Goal: Task Accomplishment & Management: Manage account settings

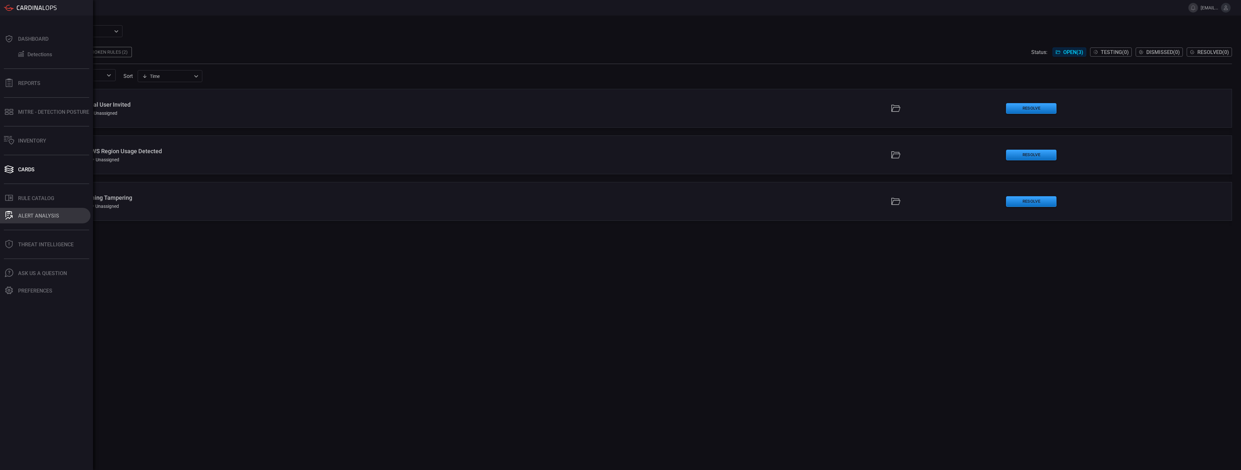
click at [37, 217] on div "ALERT ANALYSIS" at bounding box center [38, 216] width 41 height 6
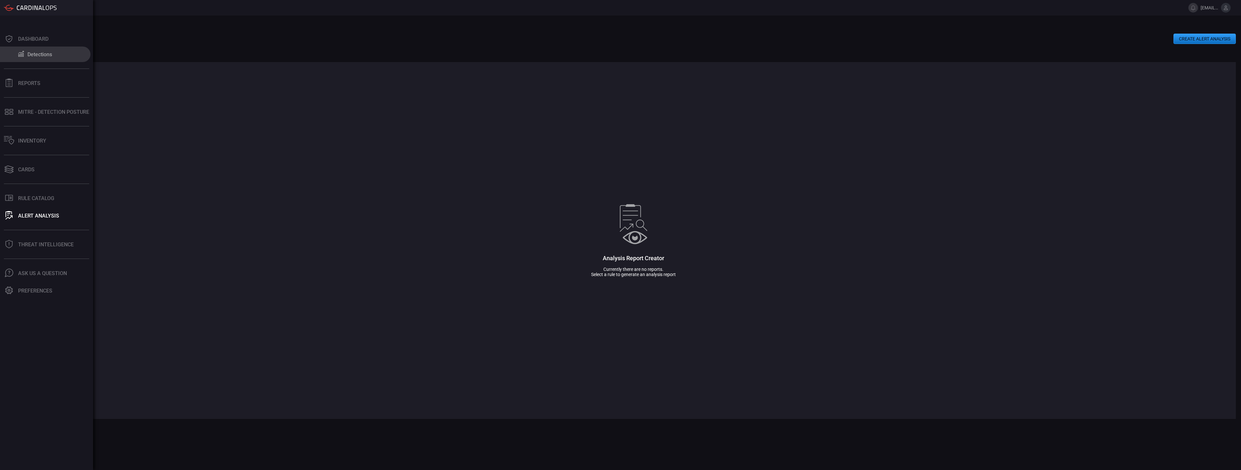
click at [52, 50] on button "Detections" at bounding box center [45, 55] width 90 height 16
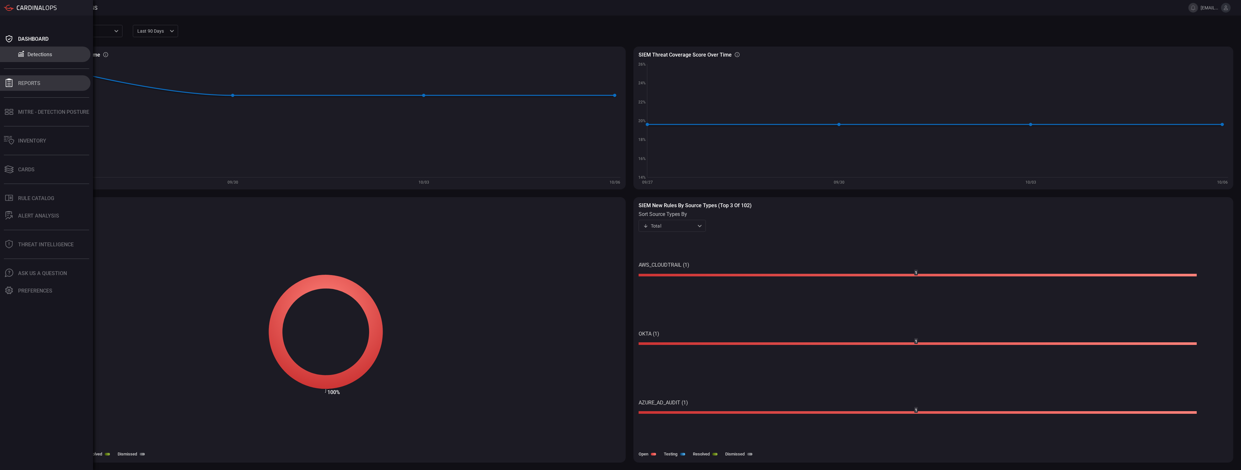
click at [46, 87] on button "Reports" at bounding box center [45, 83] width 90 height 16
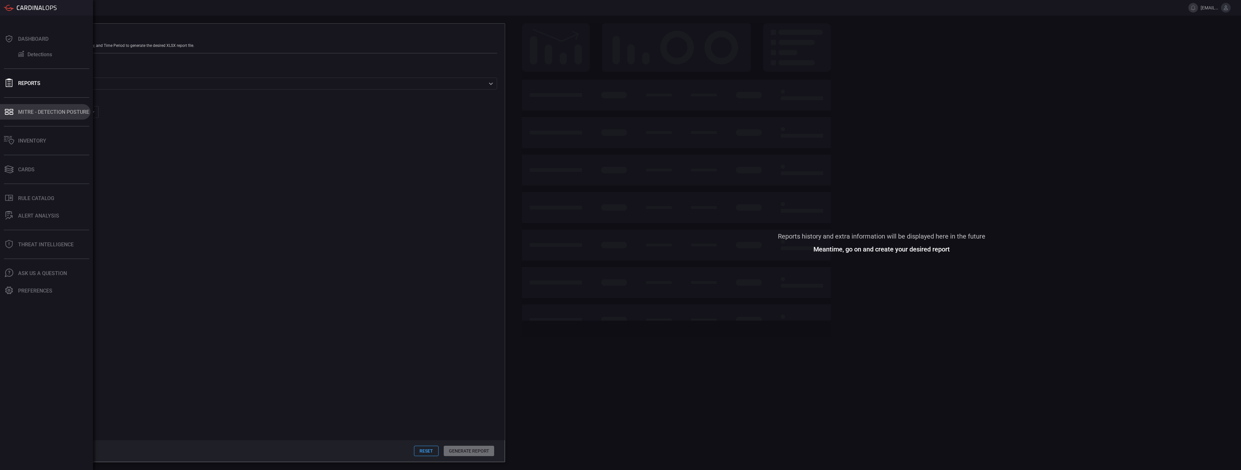
click at [55, 116] on button "MITRE - Detection Posture" at bounding box center [45, 112] width 90 height 16
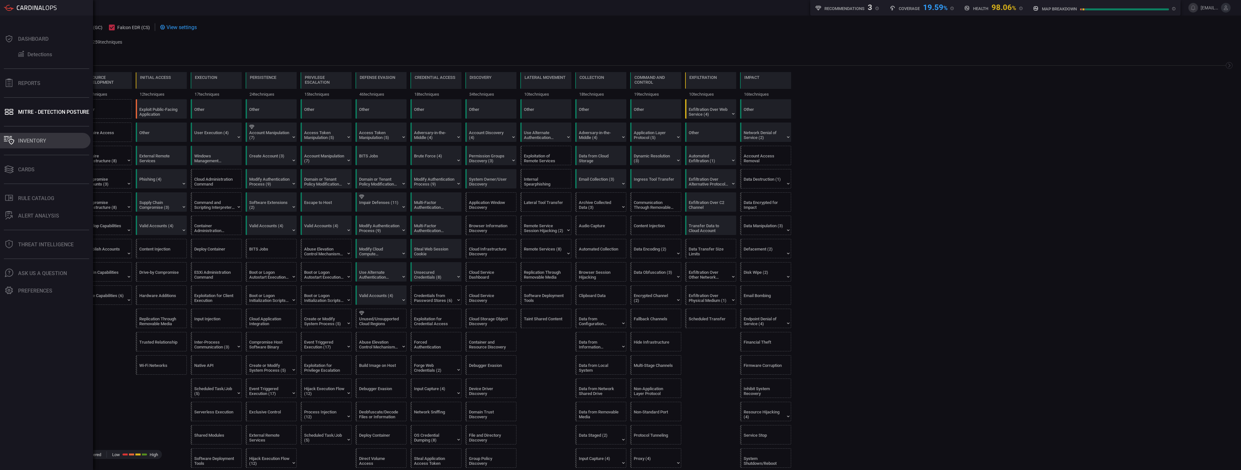
click at [39, 143] on div "Inventory" at bounding box center [32, 141] width 28 height 6
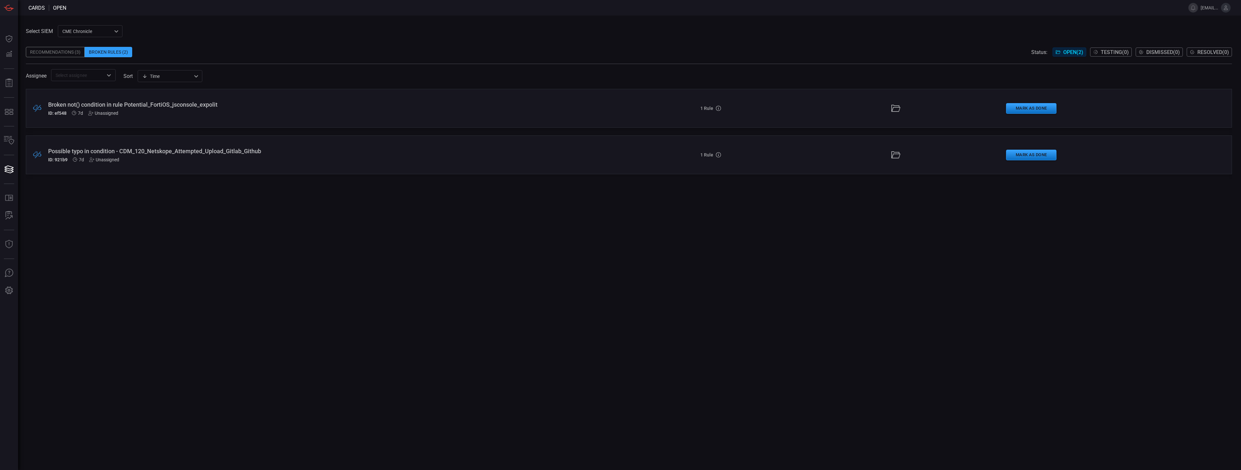
click at [133, 105] on div "Broken not() condition in rule Potential_FortiOS_jsconsole_expolit" at bounding box center [304, 104] width 513 height 7
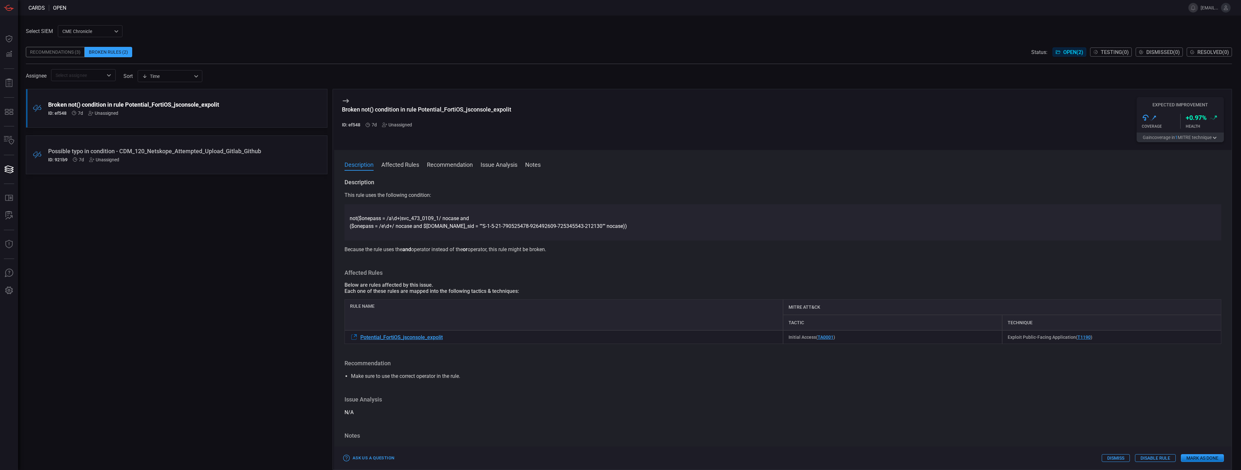
click at [1198, 459] on button "Mark as Done" at bounding box center [1202, 458] width 43 height 8
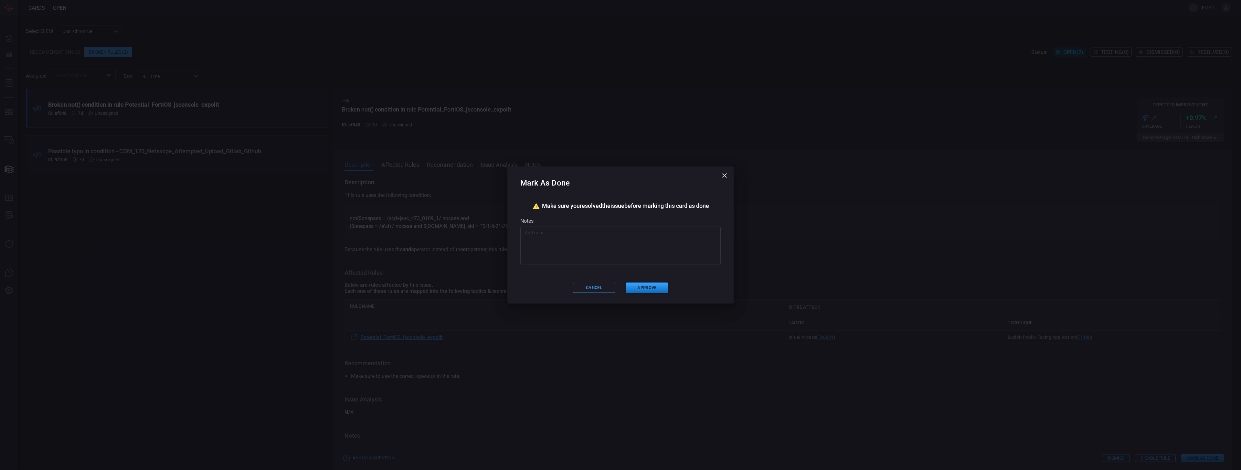
click at [721, 180] on button "button" at bounding box center [724, 175] width 13 height 13
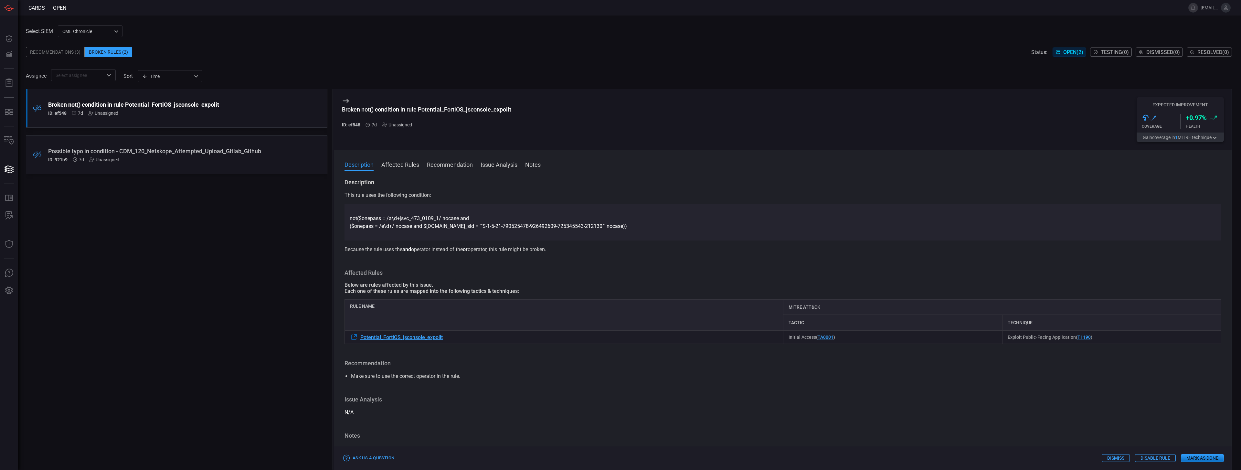
click at [404, 168] on button "Affected Rules" at bounding box center [400, 164] width 38 height 8
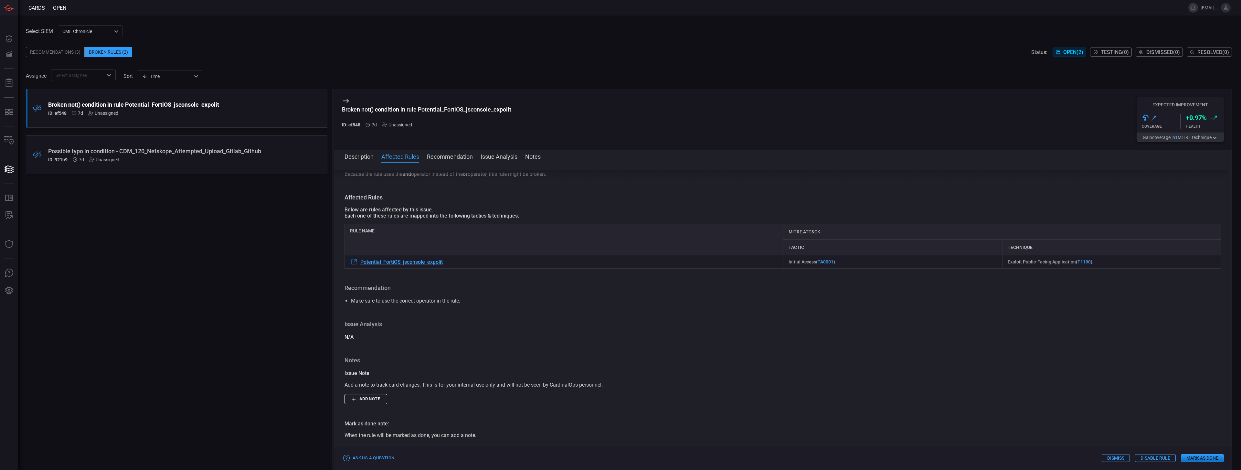
scroll to position [84, 0]
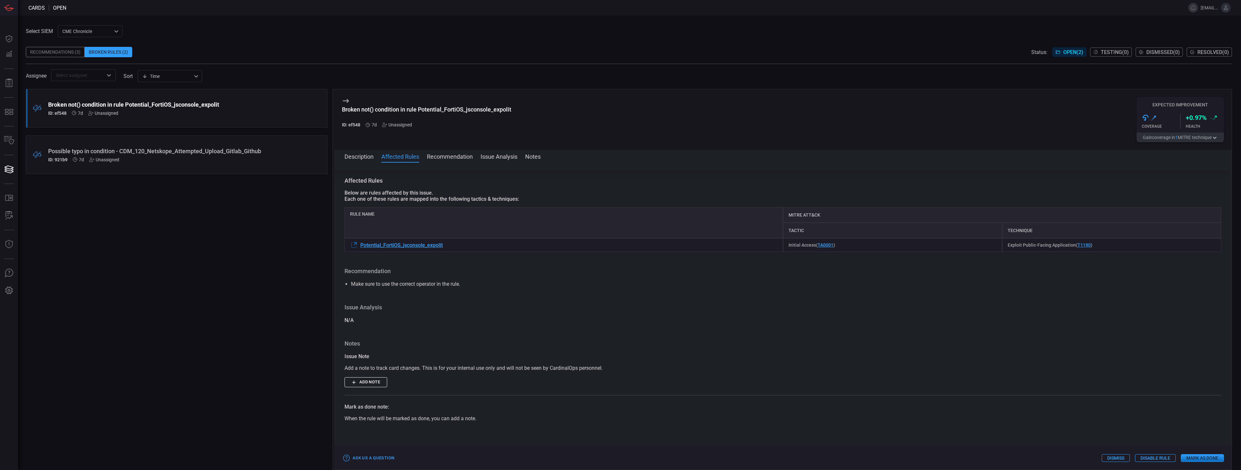
click at [403, 167] on span at bounding box center [782, 165] width 897 height 10
click at [355, 150] on div "Description Affected Rules Recommendation Issue Analysis Notes Description This…" at bounding box center [782, 310] width 897 height 320
click at [361, 160] on span at bounding box center [782, 165] width 897 height 10
drag, startPoint x: 352, startPoint y: 150, endPoint x: 353, endPoint y: 160, distance: 10.7
click at [352, 151] on div "Broken not() condition in rule Potential_FortiOS_jsconsole_expolit ID: ef548 7d…" at bounding box center [781, 279] width 899 height 381
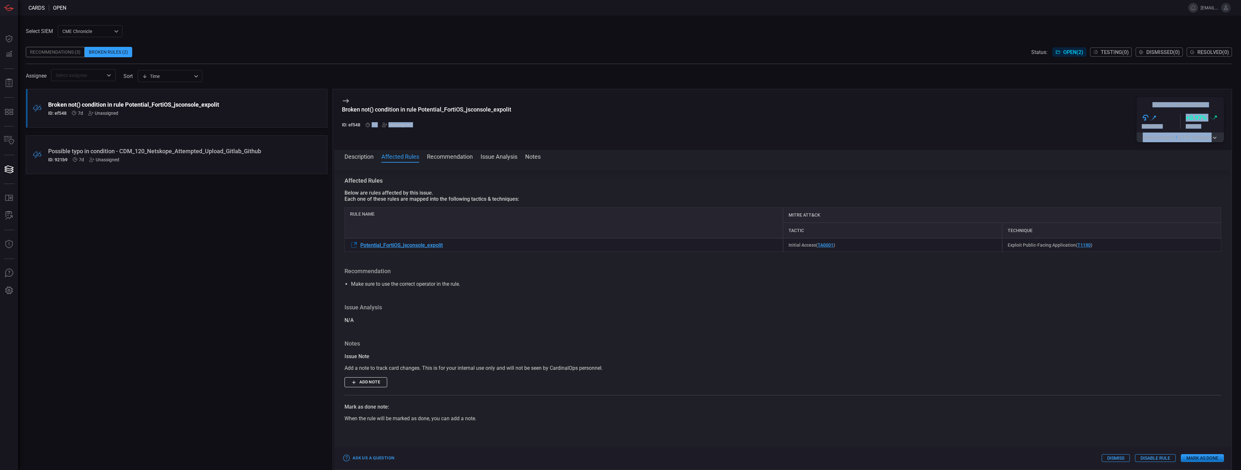
click at [366, 156] on button "Description" at bounding box center [358, 156] width 29 height 8
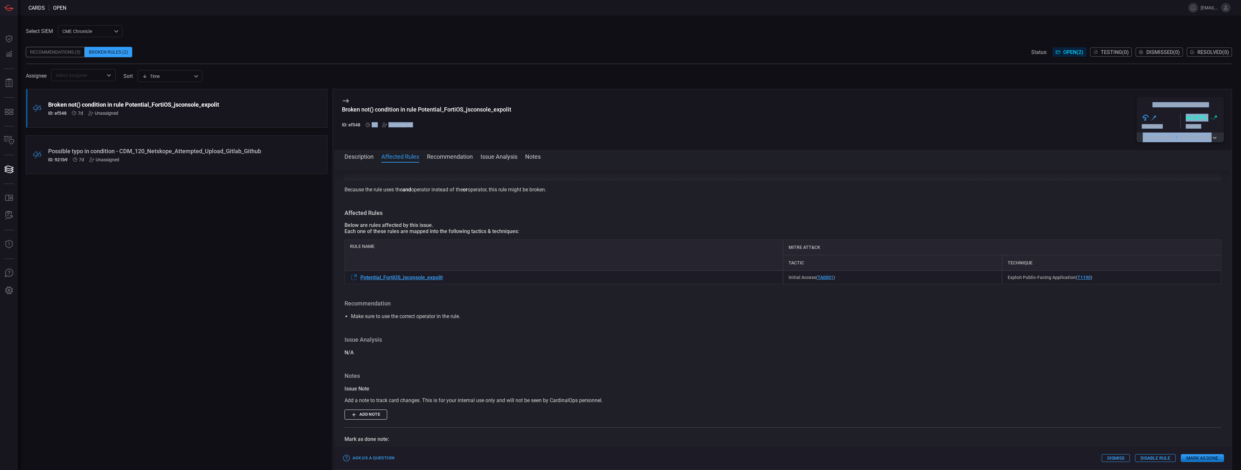
scroll to position [0, 0]
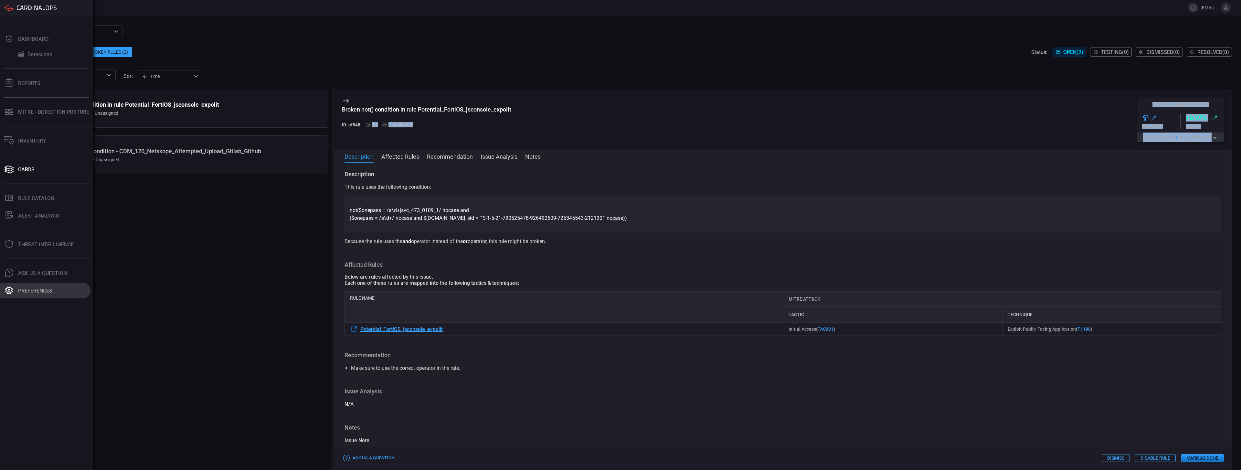
click at [24, 291] on div "Preferences" at bounding box center [35, 291] width 34 height 6
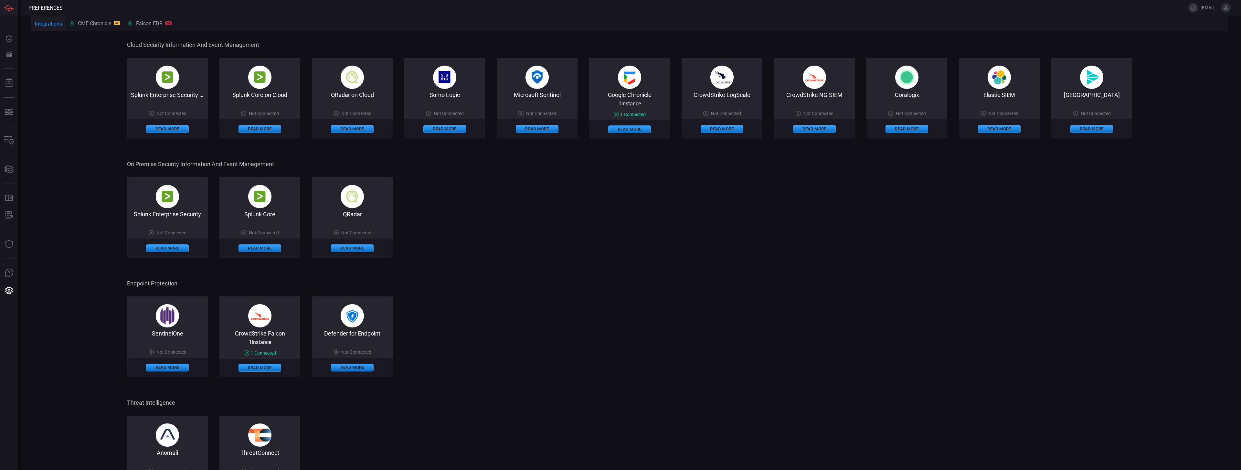
click at [636, 102] on span "1 instance" at bounding box center [629, 103] width 22 height 6
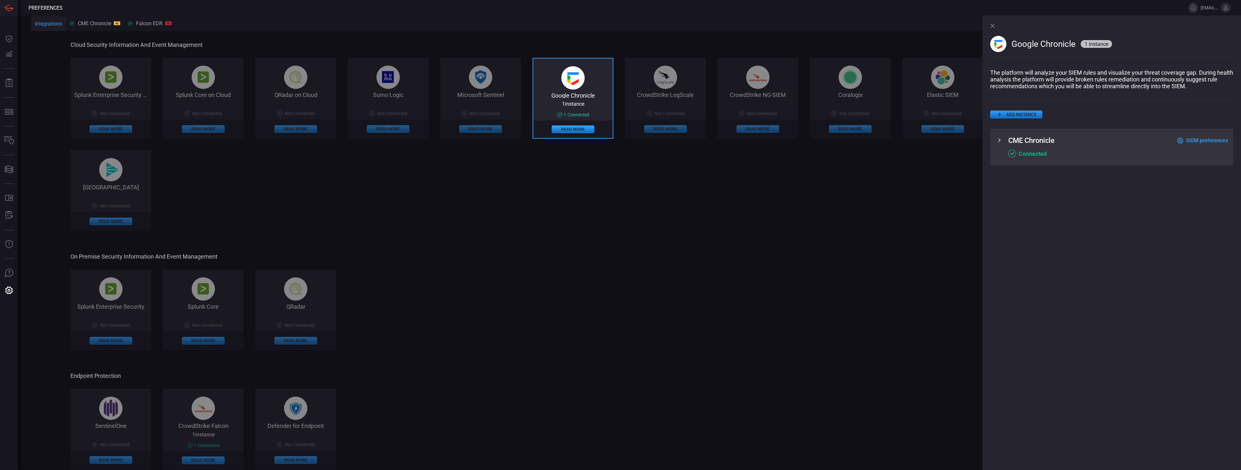
click at [1001, 141] on icon at bounding box center [999, 140] width 8 height 8
click at [1201, 142] on span "SIEM preferences" at bounding box center [1207, 140] width 42 height 6
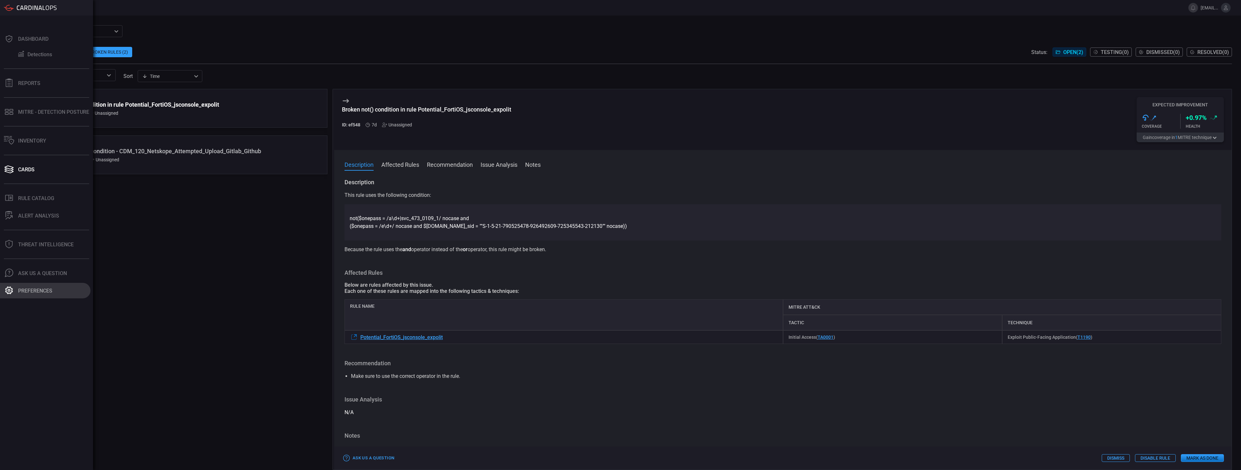
click at [11, 291] on icon at bounding box center [9, 290] width 8 height 8
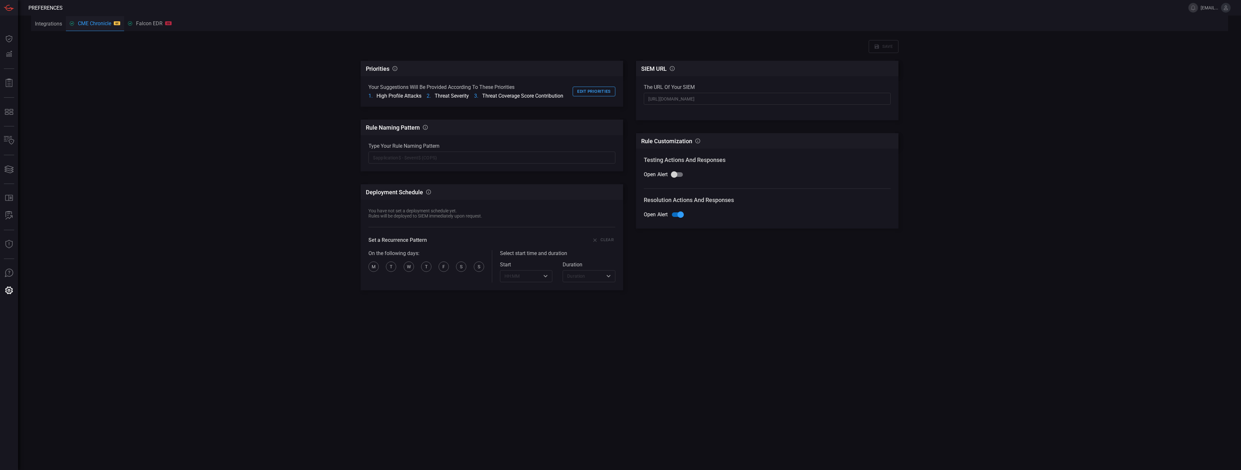
click at [105, 28] on button "CME Chronicle GC" at bounding box center [95, 24] width 58 height 16
click at [604, 93] on button "Edit priorities" at bounding box center [593, 92] width 43 height 10
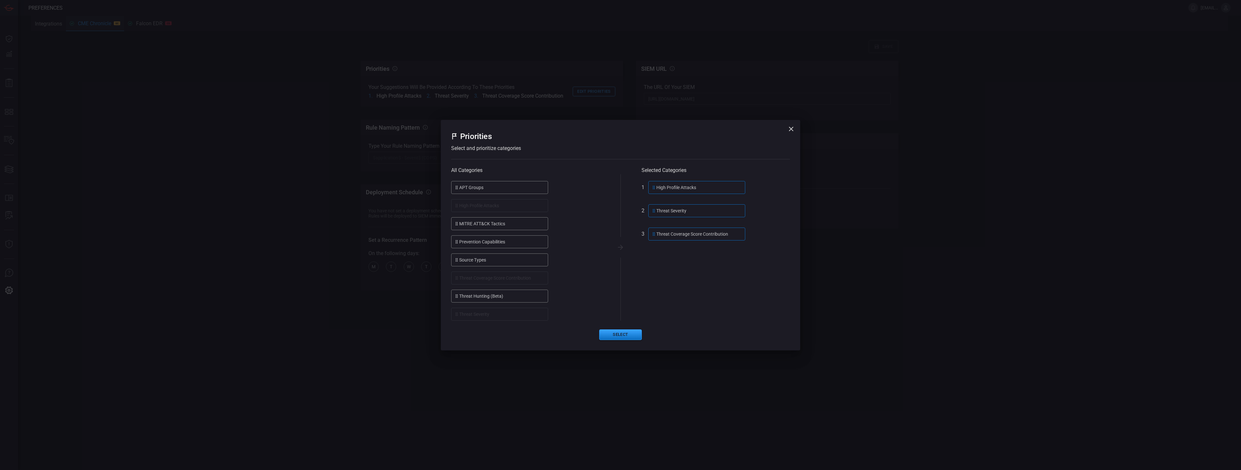
click at [687, 188] on div "High Profile Attacks" at bounding box center [696, 187] width 97 height 13
click at [624, 336] on button "Select" at bounding box center [620, 334] width 43 height 11
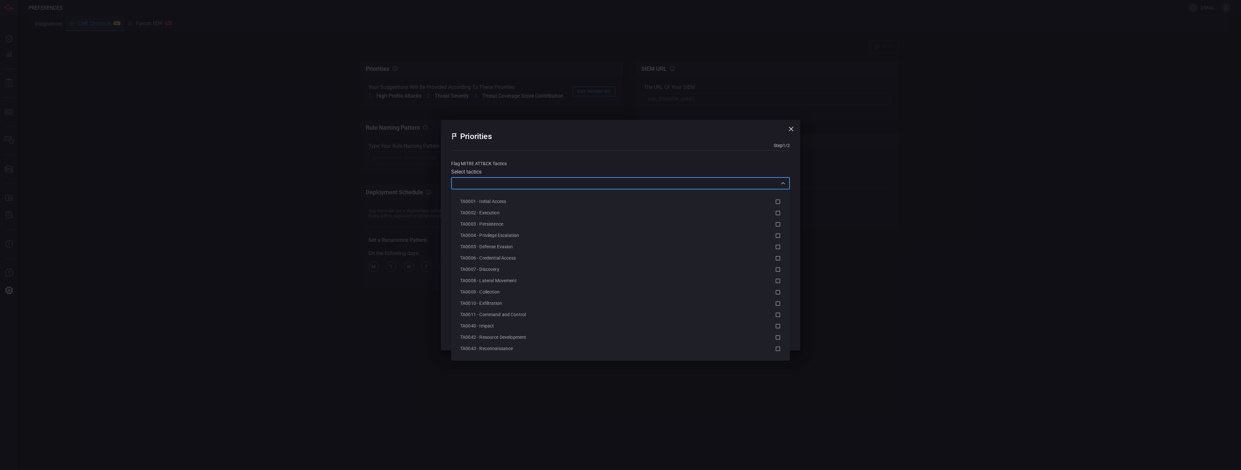
click at [498, 183] on input "text" at bounding box center [615, 183] width 324 height 8
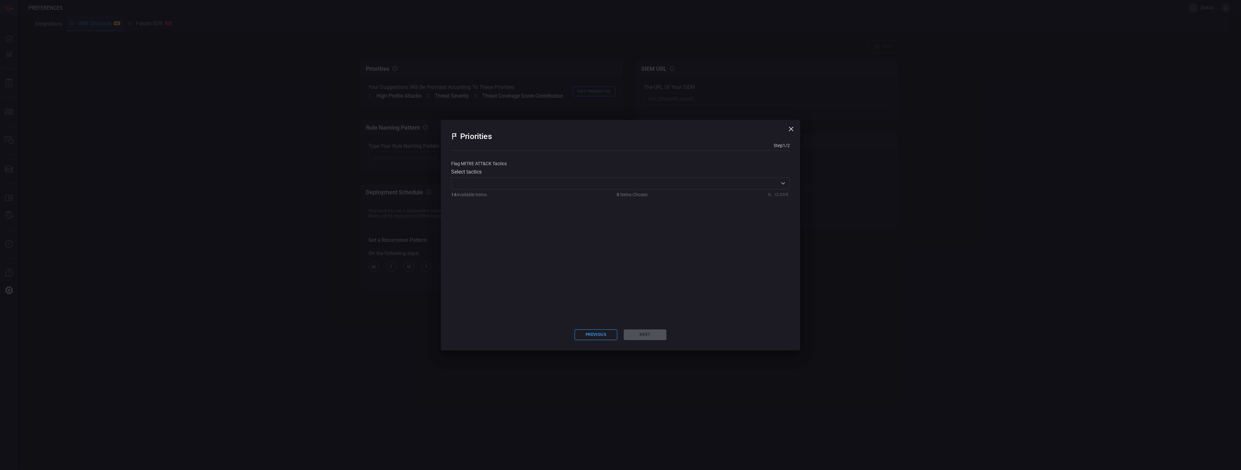
click at [537, 155] on div "Priorities Step 1 / 2" at bounding box center [620, 144] width 339 height 28
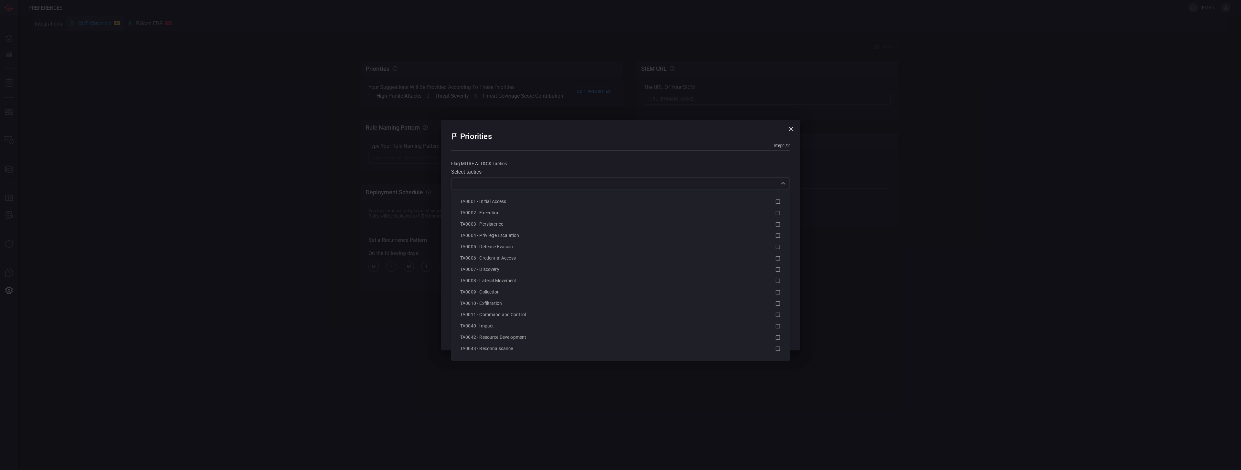
click at [525, 187] on div "​" at bounding box center [620, 183] width 339 height 12
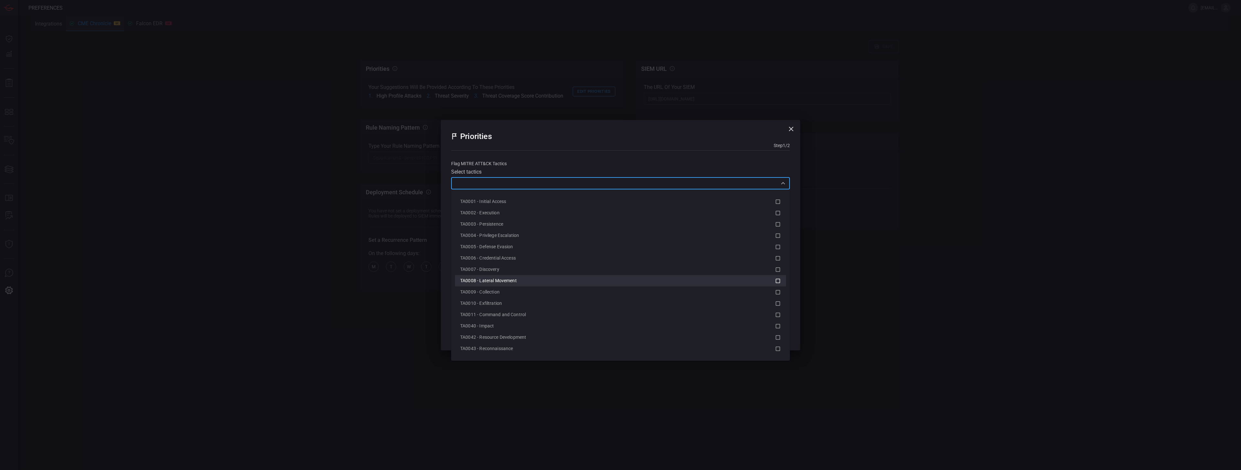
click at [538, 281] on div "TA0008 - Lateral Movement" at bounding box center [617, 280] width 315 height 7
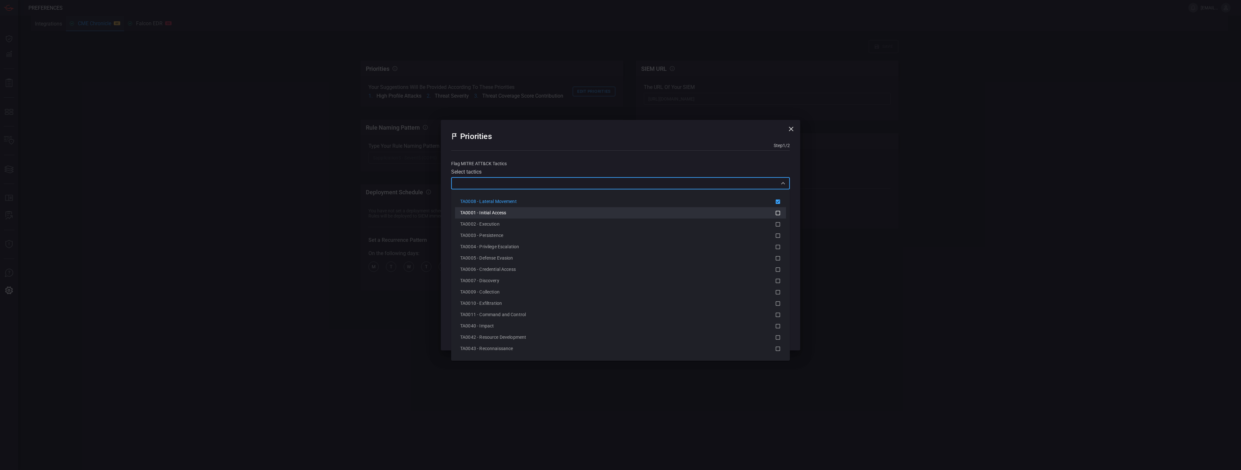
click at [519, 210] on div "TA0001 - Initial Access" at bounding box center [617, 212] width 315 height 7
click at [512, 219] on li "TA0002 - Execution" at bounding box center [620, 223] width 331 height 11
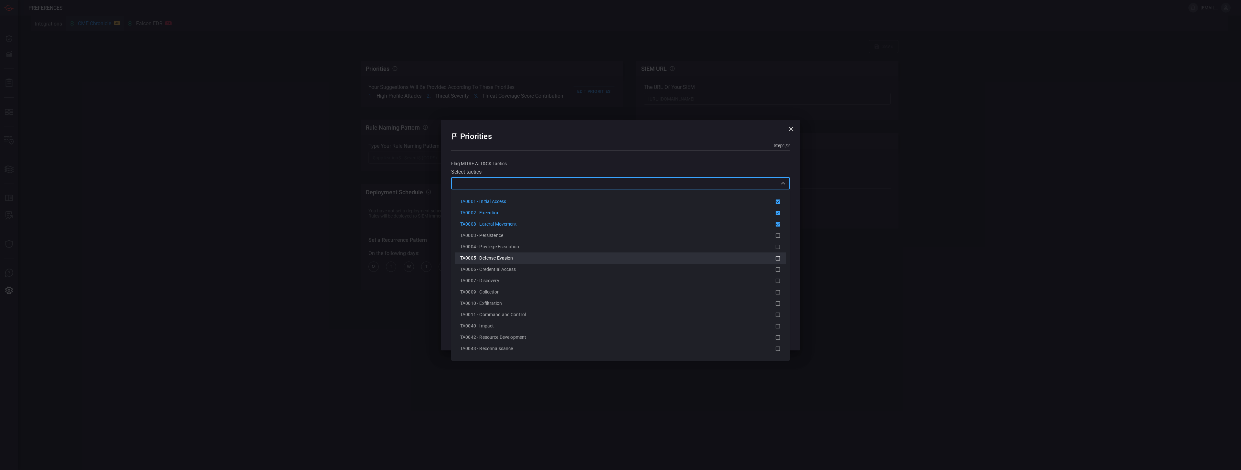
click at [519, 255] on div "TA0005 - Defense Evasion" at bounding box center [617, 258] width 315 height 7
click at [515, 243] on div "TA0003 - Persistence" at bounding box center [617, 246] width 315 height 7
click at [510, 253] on li "TA0004 - Privilege Escalation" at bounding box center [620, 257] width 331 height 11
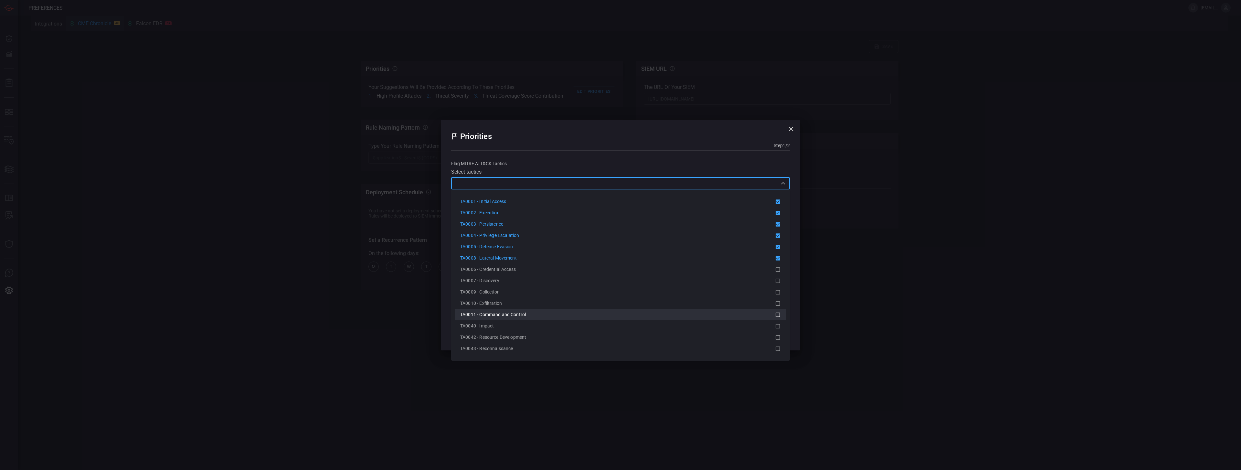
click at [514, 316] on span "TA0011 - Command and Control" at bounding box center [493, 314] width 66 height 5
click at [525, 315] on div "TA0010 - Exfiltration" at bounding box center [617, 314] width 315 height 7
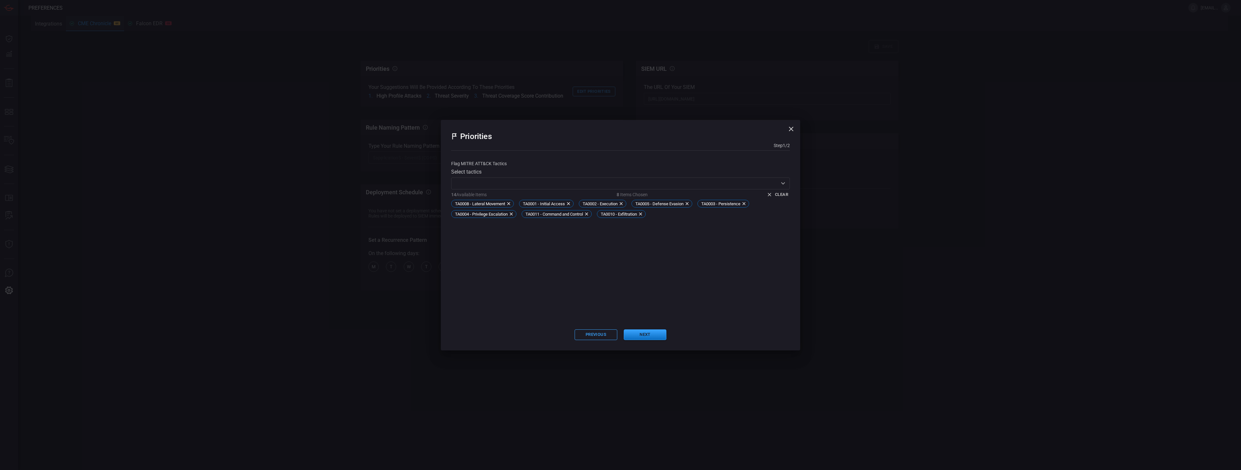
click at [621, 148] on div "Priorities Step 1 / 2" at bounding box center [620, 144] width 339 height 28
click at [648, 338] on button "Next" at bounding box center [645, 334] width 43 height 11
click at [522, 184] on input "text" at bounding box center [615, 183] width 324 height 8
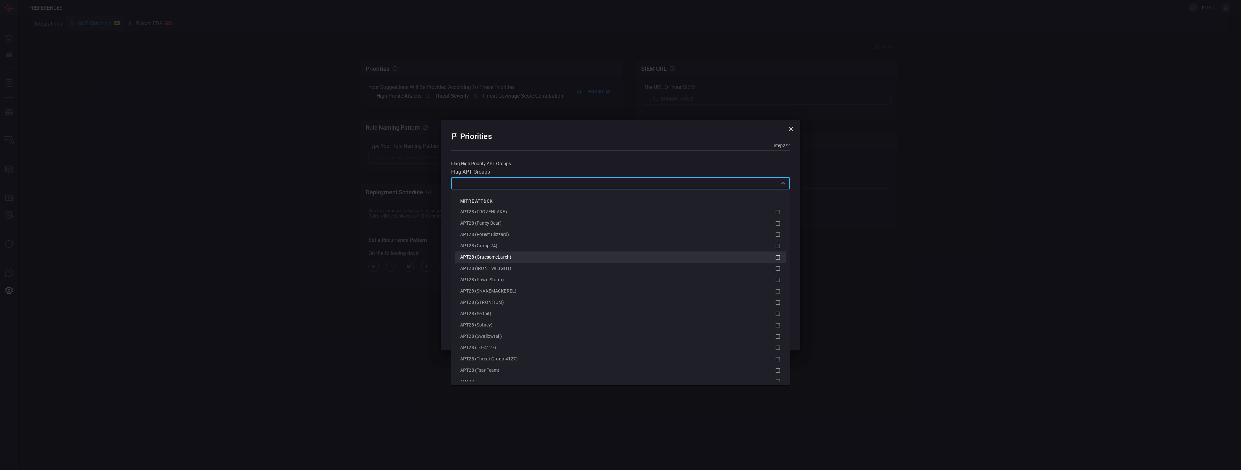
scroll to position [276, 0]
click at [496, 246] on span "APT28 (Group 74)" at bounding box center [478, 245] width 37 height 5
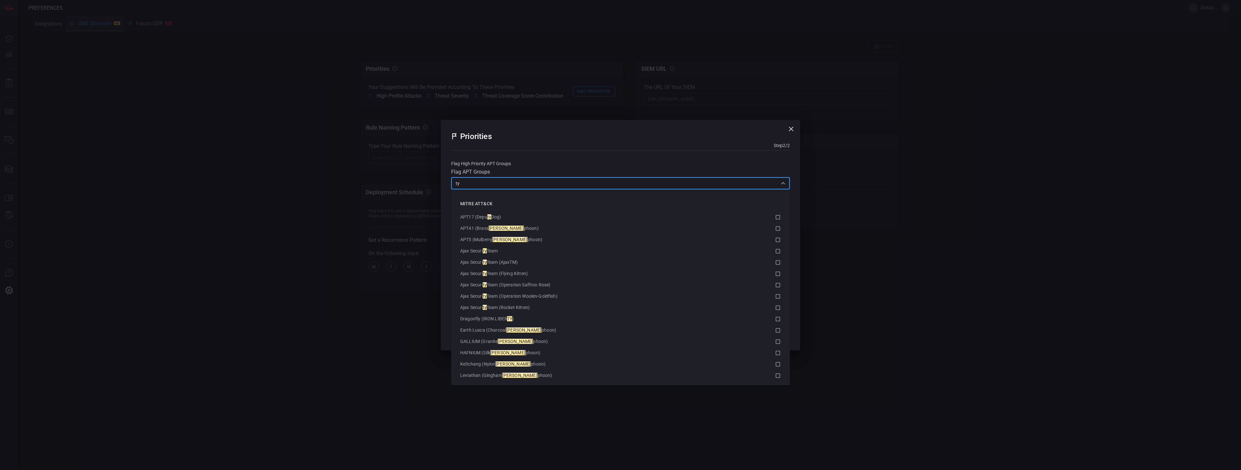
type input "typ"
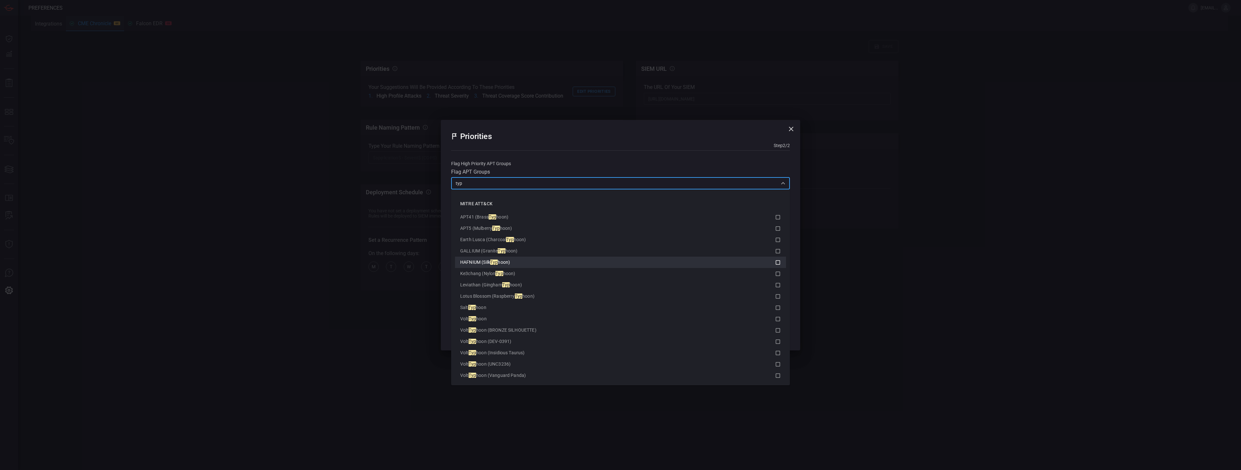
click at [506, 264] on span "hoon)" at bounding box center [504, 261] width 12 height 5
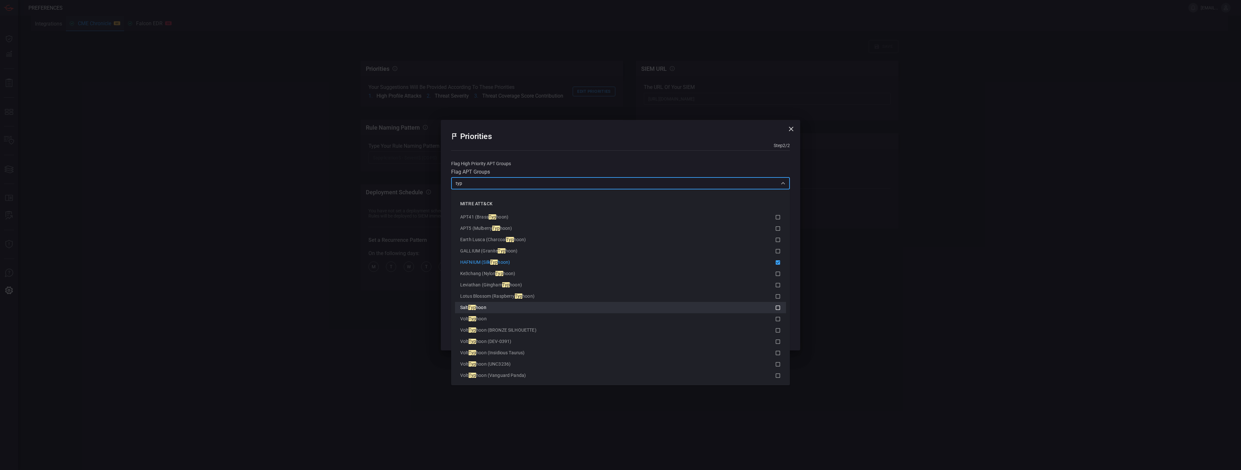
click at [474, 307] on span "Typ" at bounding box center [471, 307] width 7 height 5
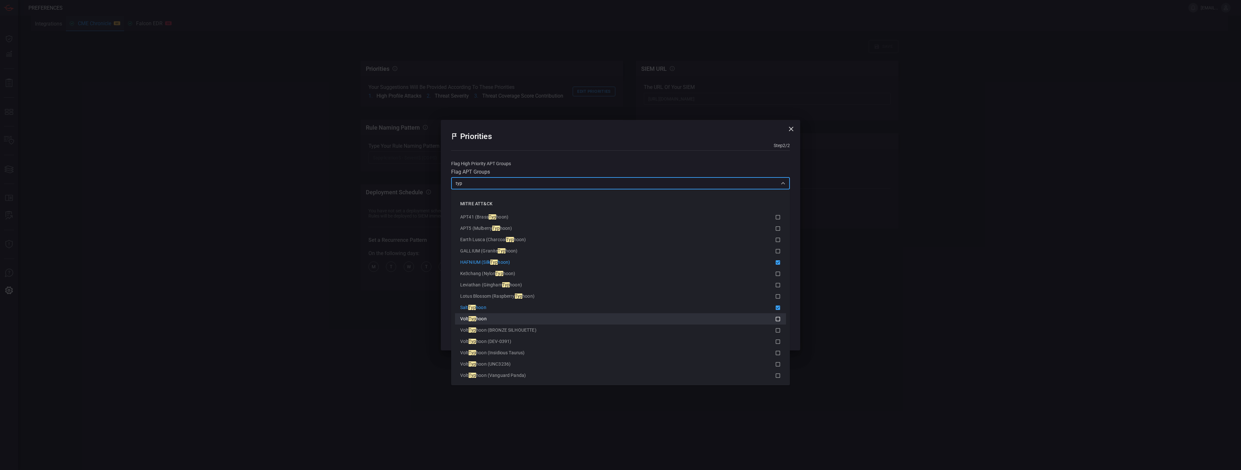
click at [486, 320] on span "hoon" at bounding box center [481, 318] width 11 height 5
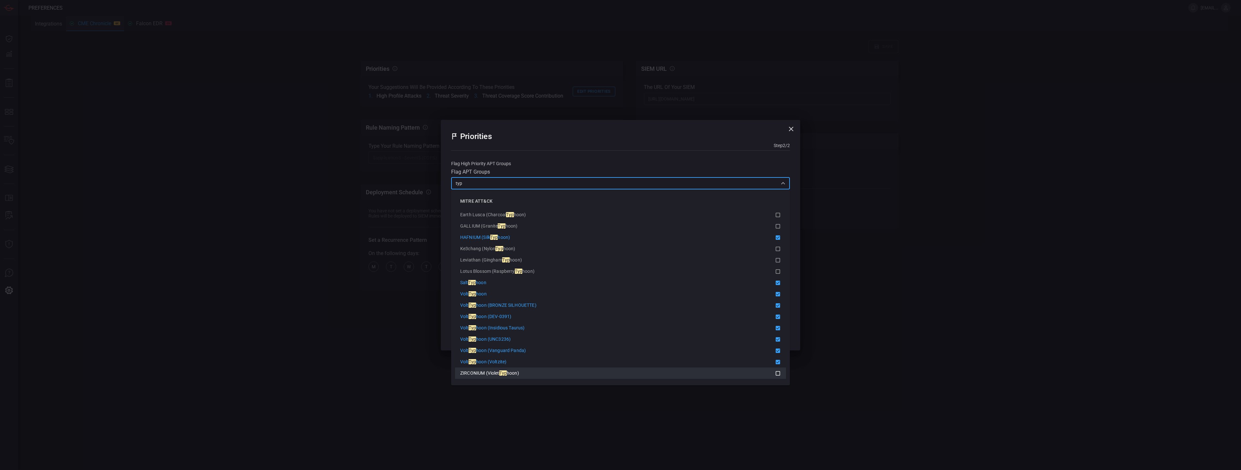
click at [508, 374] on span "hoon)" at bounding box center [513, 372] width 12 height 5
click at [478, 186] on input "typ" at bounding box center [615, 183] width 324 height 8
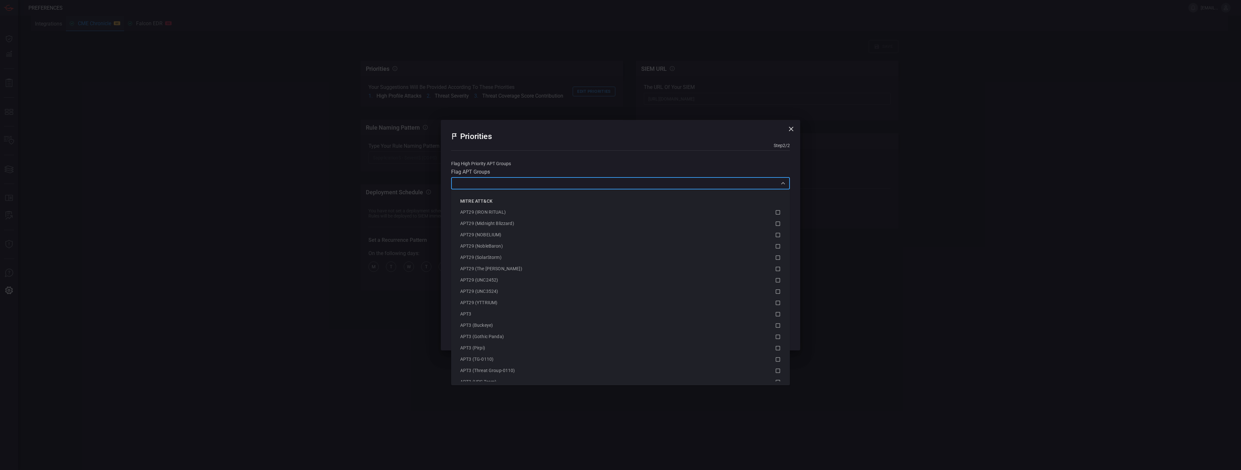
scroll to position [510, 0]
click at [505, 281] on div "APT29 (UNC2452)" at bounding box center [617, 283] width 315 height 7
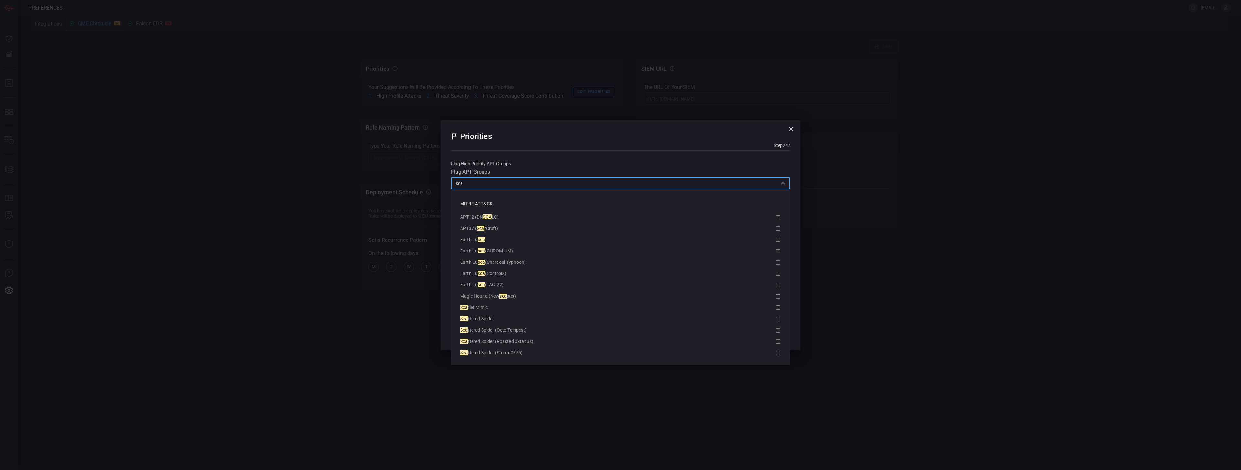
type input "scat"
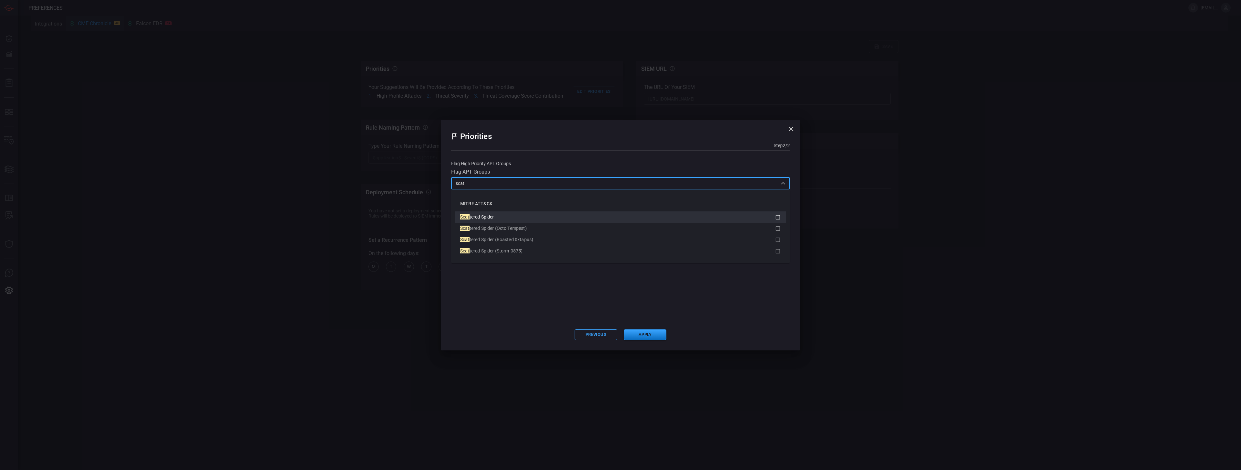
click at [487, 219] on span "tered Spider" at bounding box center [481, 216] width 25 height 5
click at [486, 185] on input "scat" at bounding box center [615, 183] width 324 height 8
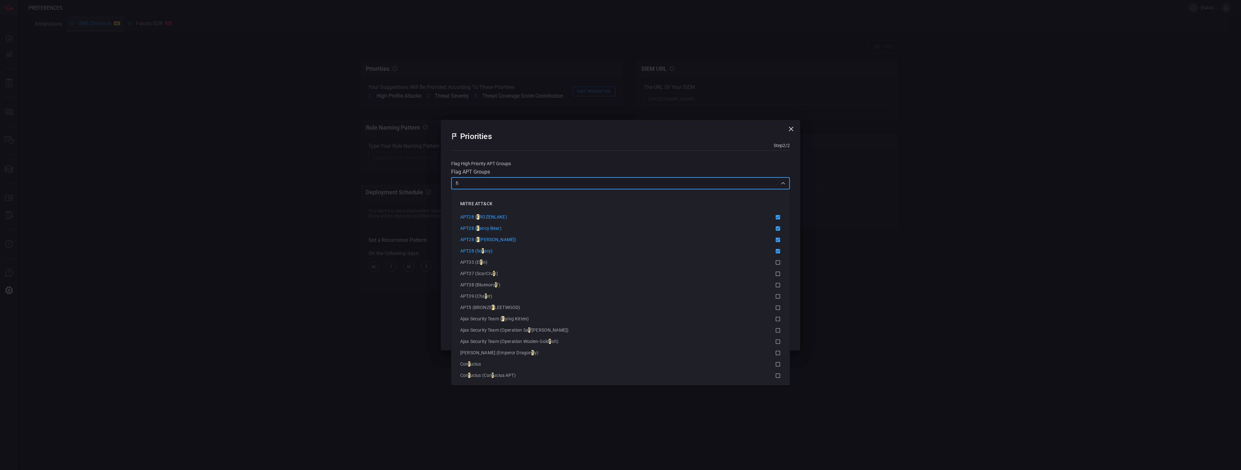
type input "fin"
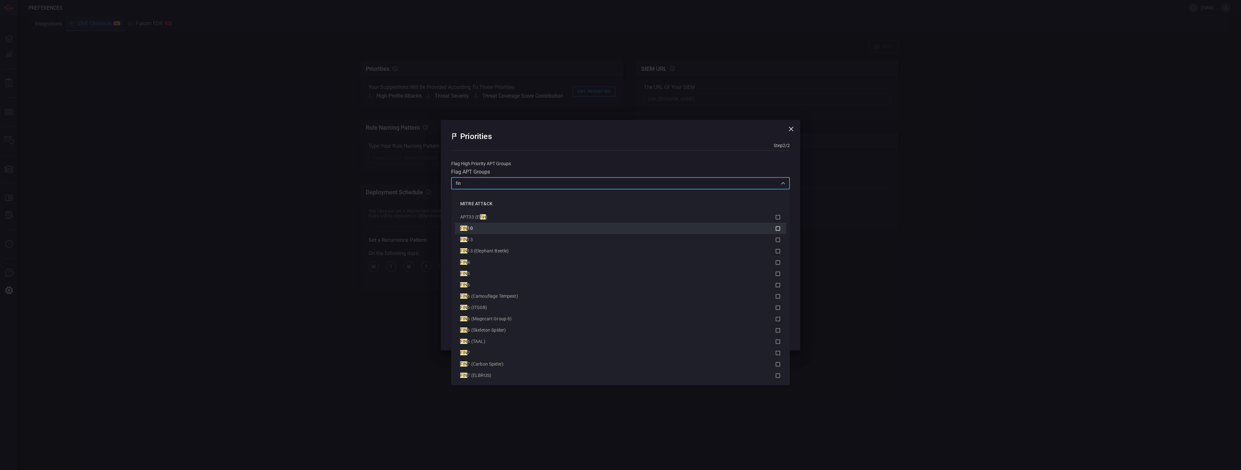
click at [496, 230] on div "FIN 10" at bounding box center [617, 228] width 315 height 7
click at [492, 242] on div "FIN 13" at bounding box center [617, 239] width 315 height 7
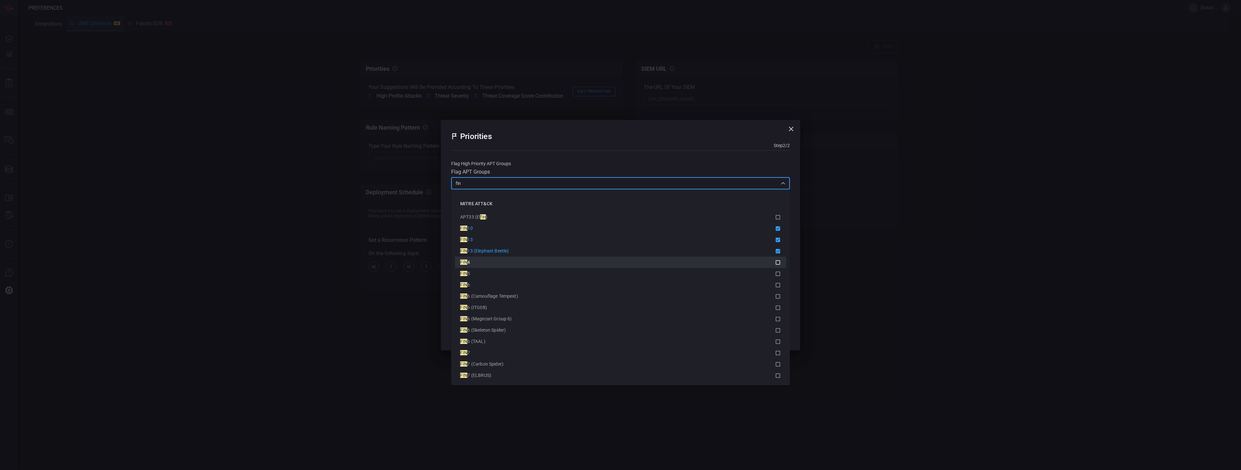
click at [491, 263] on div "FIN 4" at bounding box center [617, 262] width 315 height 7
click at [488, 270] on div "FIN 5" at bounding box center [620, 274] width 320 height 8
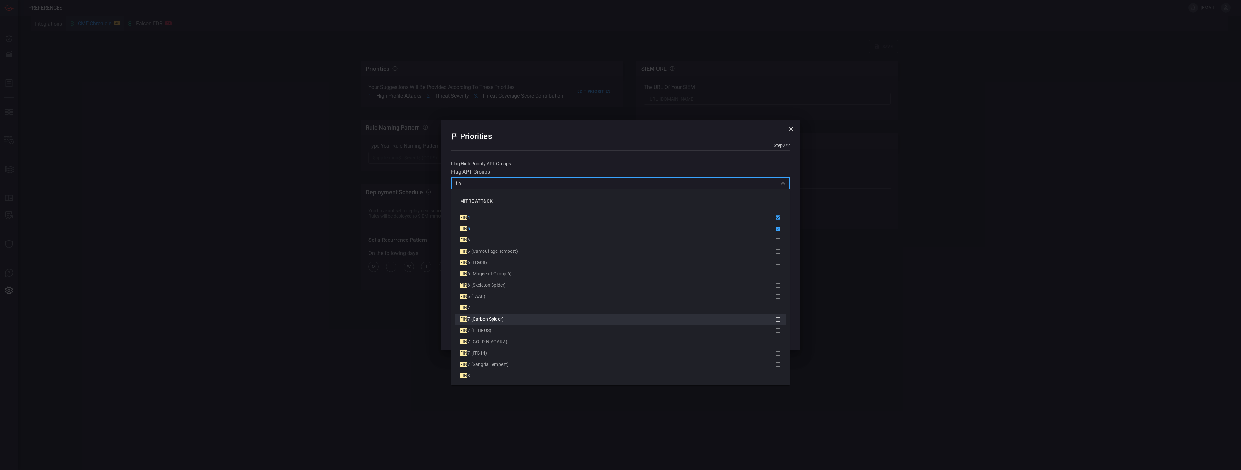
scroll to position [45, 0]
click at [493, 306] on div "FIN 7" at bounding box center [617, 307] width 315 height 7
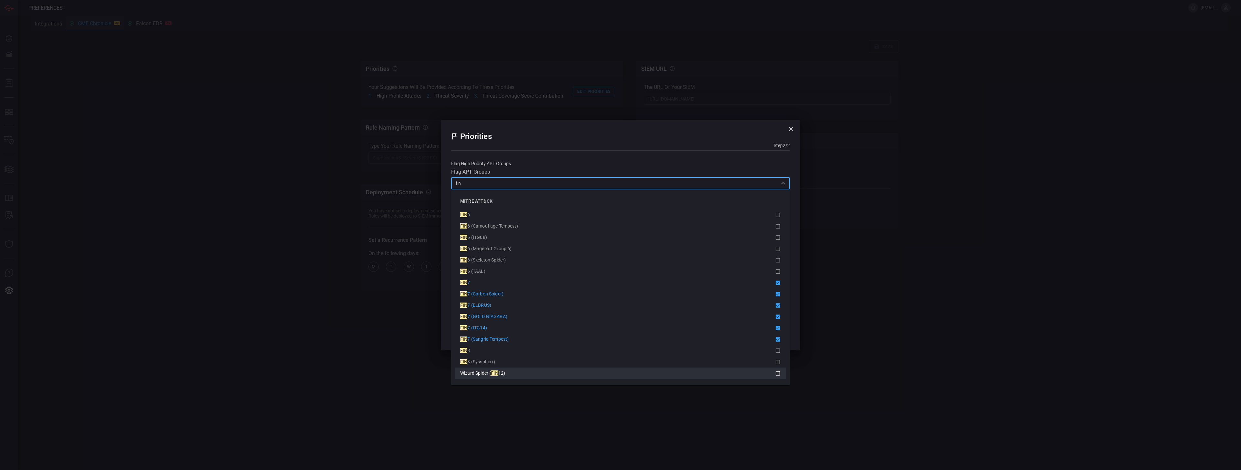
click at [510, 374] on div "Wizard Spider ( FIN 12)" at bounding box center [617, 373] width 315 height 7
click at [488, 347] on div "FIN 8" at bounding box center [617, 350] width 315 height 7
click at [491, 360] on span "8 (Syssphinx)" at bounding box center [481, 361] width 28 height 5
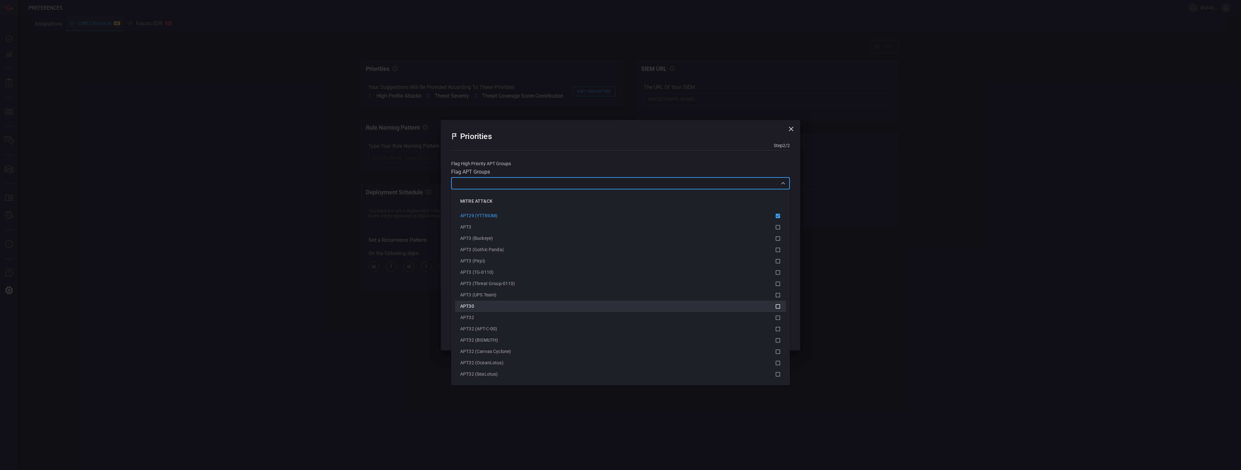
scroll to position [600, 0]
click at [495, 250] on span "APT3 (Gothic Panda)" at bounding box center [482, 249] width 44 height 5
click at [790, 131] on icon "button" at bounding box center [791, 129] width 8 height 8
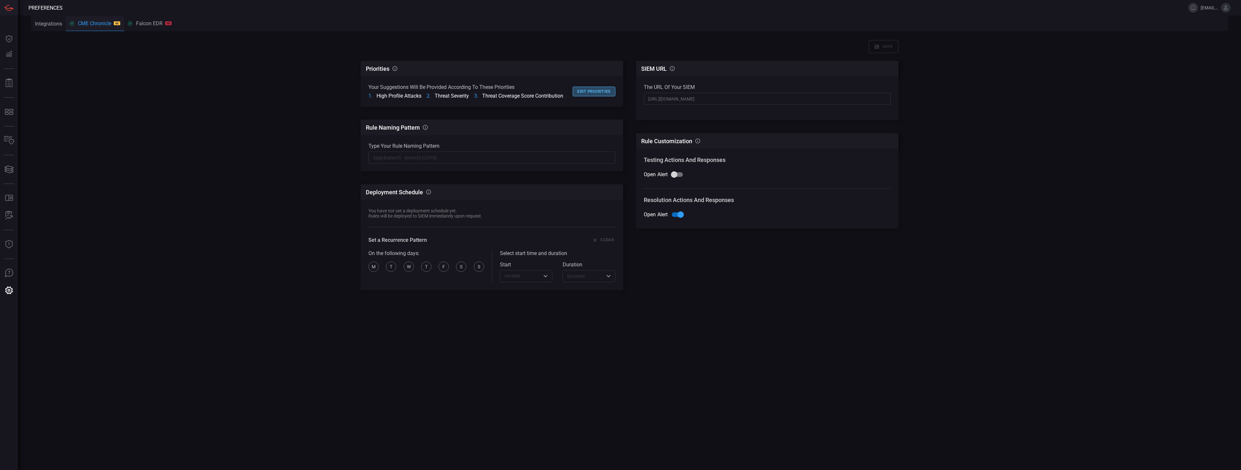
click at [595, 94] on button "Edit priorities" at bounding box center [593, 92] width 43 height 10
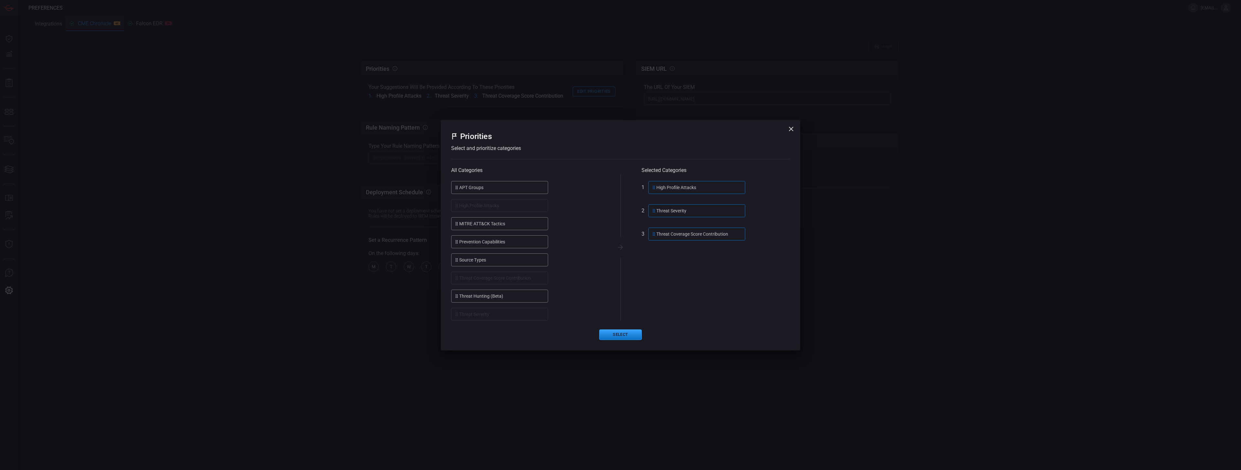
drag, startPoint x: 665, startPoint y: 220, endPoint x: 491, endPoint y: 211, distance: 174.4
click at [484, 211] on div "All Categories APT Groups High Profile Attacks MITRE ATT&CK Tactics Prevention …" at bounding box center [620, 247] width 339 height 146
click at [621, 335] on button "Select" at bounding box center [620, 334] width 43 height 11
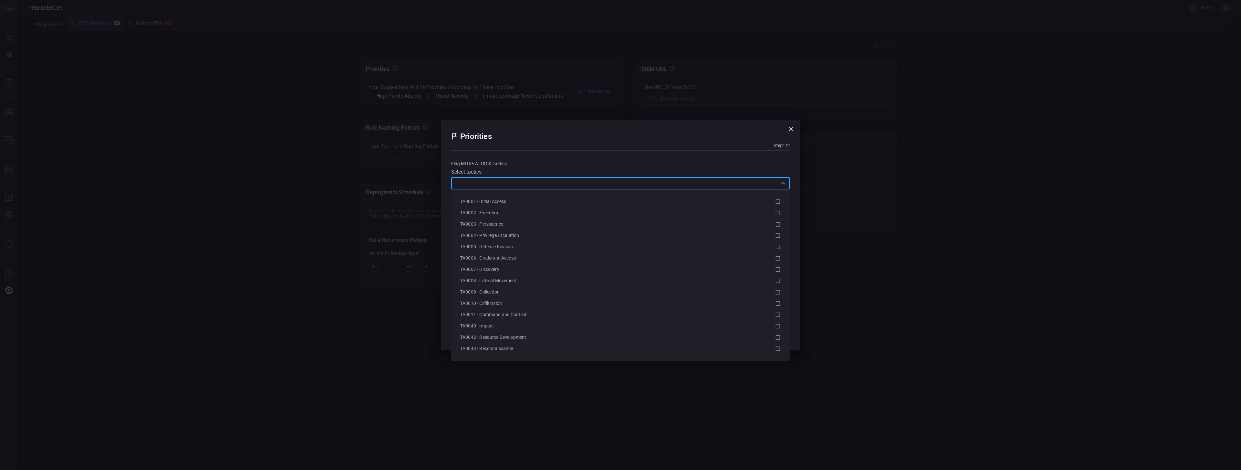
click at [767, 186] on input "text" at bounding box center [615, 183] width 324 height 8
click at [563, 199] on div "TA0001 - Initial Access" at bounding box center [617, 201] width 315 height 7
click at [540, 212] on div "TA0002 - Execution" at bounding box center [617, 212] width 315 height 7
click at [527, 221] on div "TA0003 - Persistence" at bounding box center [617, 224] width 315 height 7
click at [521, 232] on div "TA0004 - Privilege Escalation" at bounding box center [620, 236] width 320 height 8
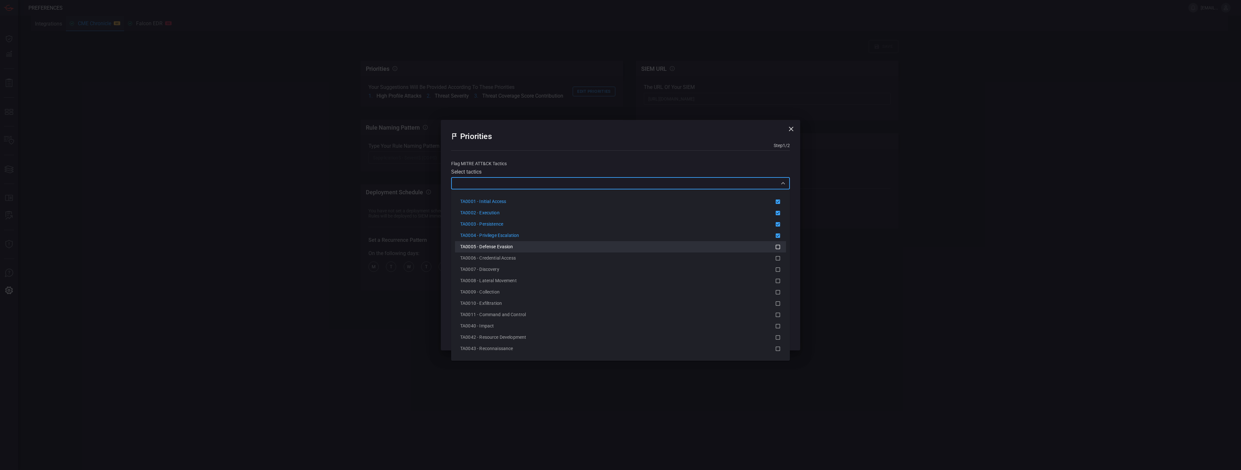
click at [516, 245] on div "TA0005 - Defense Evasion" at bounding box center [617, 246] width 315 height 7
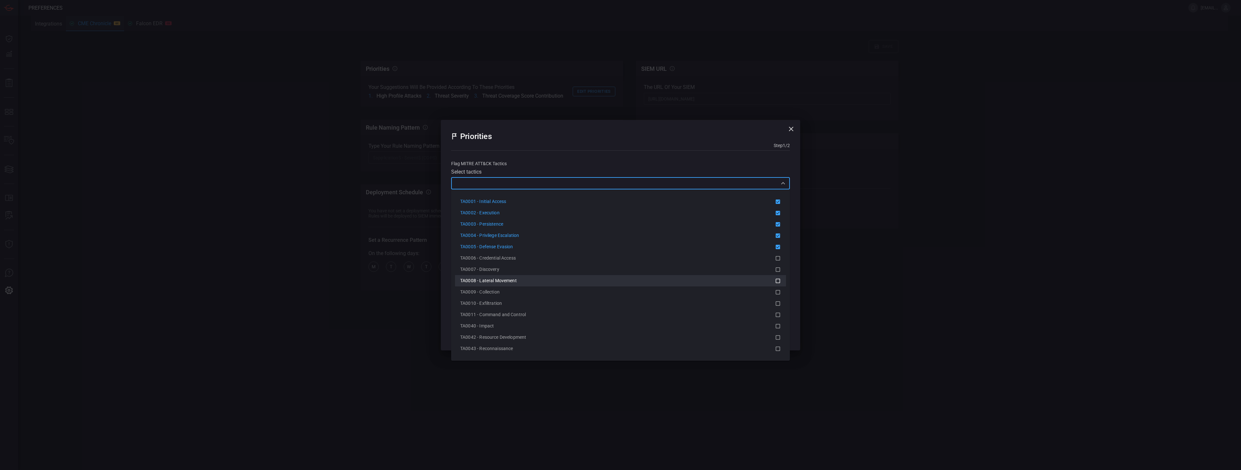
click at [514, 282] on span "TA0008 - Lateral Movement" at bounding box center [488, 280] width 57 height 5
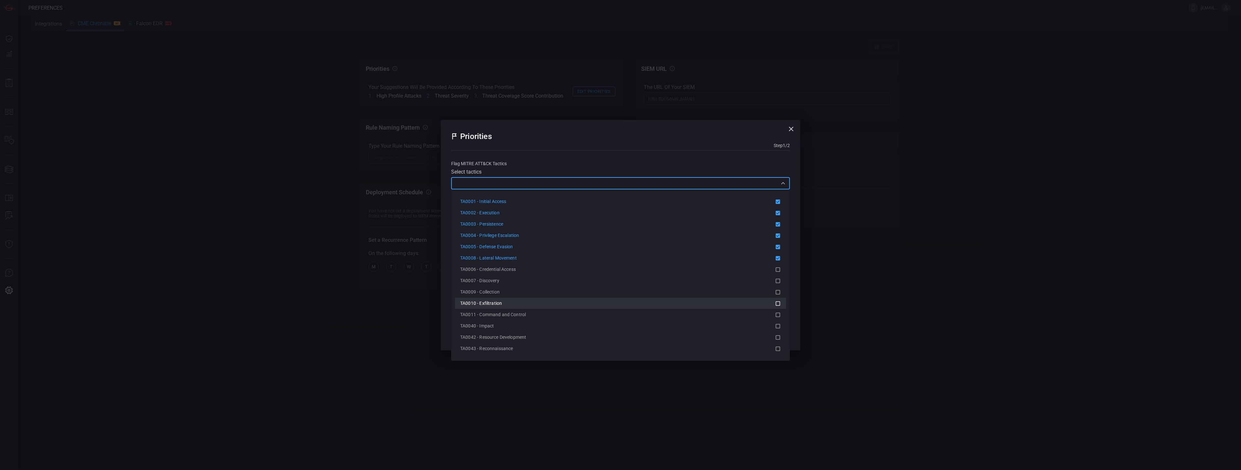
click at [511, 306] on div "TA0010 - Exfiltration" at bounding box center [617, 303] width 315 height 7
click at [519, 315] on span "TA0011 - Command and Control" at bounding box center [493, 314] width 66 height 5
click at [508, 290] on span "TA0006 - Credential Access" at bounding box center [488, 291] width 56 height 5
click at [876, 230] on div "Priorities Step 1 / 2 Flag MITRE ATT&CK tactics Select tactics ​ 14 Available I…" at bounding box center [620, 235] width 1241 height 470
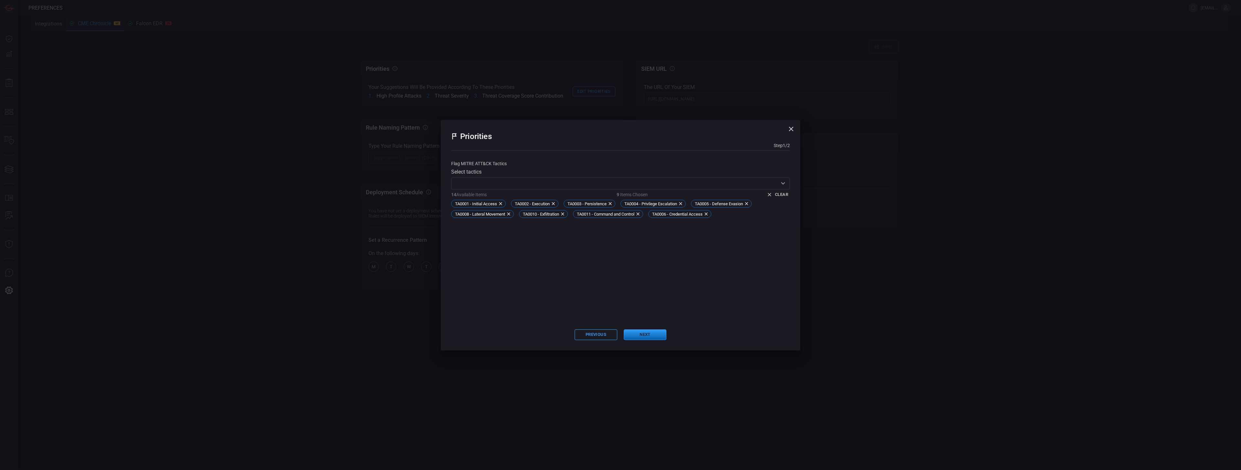
click at [645, 333] on button "Next" at bounding box center [645, 334] width 43 height 11
click at [507, 184] on input "text" at bounding box center [615, 183] width 324 height 8
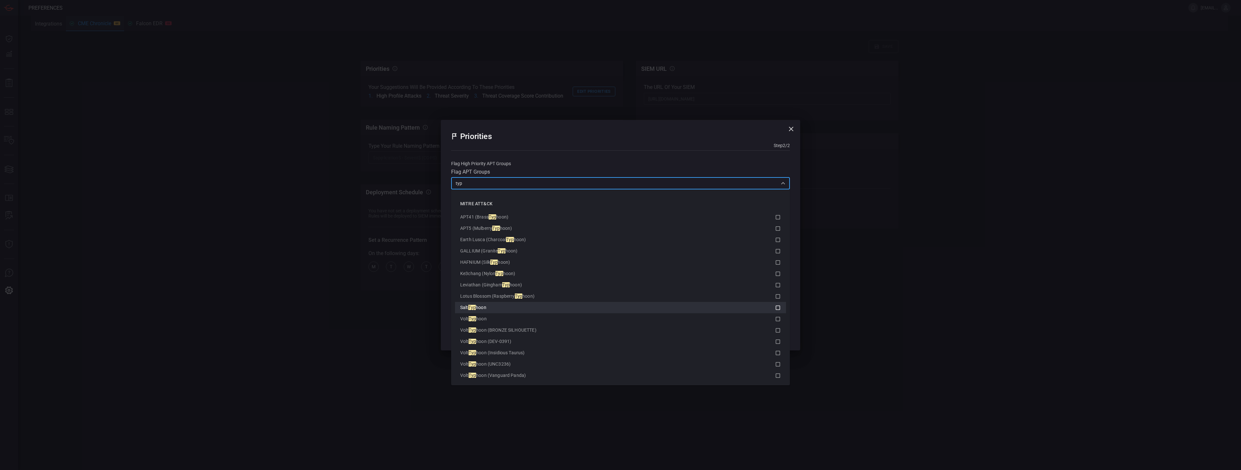
click at [478, 305] on span "hoon" at bounding box center [481, 307] width 11 height 5
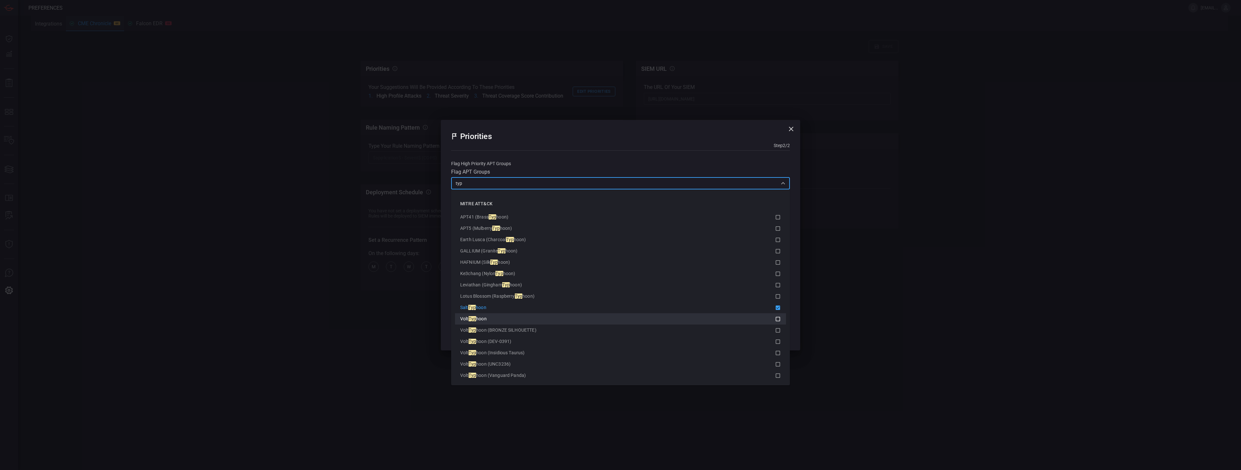
click at [480, 317] on span "hoon" at bounding box center [481, 318] width 11 height 5
click at [479, 186] on input "typ" at bounding box center [615, 183] width 324 height 8
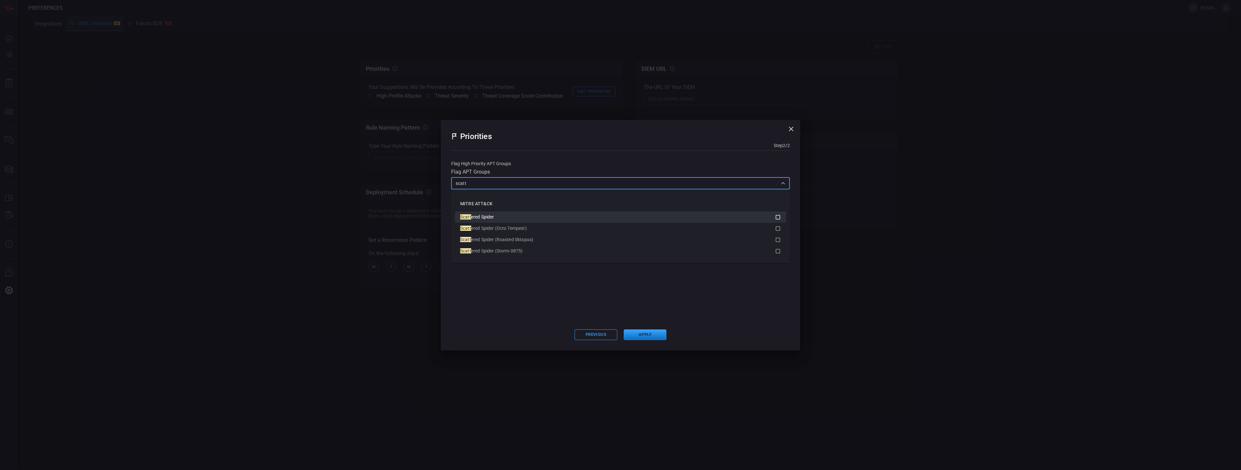
click at [499, 215] on div "Scatt ered Spider" at bounding box center [617, 217] width 315 height 7
click at [488, 179] on div "scatt ​" at bounding box center [620, 183] width 339 height 12
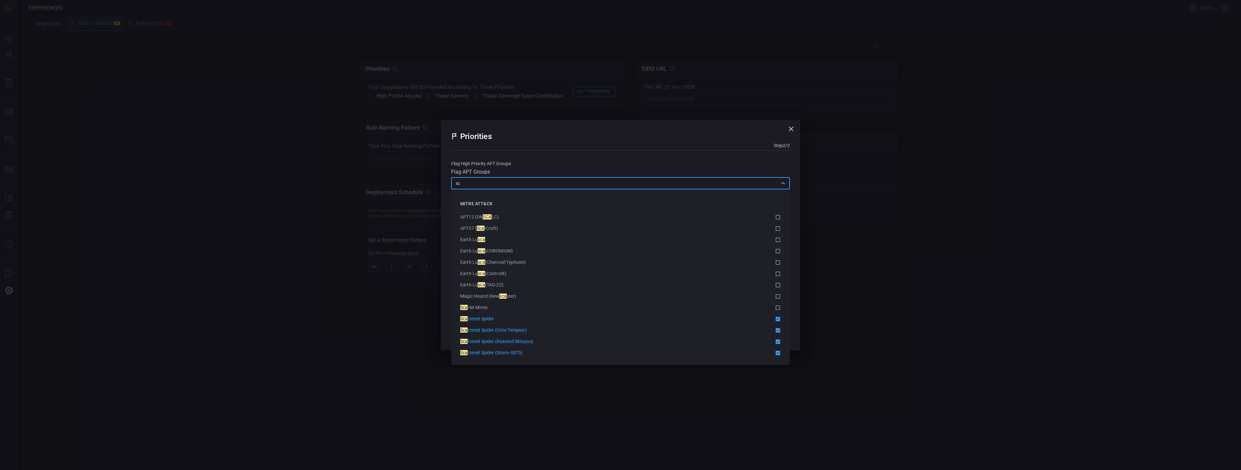
type input "s"
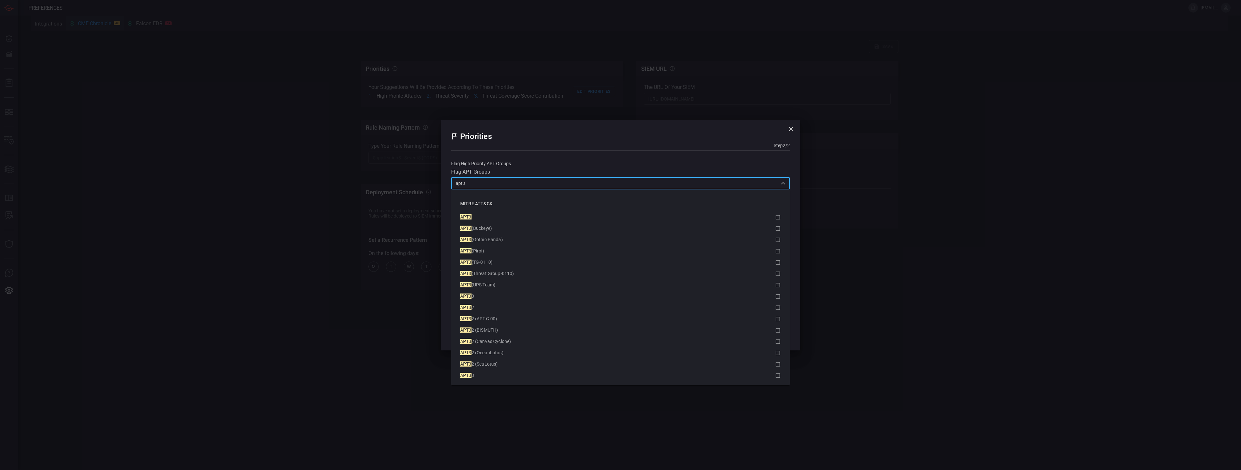
type input "apt38"
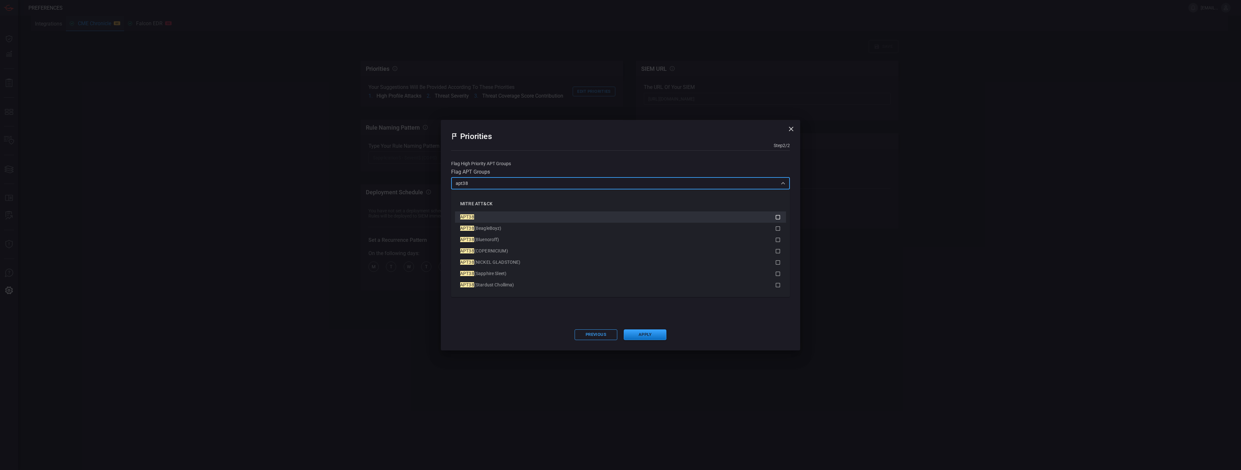
click at [480, 216] on div "APT38" at bounding box center [617, 217] width 315 height 7
click at [497, 184] on input "apt38" at bounding box center [615, 183] width 324 height 8
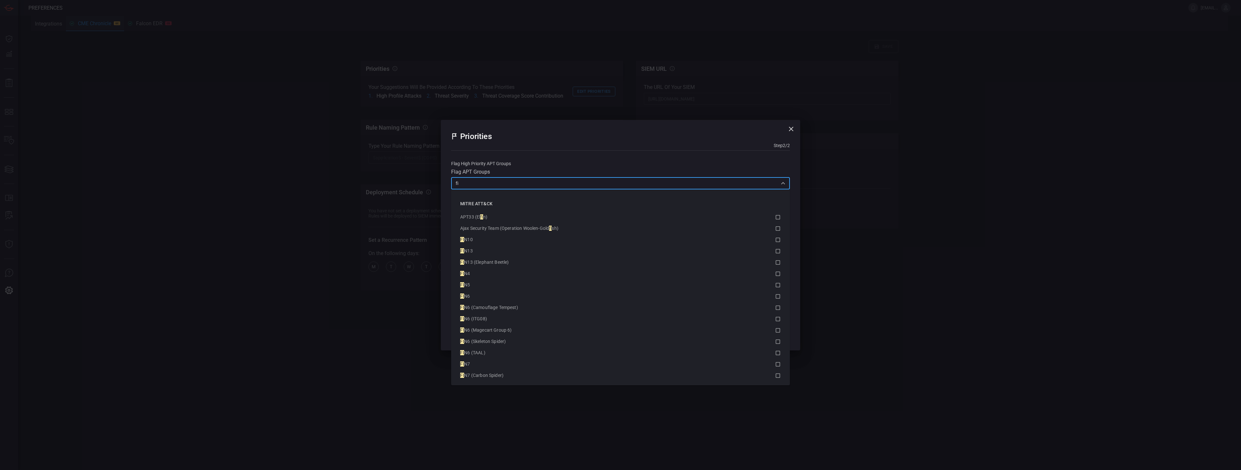
type input "f"
type input "fin"
click at [464, 183] on input "fin" at bounding box center [615, 183] width 324 height 8
type input "unc"
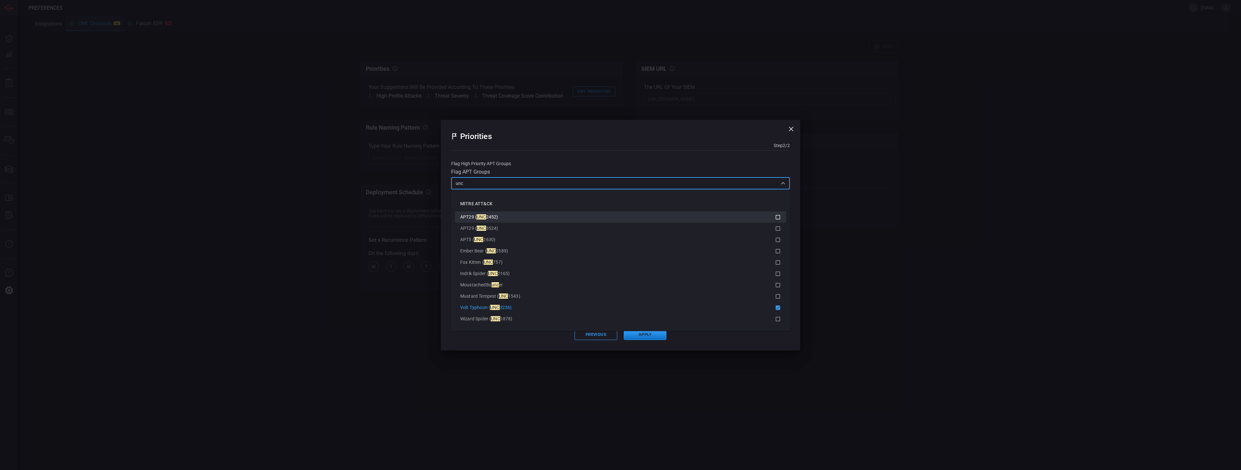
click at [541, 219] on div "APT29 ( UNC 2452)" at bounding box center [617, 217] width 315 height 7
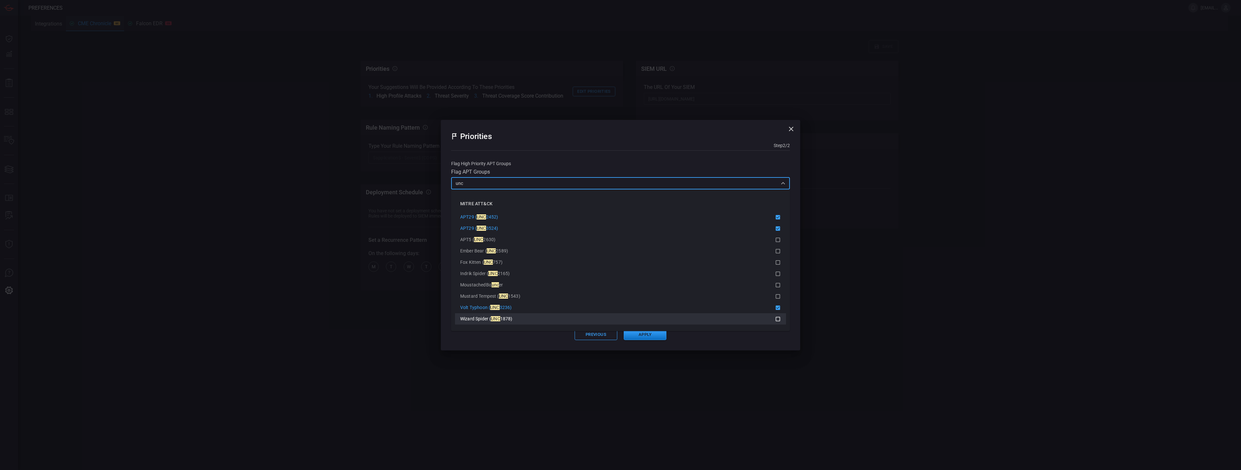
click at [559, 313] on li "Wizard Spider ( UNC 1878)" at bounding box center [620, 318] width 331 height 11
click at [782, 184] on icon "Close" at bounding box center [783, 183] width 8 height 8
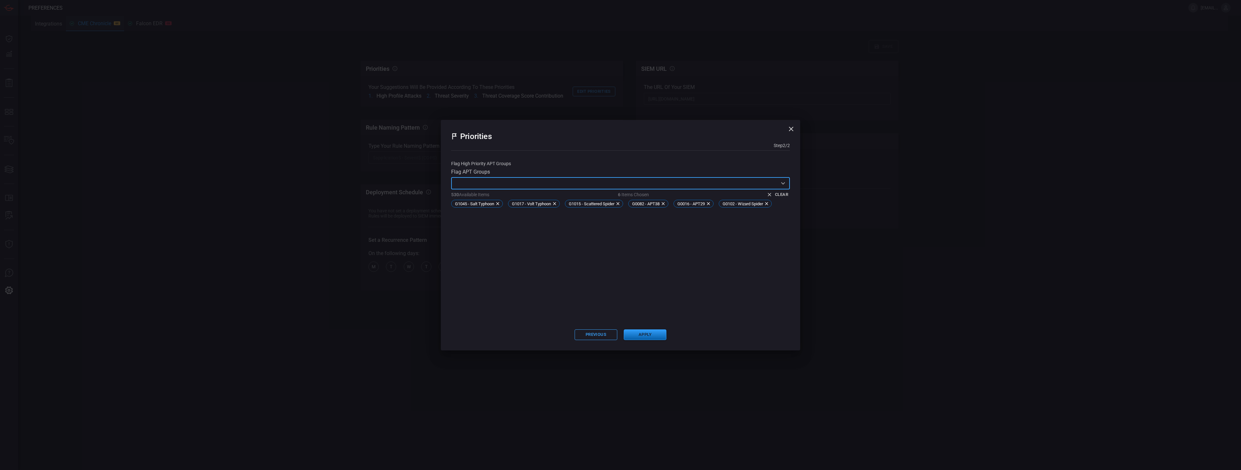
click at [648, 334] on button "Apply" at bounding box center [645, 334] width 43 height 11
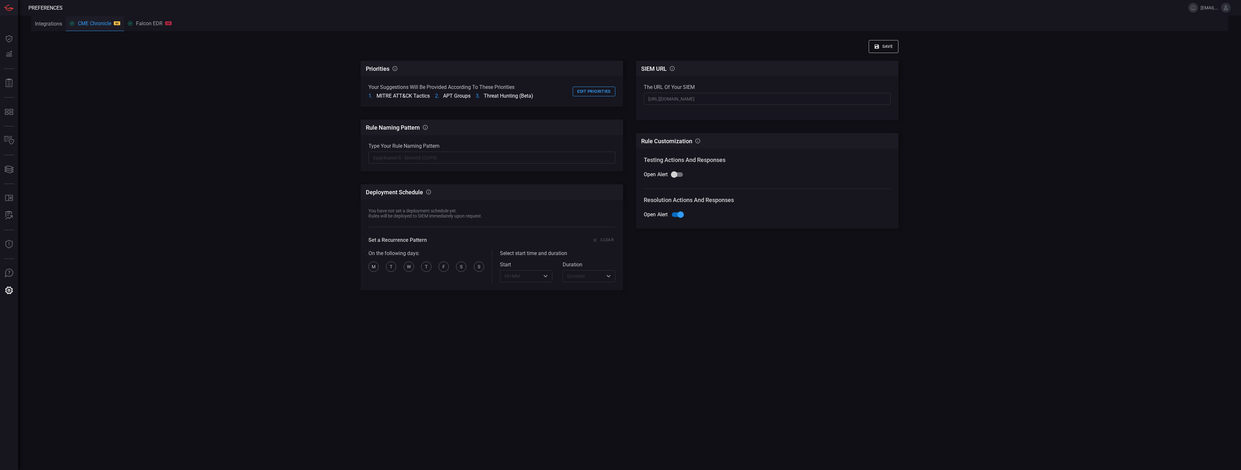
click at [428, 159] on input "text" at bounding box center [491, 158] width 247 height 12
click at [890, 50] on button "Save" at bounding box center [883, 46] width 30 height 13
click at [158, 21] on div "Falcon EDR CS" at bounding box center [150, 23] width 44 height 6
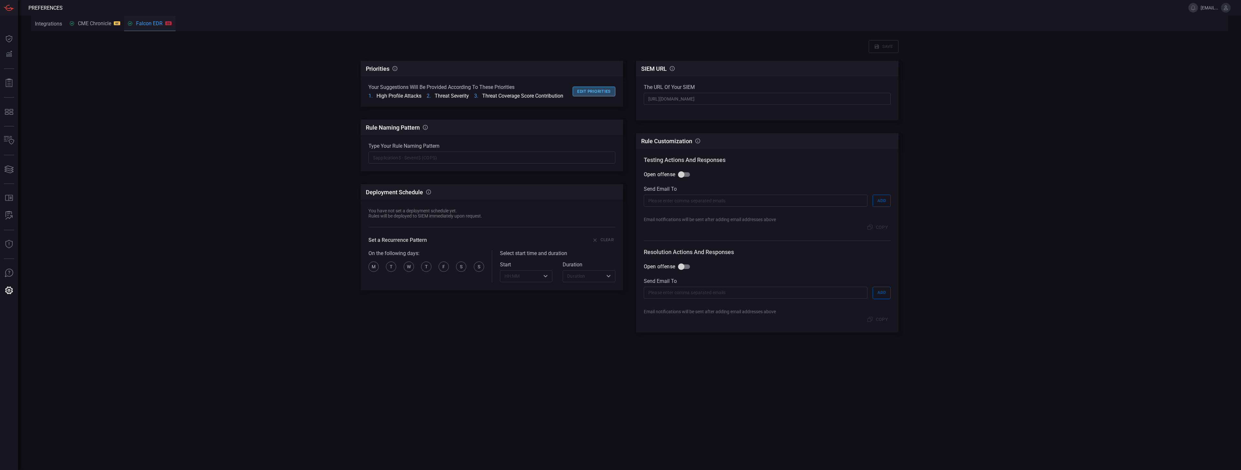
click at [596, 91] on button "Edit priorities" at bounding box center [593, 92] width 43 height 10
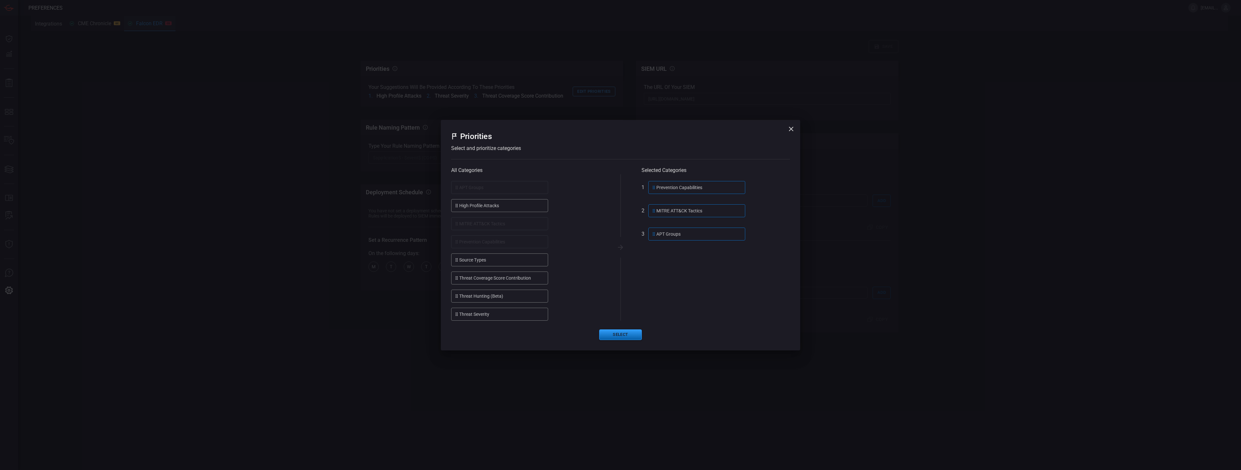
click at [622, 334] on button "Select" at bounding box center [620, 334] width 43 height 11
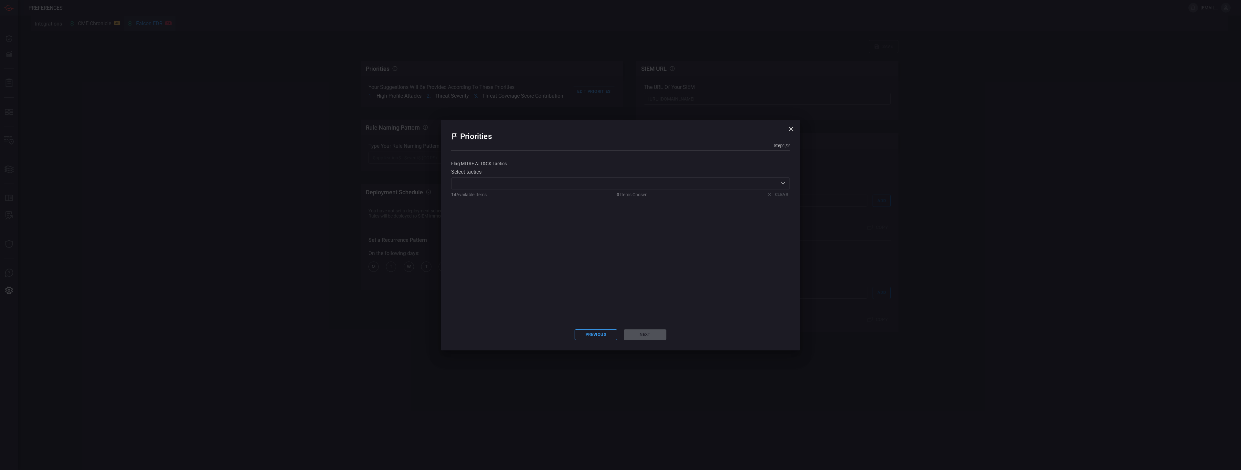
click at [584, 188] on div "​" at bounding box center [620, 183] width 339 height 12
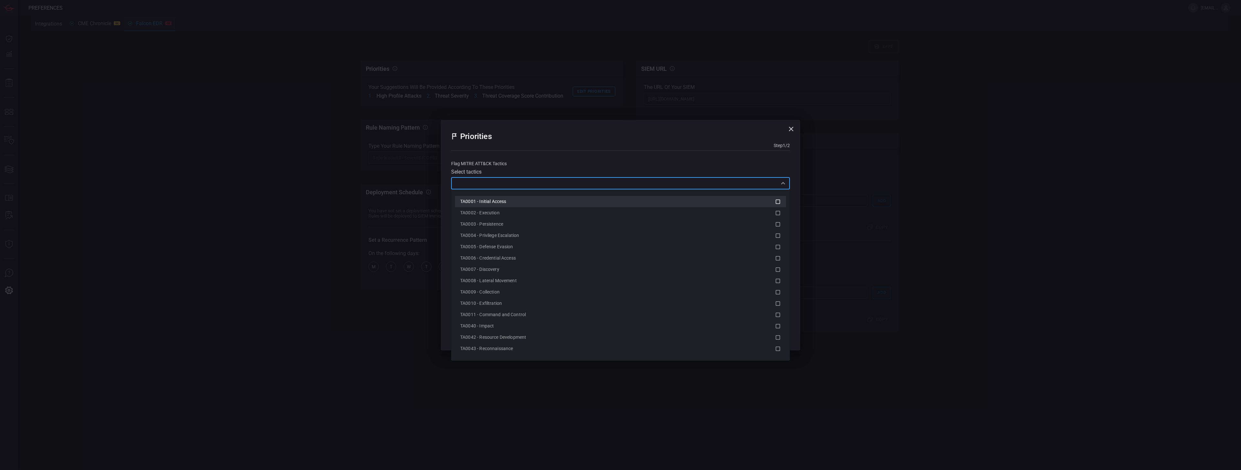
click at [540, 204] on div "TA0001 - Initial Access" at bounding box center [617, 201] width 315 height 7
click at [524, 323] on div "TA0040 - Impact" at bounding box center [617, 325] width 315 height 7
click at [519, 327] on span "TA0011 - Command and Control" at bounding box center [493, 325] width 66 height 5
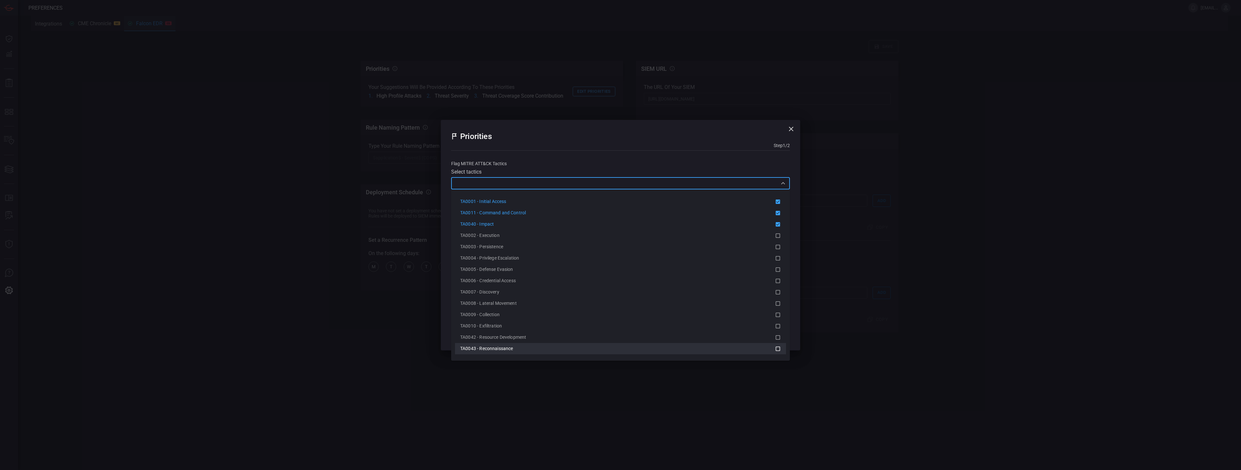
click at [512, 349] on span "TA0043 - Reconnaissance" at bounding box center [486, 348] width 53 height 5
click at [506, 325] on div "TA0009 - Collection" at bounding box center [617, 325] width 315 height 7
click at [509, 323] on span "TA0008 - Lateral Movement" at bounding box center [488, 325] width 57 height 5
click at [511, 271] on div "TA0002 - Execution" at bounding box center [617, 269] width 315 height 7
click at [510, 281] on div "TA0003 - Persistence" at bounding box center [617, 280] width 315 height 7
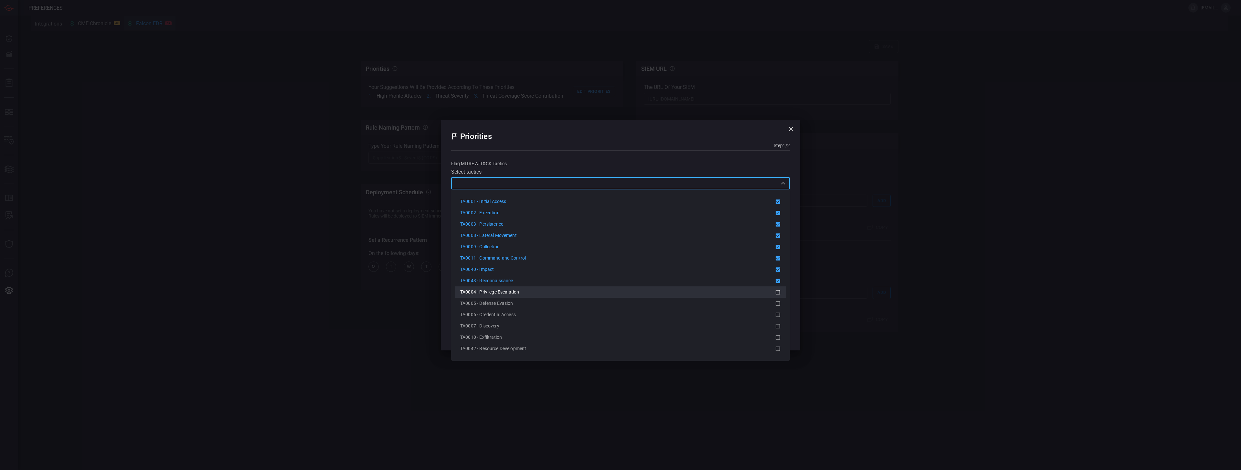
click at [510, 293] on span "TA0004 - Privilege Escalation" at bounding box center [489, 291] width 59 height 5
click at [509, 306] on div "TA0005 - Defense Evasion" at bounding box center [617, 303] width 315 height 7
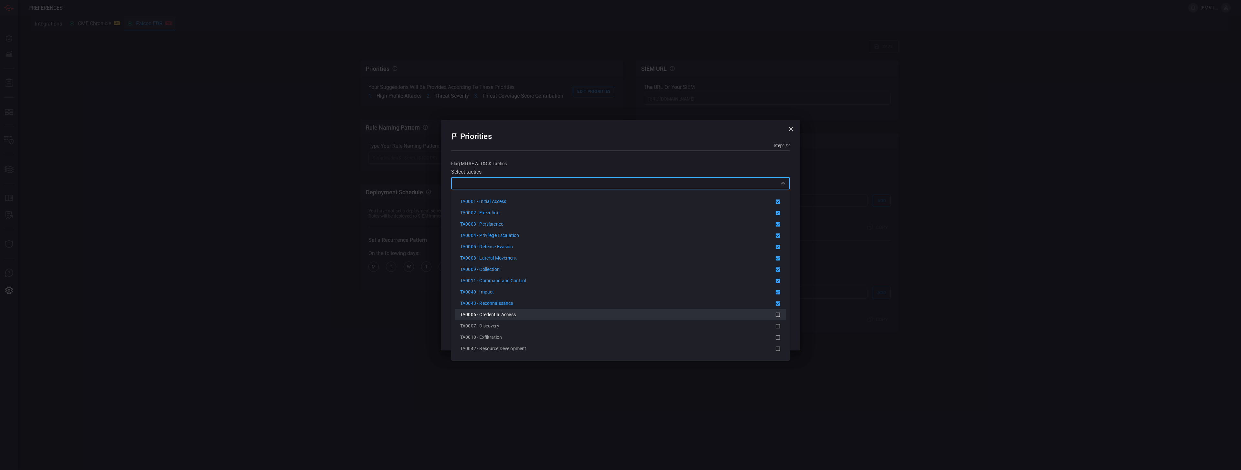
click at [507, 318] on li "TA0006 - Credential Access" at bounding box center [620, 314] width 331 height 11
click at [503, 331] on li "TA0007 - Discovery" at bounding box center [620, 325] width 331 height 11
click at [503, 338] on div "TA0010 - Exfiltration" at bounding box center [617, 337] width 315 height 7
drag, startPoint x: 504, startPoint y: 349, endPoint x: 515, endPoint y: 352, distance: 11.8
click at [504, 350] on span "TA0042 - Resource Development" at bounding box center [493, 348] width 66 height 5
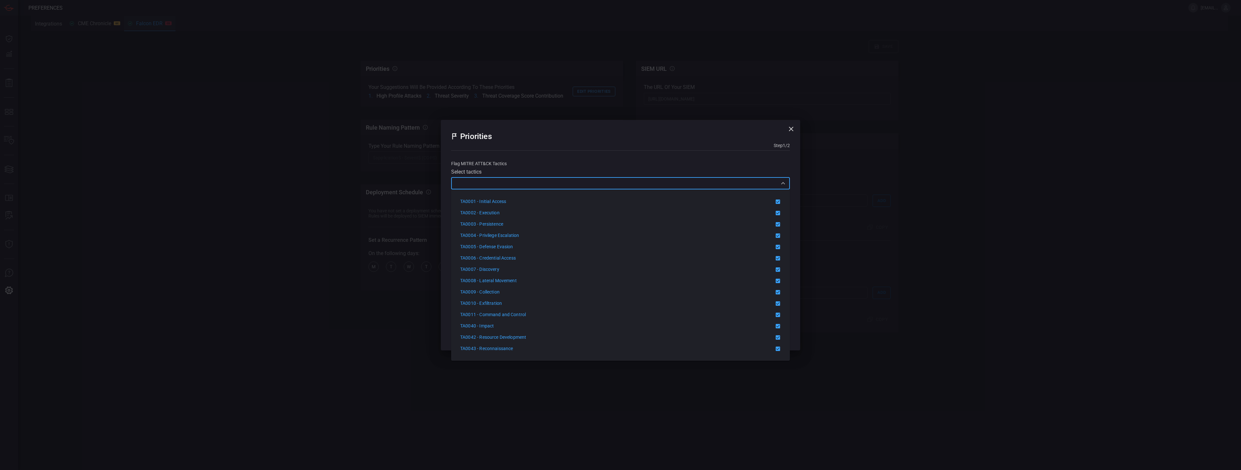
click at [824, 273] on div "Priorities Step 1 / 2 Flag MITRE ATT&CK tactics Select tactics ​ 14 Available I…" at bounding box center [620, 235] width 1241 height 470
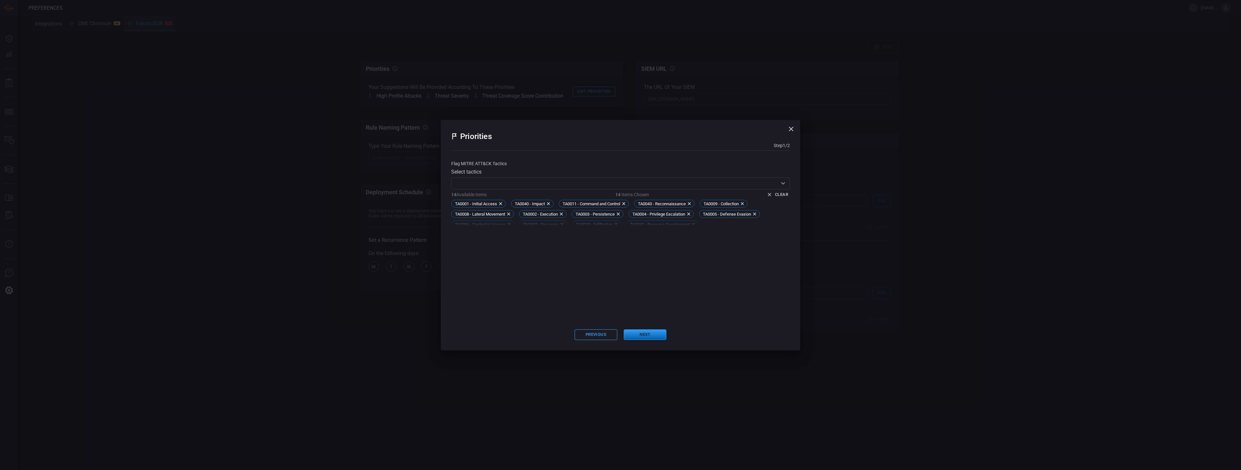
click at [645, 333] on button "Next" at bounding box center [645, 334] width 43 height 11
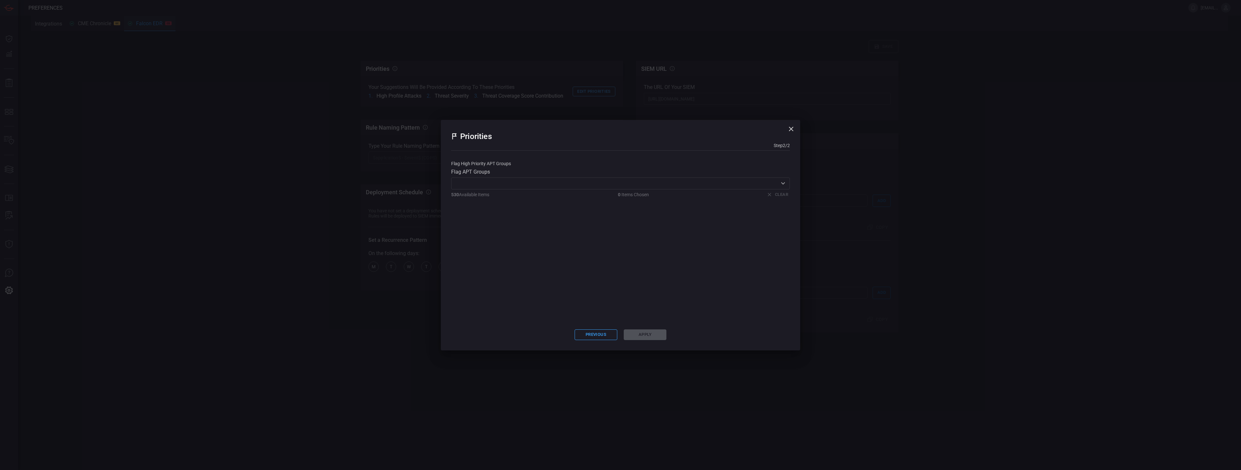
click at [620, 180] on input "text" at bounding box center [615, 183] width 324 height 8
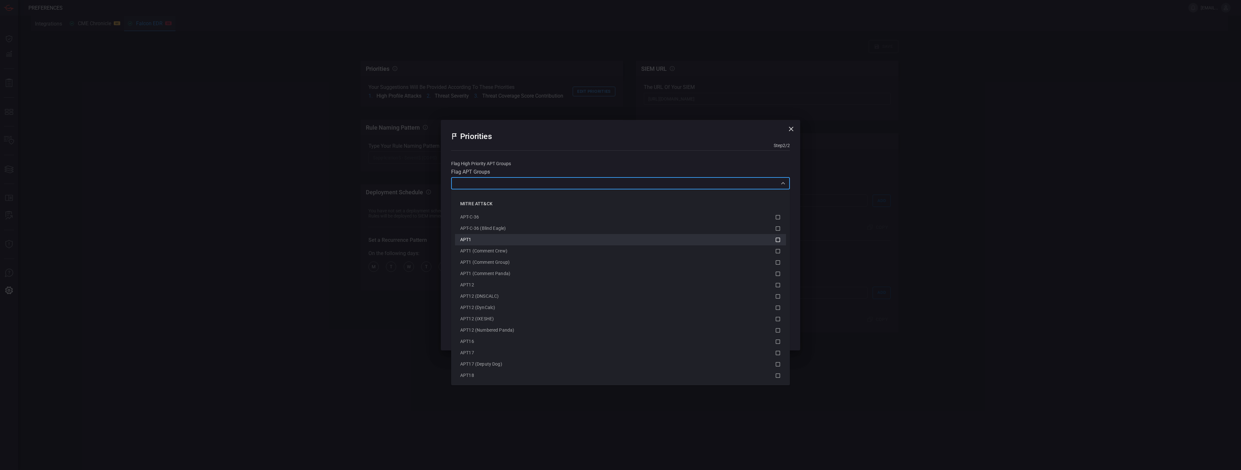
click at [775, 238] on icon at bounding box center [778, 240] width 6 height 8
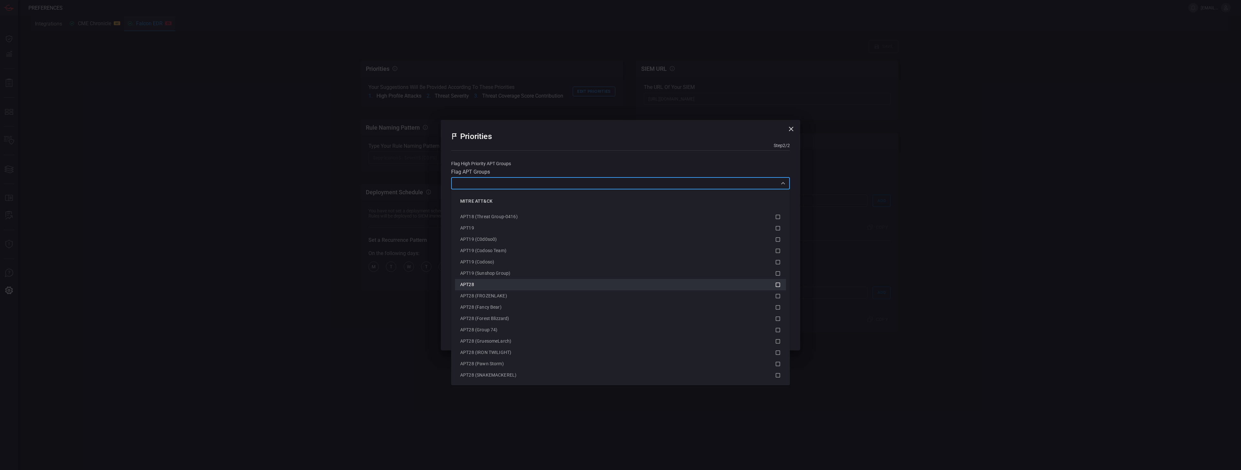
click at [778, 283] on li "APT28" at bounding box center [620, 284] width 331 height 11
click at [777, 251] on li "APT29 (Blue Kitsune)" at bounding box center [620, 248] width 331 height 11
click at [779, 254] on li "APT33" at bounding box center [620, 251] width 331 height 11
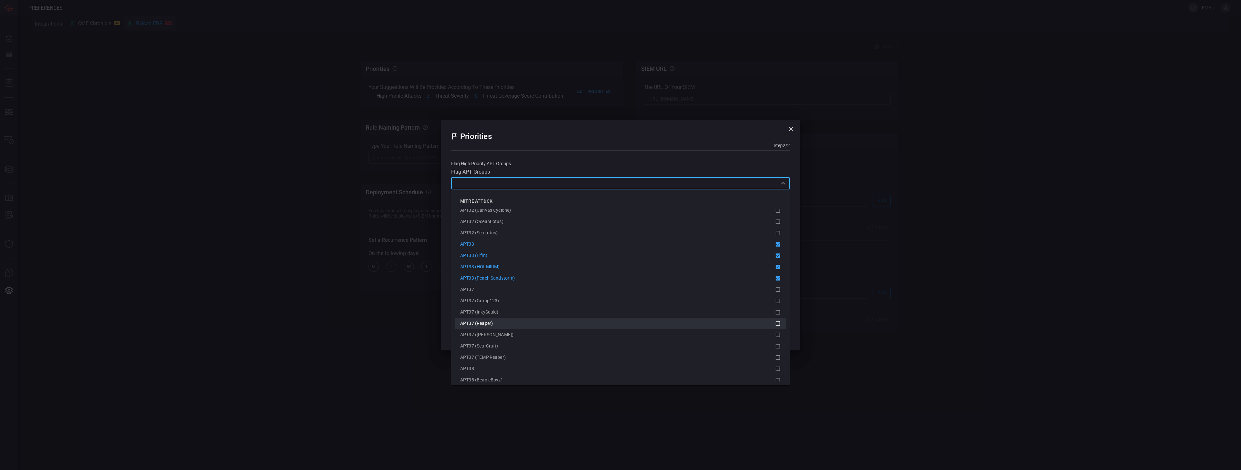
scroll to position [764, 0]
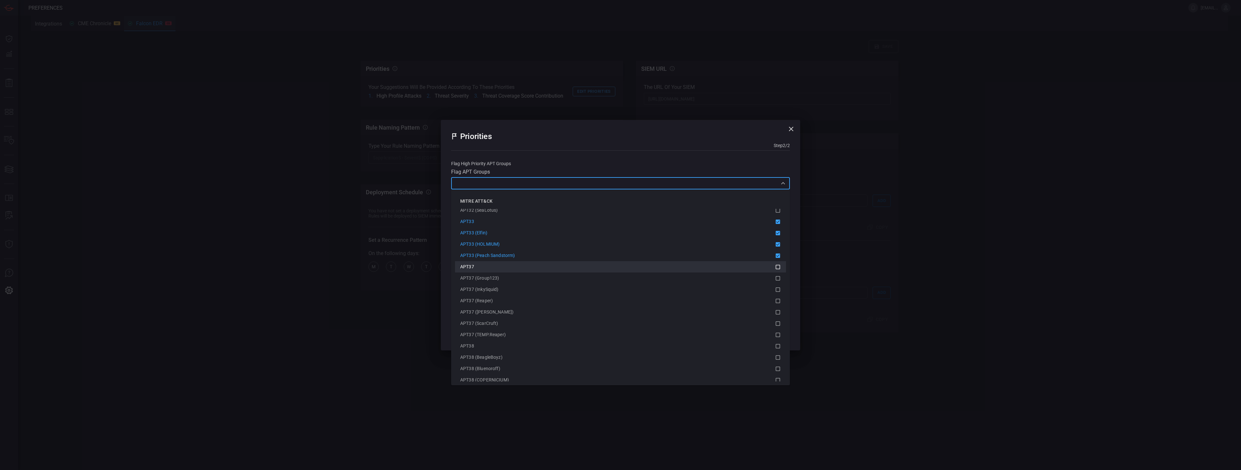
click at [775, 266] on icon at bounding box center [778, 267] width 6 height 8
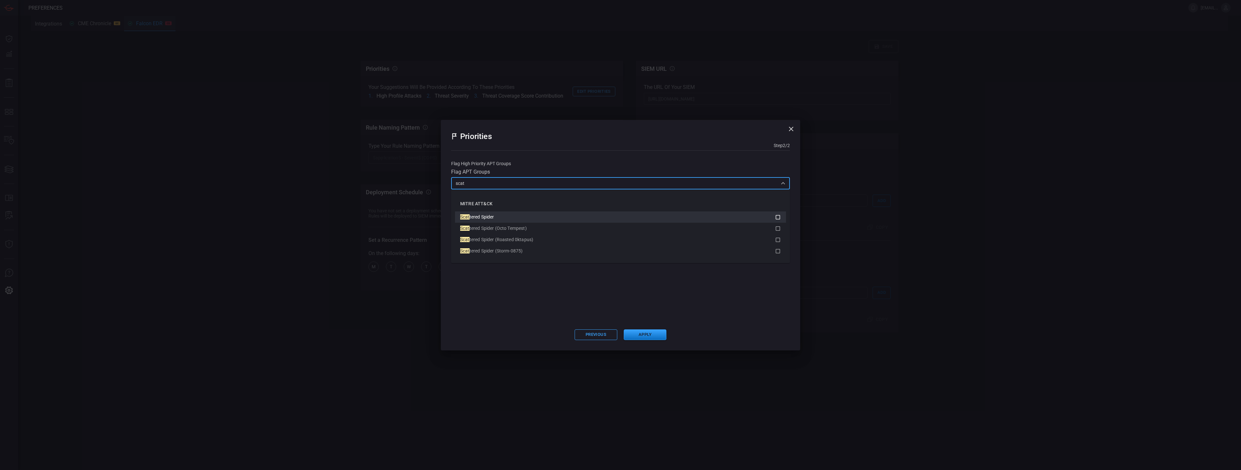
click at [513, 222] on li "Scat tered Spider" at bounding box center [620, 216] width 331 height 11
click at [500, 186] on input "scat" at bounding box center [615, 183] width 324 height 8
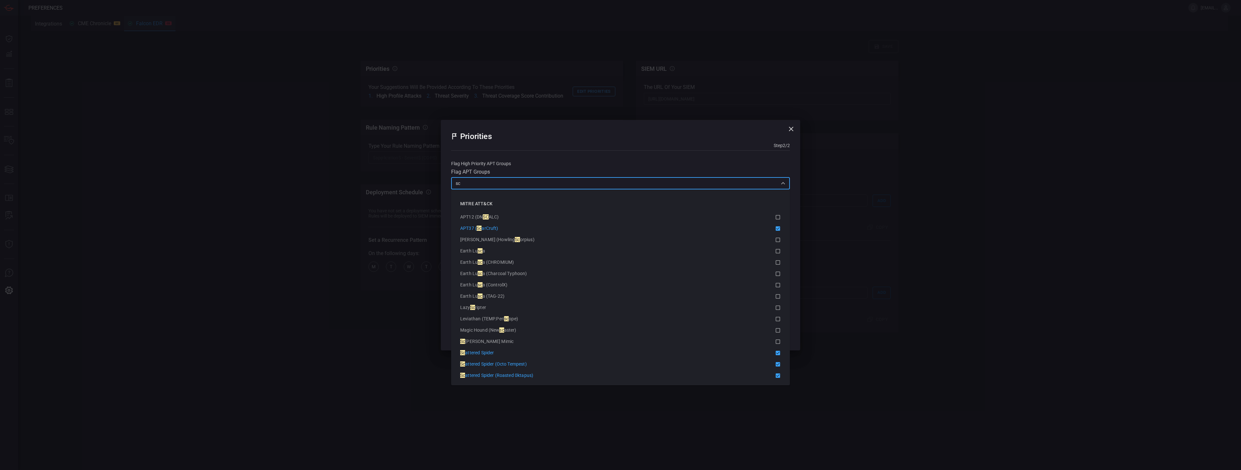
type input "s"
click at [526, 318] on li "Deep Panda (WebMasters)" at bounding box center [620, 313] width 331 height 11
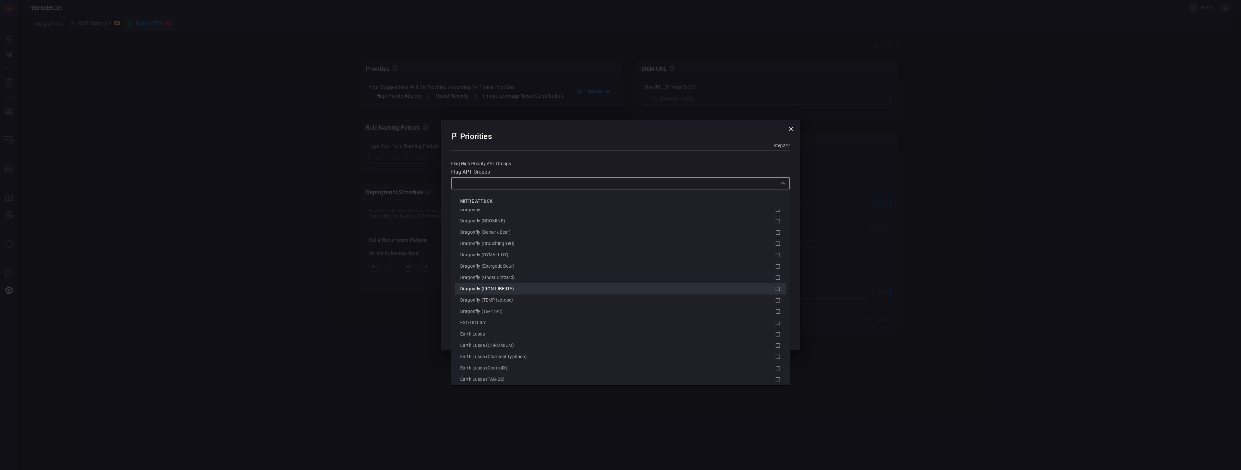
click at [544, 293] on li "Dragonfly (IRON LIBERTY)" at bounding box center [620, 288] width 331 height 11
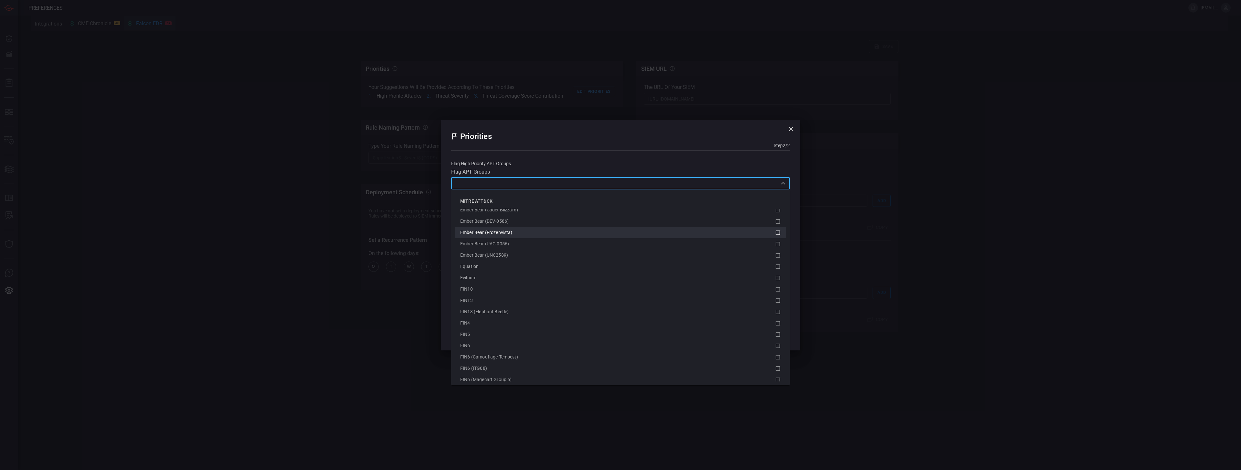
scroll to position [2213, 0]
click at [522, 296] on div "FIN13" at bounding box center [617, 299] width 315 height 7
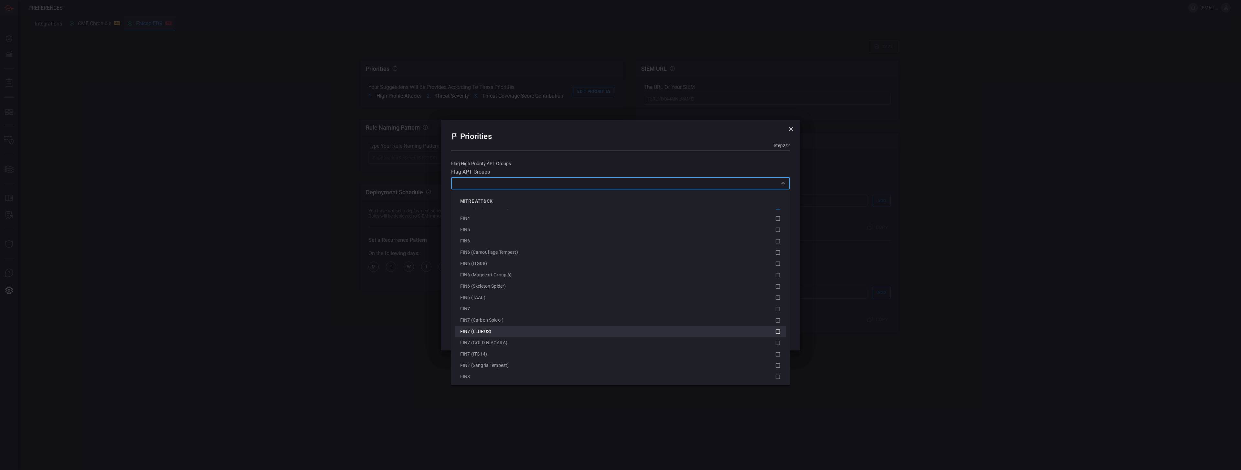
scroll to position [2319, 0]
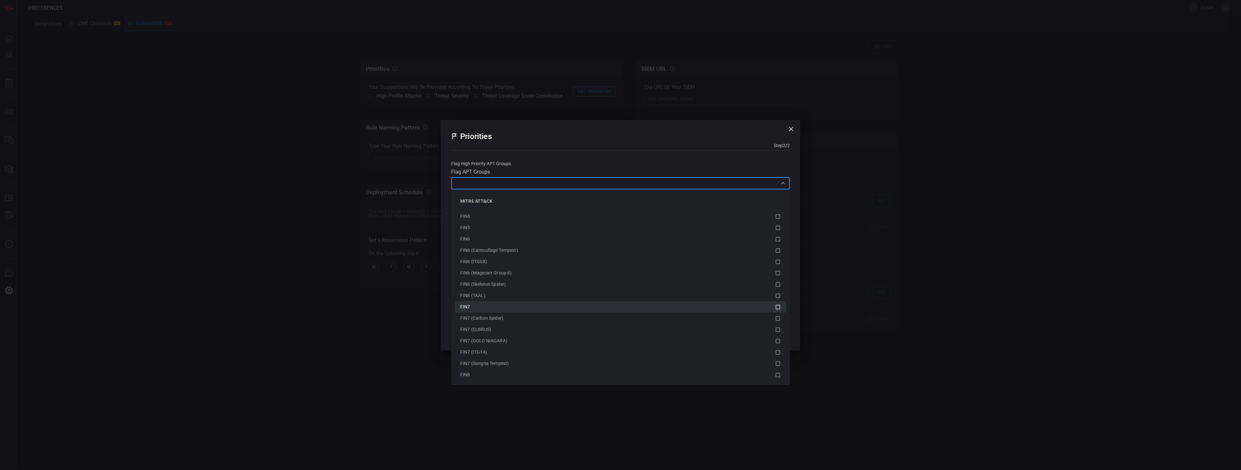
click at [542, 309] on div "FIN7" at bounding box center [617, 306] width 315 height 7
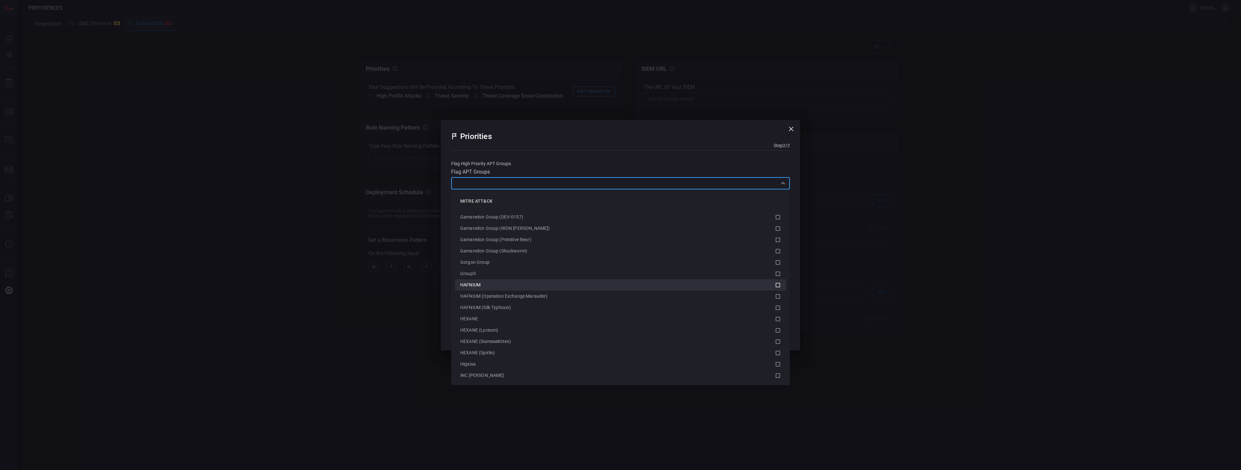
click at [541, 284] on div "HAFNIUM" at bounding box center [617, 284] width 315 height 7
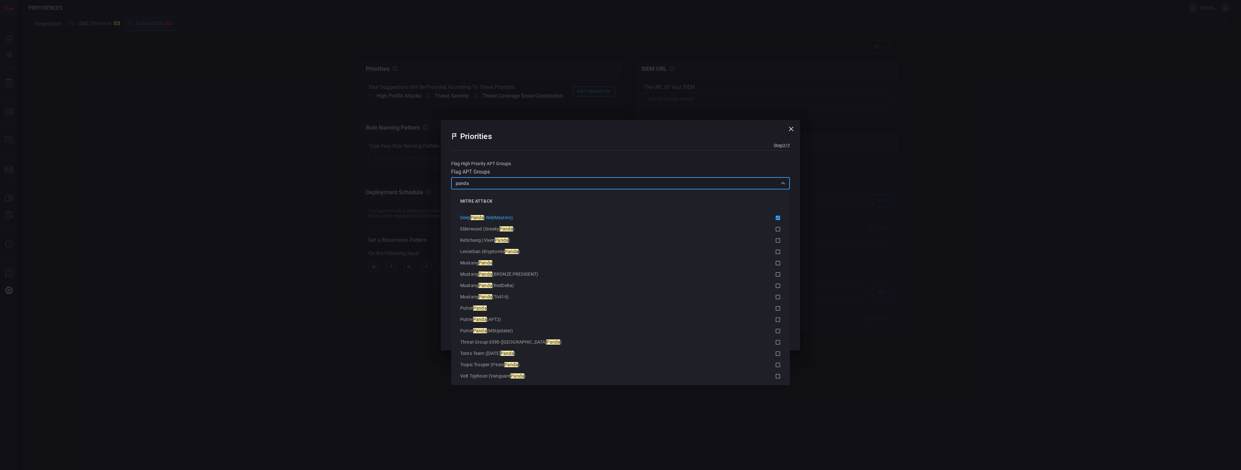
scroll to position [147, 0]
click at [487, 309] on div "Putter Panda" at bounding box center [617, 307] width 315 height 7
click at [503, 261] on div "Mustang Panda" at bounding box center [617, 261] width 315 height 7
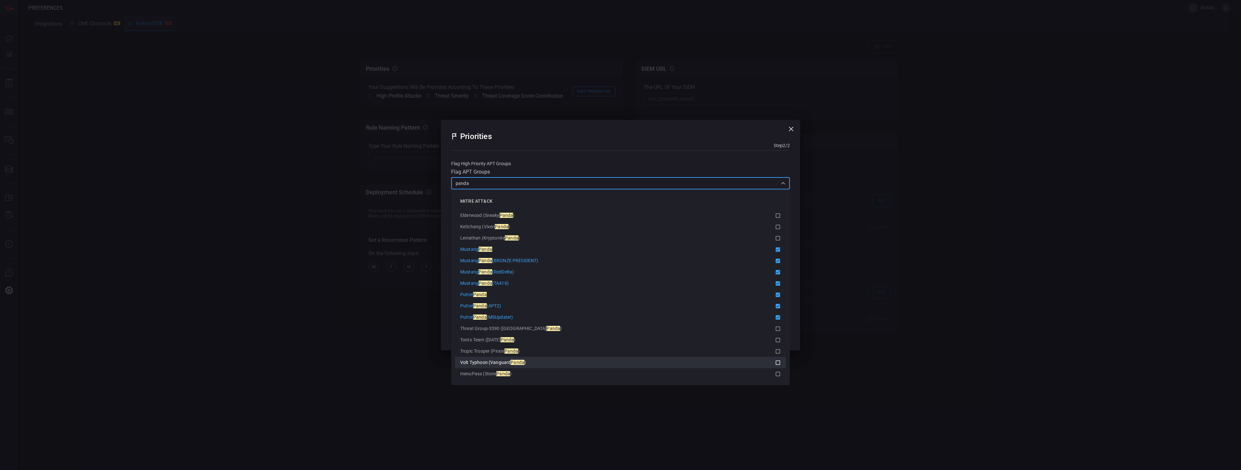
scroll to position [161, 0]
click at [536, 350] on div "Tropic Trooper (Pirate Panda )" at bounding box center [617, 350] width 315 height 7
click at [506, 178] on div "panda ​" at bounding box center [620, 183] width 339 height 12
click at [506, 179] on input "panda" at bounding box center [615, 183] width 324 height 8
click at [506, 183] on input "panda" at bounding box center [615, 183] width 324 height 8
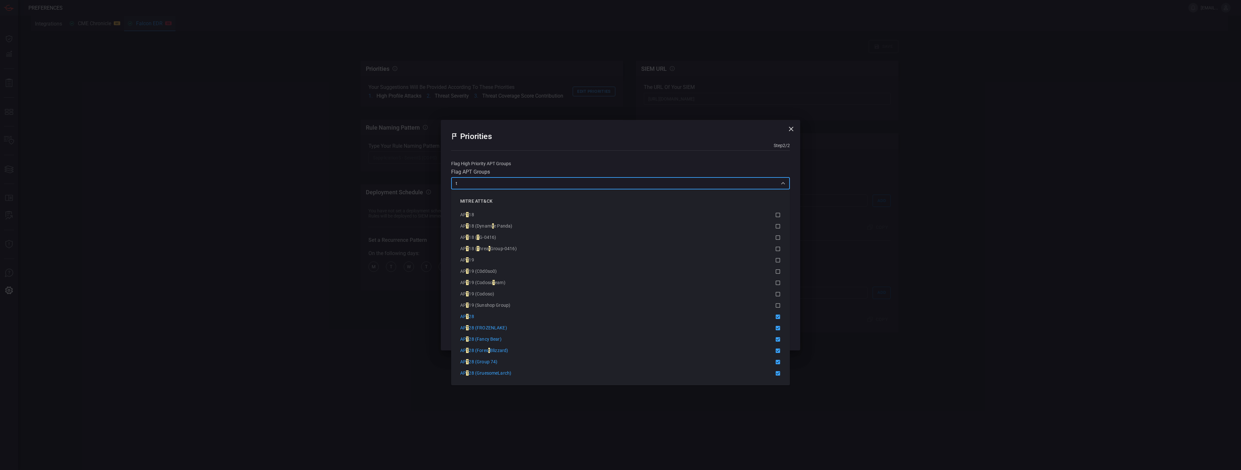
scroll to position [0, 0]
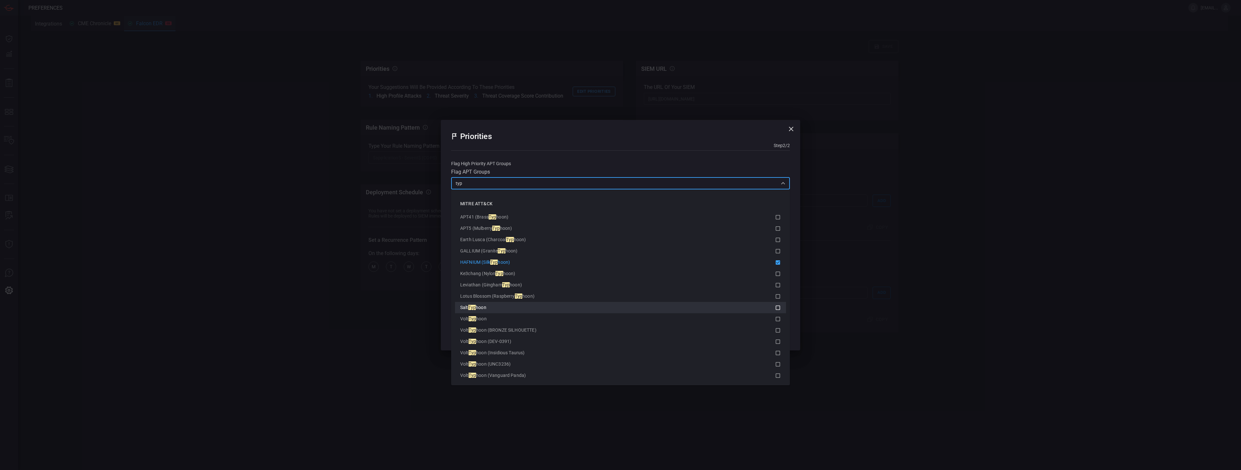
click at [497, 310] on div "Salt Typ hoon" at bounding box center [617, 307] width 315 height 7
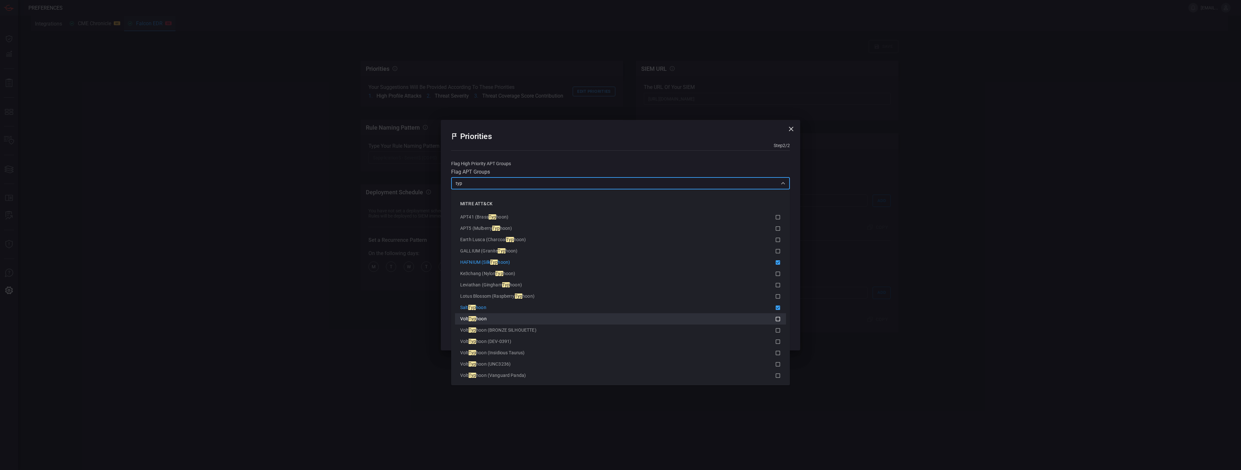
click at [498, 317] on div "Volt Typ hoon" at bounding box center [617, 318] width 315 height 7
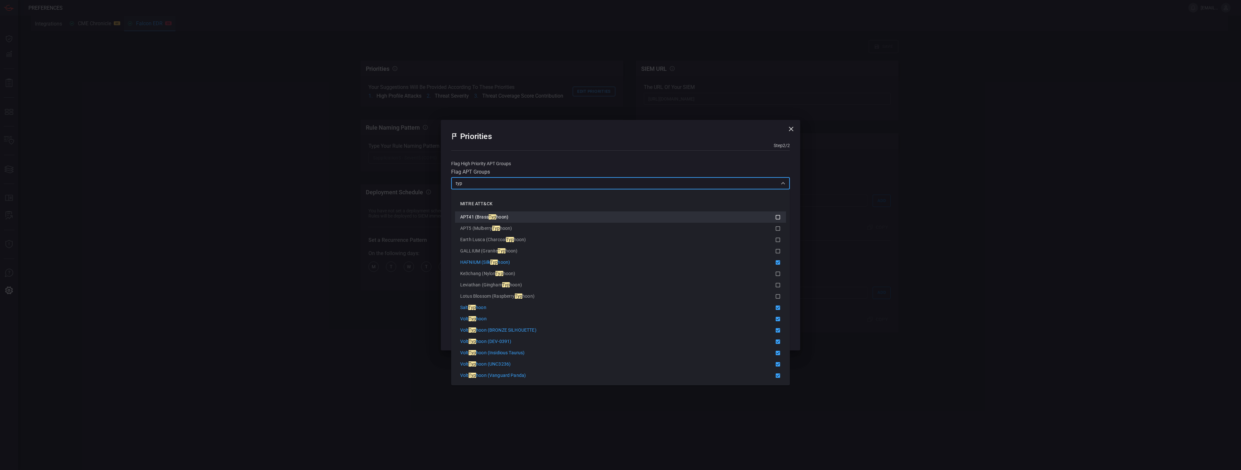
click at [502, 219] on div "APT41 (Brass Typ hoon)" at bounding box center [617, 217] width 315 height 7
type input "typ"
click at [845, 271] on div "Priorities Step 2 / 2 Flag High Priority APT Groups Flag APT Groups ​ 530 Avail…" at bounding box center [620, 235] width 1241 height 470
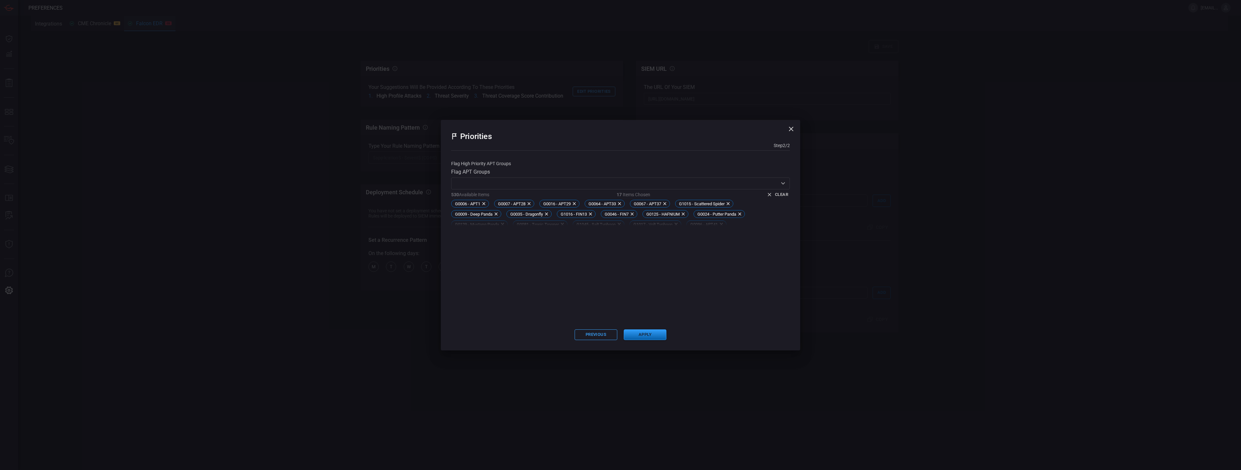
click at [640, 335] on button "Apply" at bounding box center [645, 334] width 43 height 11
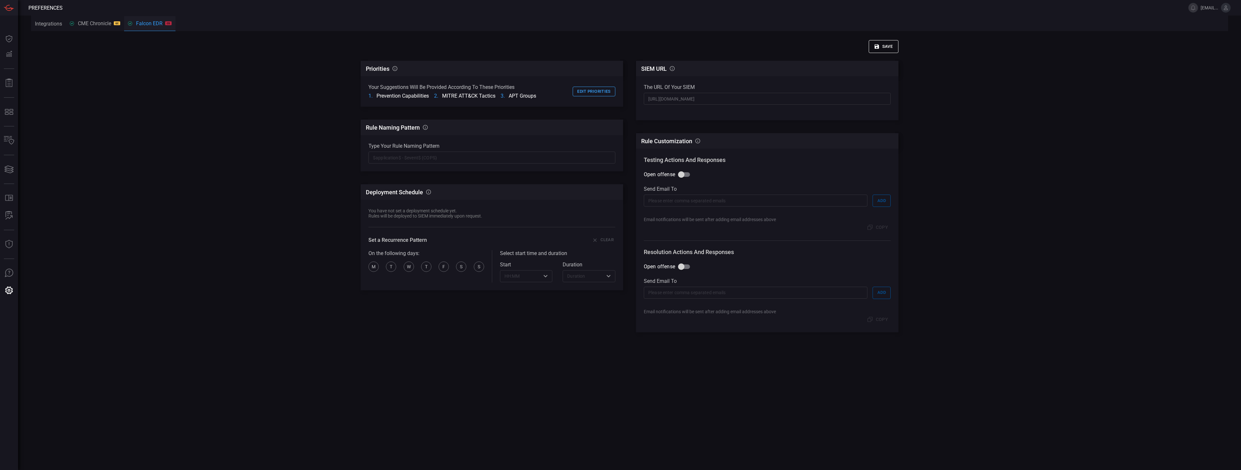
click at [888, 50] on button "Save" at bounding box center [883, 46] width 30 height 13
click at [103, 27] on button "CME Chronicle GC" at bounding box center [95, 24] width 58 height 16
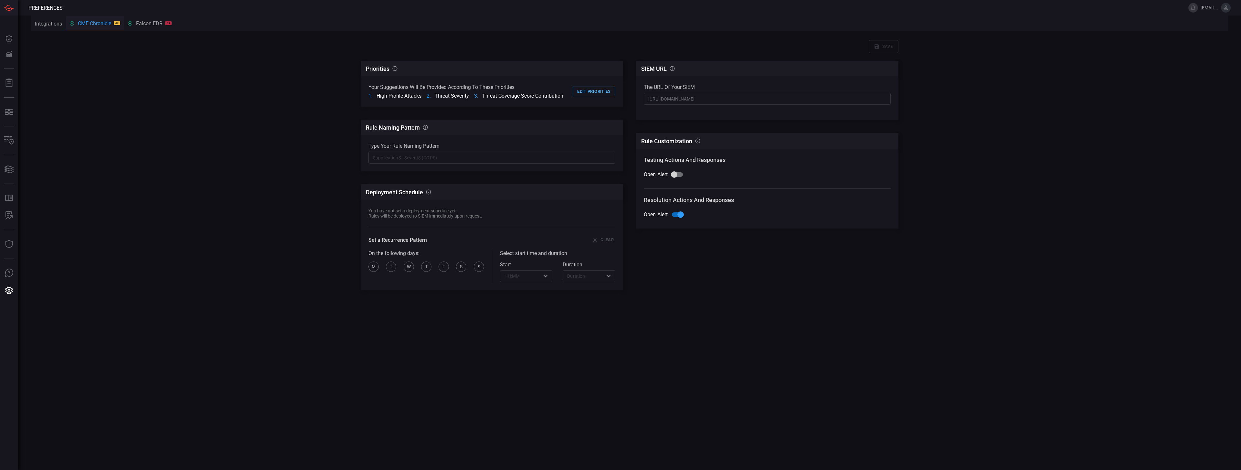
click at [594, 91] on button "Edit priorities" at bounding box center [593, 92] width 43 height 10
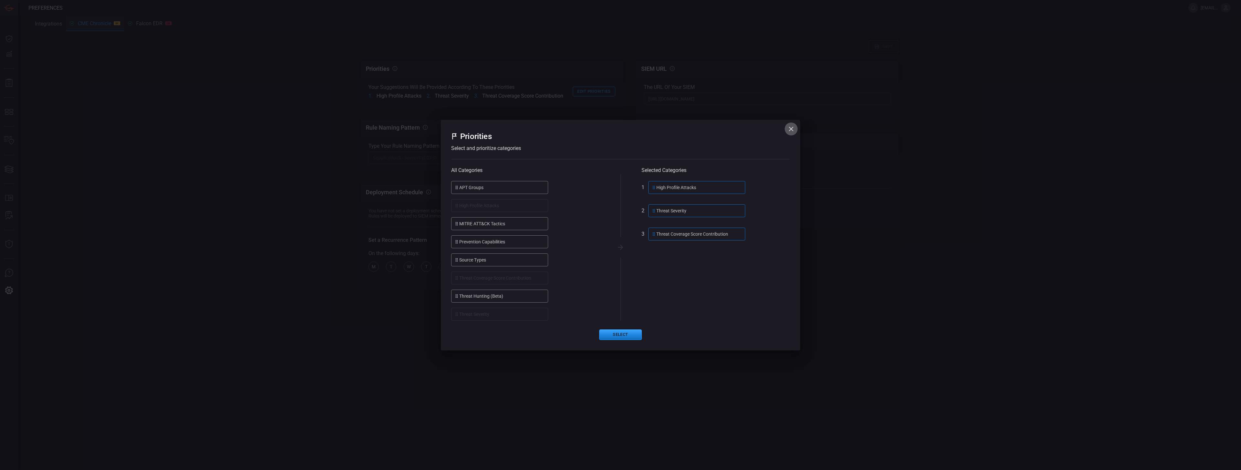
click at [796, 129] on button "button" at bounding box center [790, 128] width 13 height 13
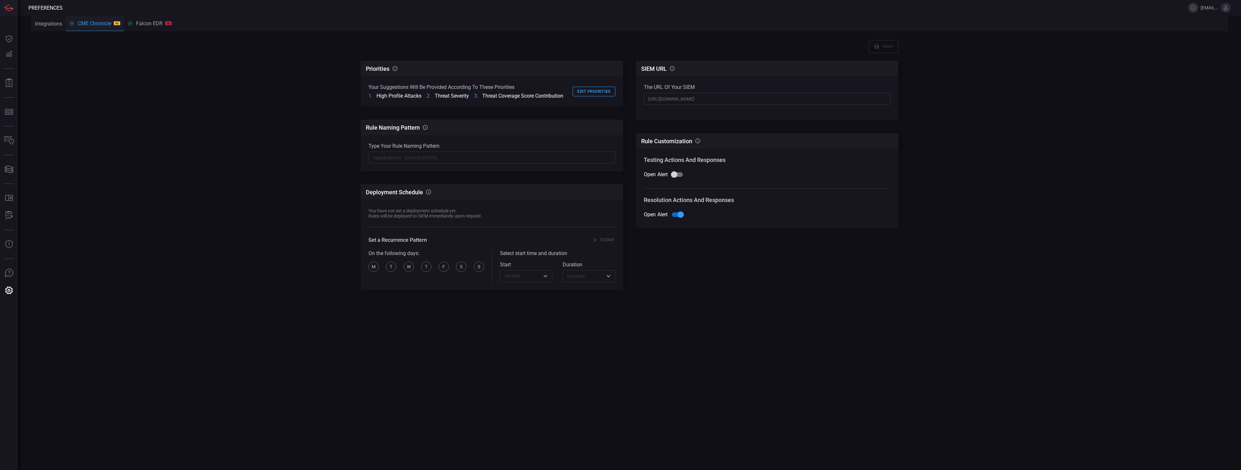
click at [153, 21] on div "Falcon EDR CS" at bounding box center [150, 23] width 44 height 6
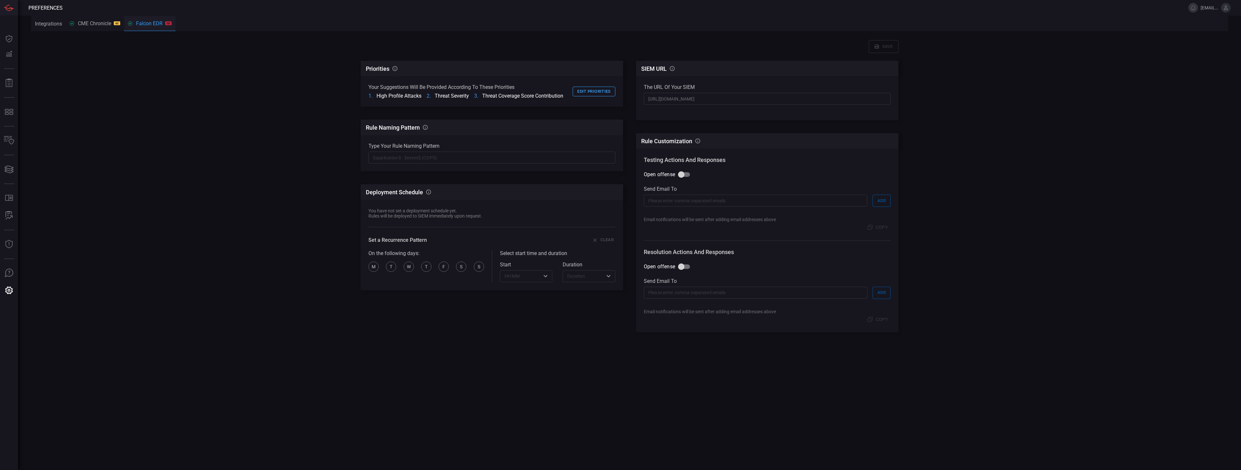
click at [108, 26] on button "CME Chronicle GC" at bounding box center [95, 24] width 58 height 16
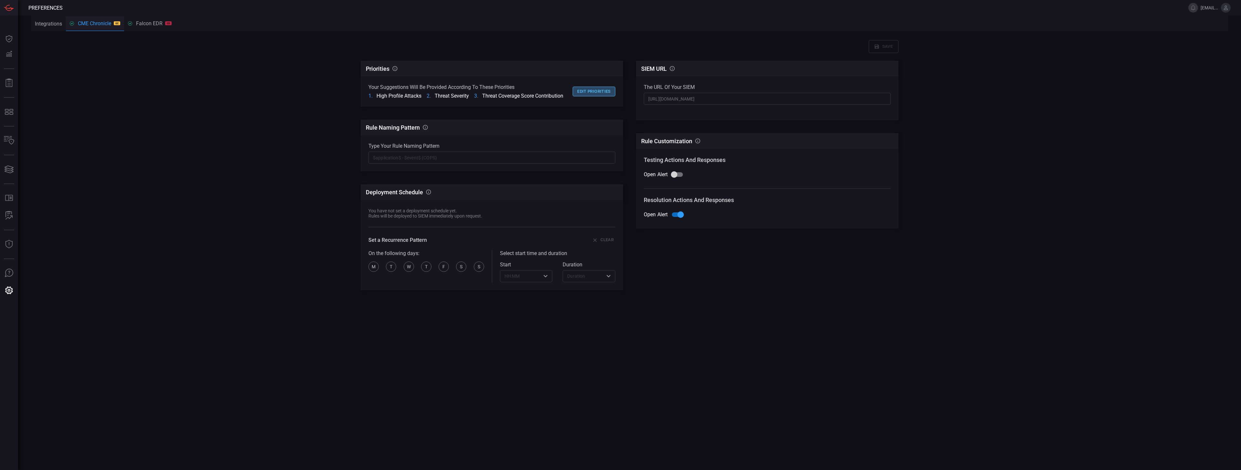
click at [592, 90] on button "Edit priorities" at bounding box center [593, 92] width 43 height 10
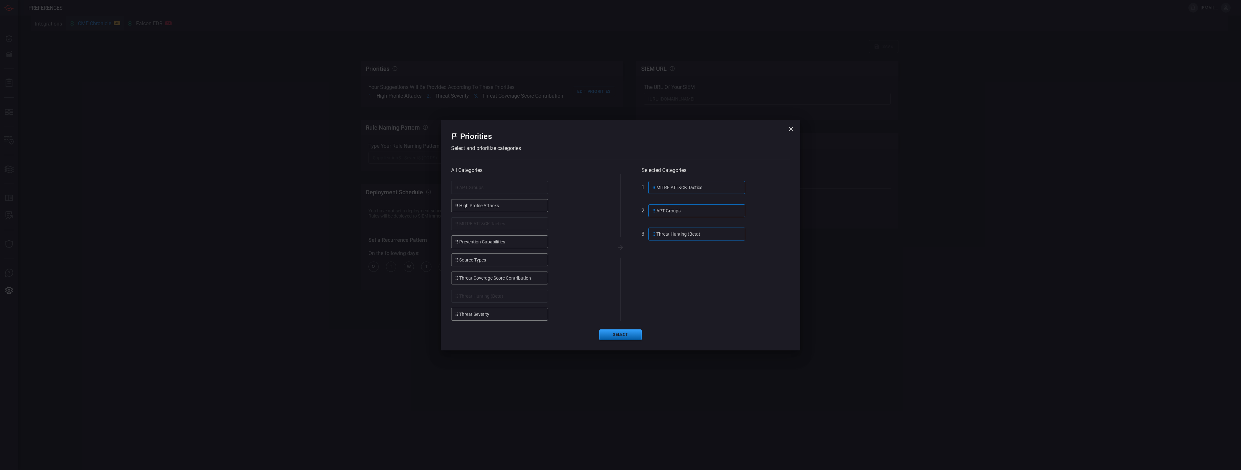
click at [616, 335] on button "Select" at bounding box center [620, 334] width 43 height 11
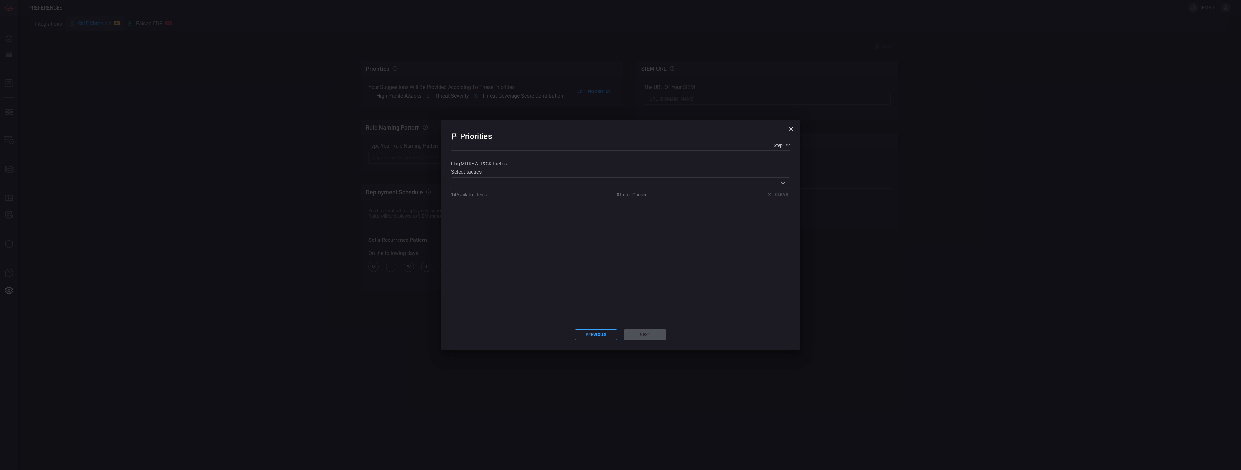
click at [603, 190] on div "Select tactics ​ 14 Available Items 0 Items Chosen Clear" at bounding box center [620, 184] width 339 height 31
click at [605, 182] on input "text" at bounding box center [615, 183] width 324 height 8
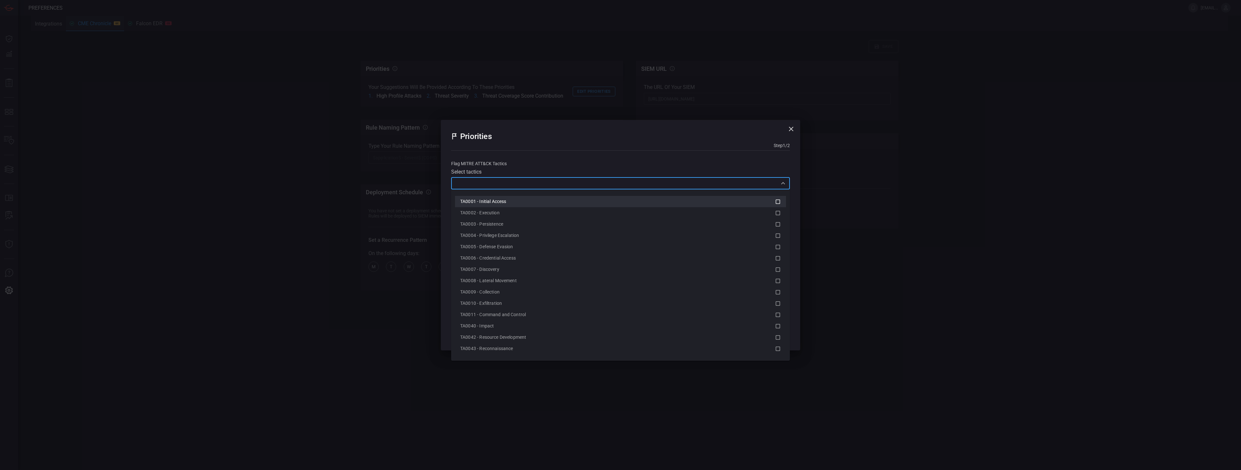
click at [558, 206] on li "TA0001 - Initial Access" at bounding box center [620, 201] width 331 height 11
click at [551, 201] on div "TA0001 - Initial Access" at bounding box center [617, 201] width 315 height 7
click at [547, 202] on div "TA0001 - Initial Access" at bounding box center [617, 201] width 315 height 7
click at [540, 215] on div "TA0002 - Execution" at bounding box center [617, 212] width 315 height 7
click at [529, 230] on li "TA0004 - Privilege Escalation" at bounding box center [620, 235] width 331 height 11
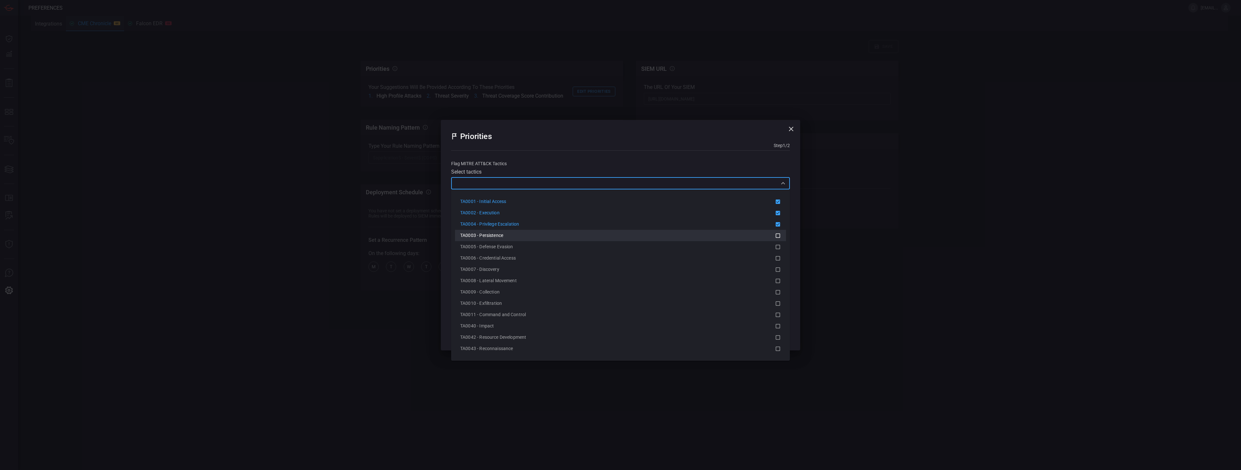
click at [522, 240] on li "TA0003 - Persistence" at bounding box center [620, 235] width 331 height 11
click at [627, 151] on div "Priorities Step 1 / 2" at bounding box center [620, 144] width 339 height 28
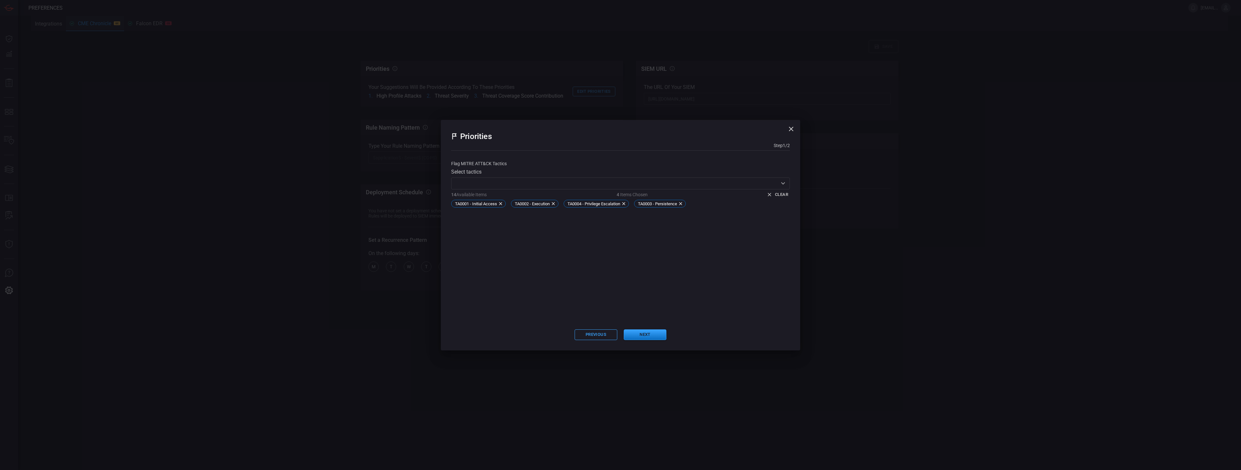
click at [574, 190] on div "Select tactics ​ 14 Available Items 4 Items Chosen Clear TA0001 - Initial Acces…" at bounding box center [620, 189] width 339 height 41
click at [785, 183] on icon "Open" at bounding box center [783, 183] width 8 height 8
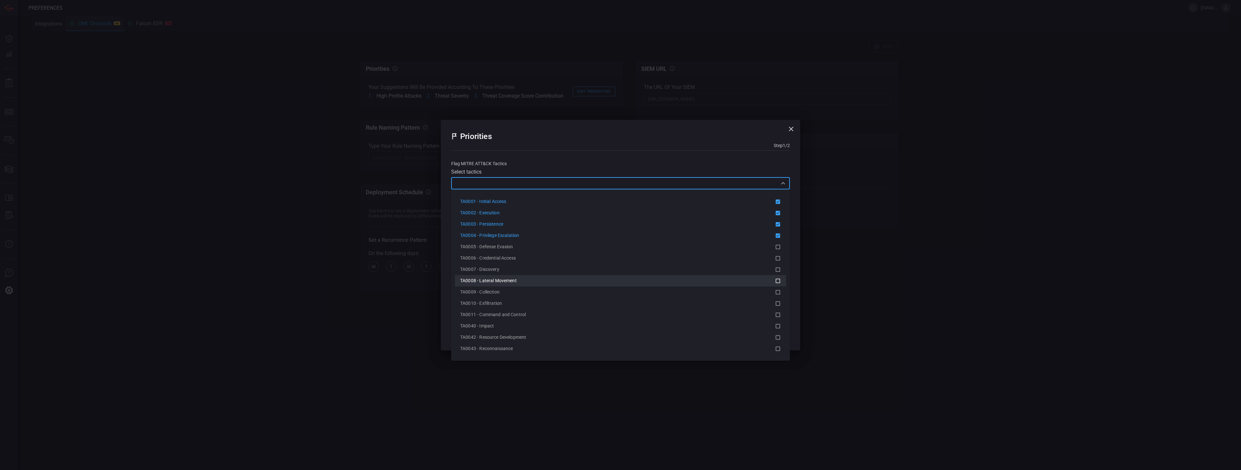
click at [627, 284] on li "TA0008 - Lateral Movement" at bounding box center [620, 280] width 331 height 11
click at [777, 202] on icon at bounding box center [778, 202] width 6 height 8
click at [776, 245] on icon at bounding box center [778, 247] width 6 height 8
click at [517, 376] on div "Priorities Step 1 / 2 Flag MITRE ATT&CK tactics Select tactics ​ 14 Available I…" at bounding box center [620, 235] width 1241 height 470
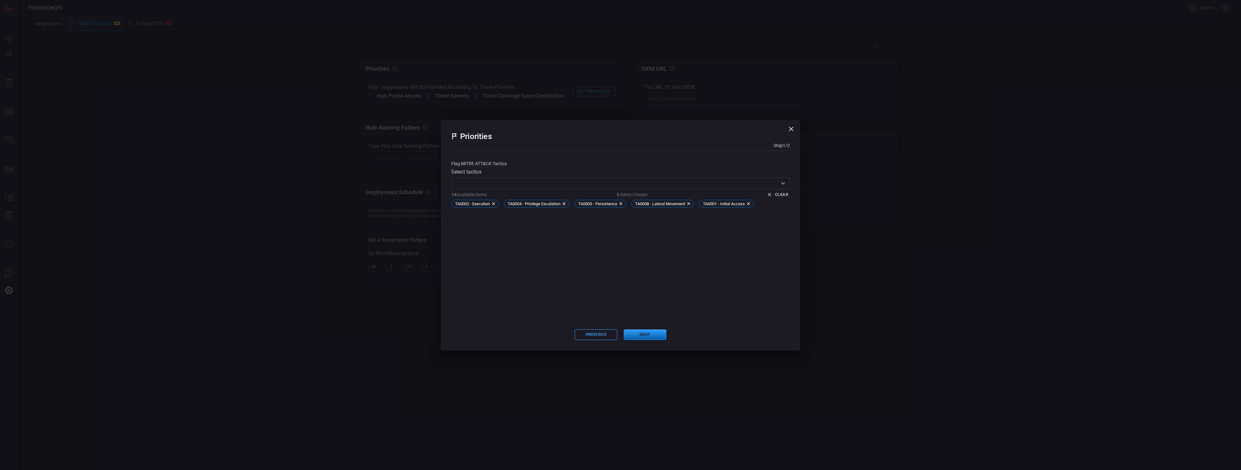
click at [648, 335] on button "Next" at bounding box center [645, 334] width 43 height 11
click at [578, 184] on input "text" at bounding box center [615, 183] width 324 height 8
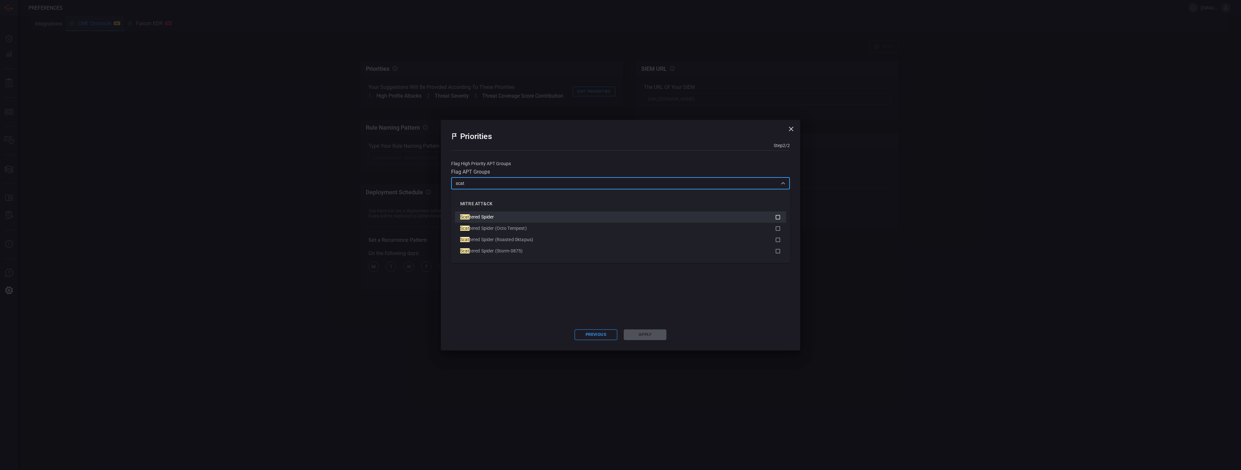
click at [528, 217] on div "Scat tered Spider" at bounding box center [617, 217] width 315 height 7
type input "scat"
click at [649, 333] on button "Apply" at bounding box center [645, 334] width 43 height 11
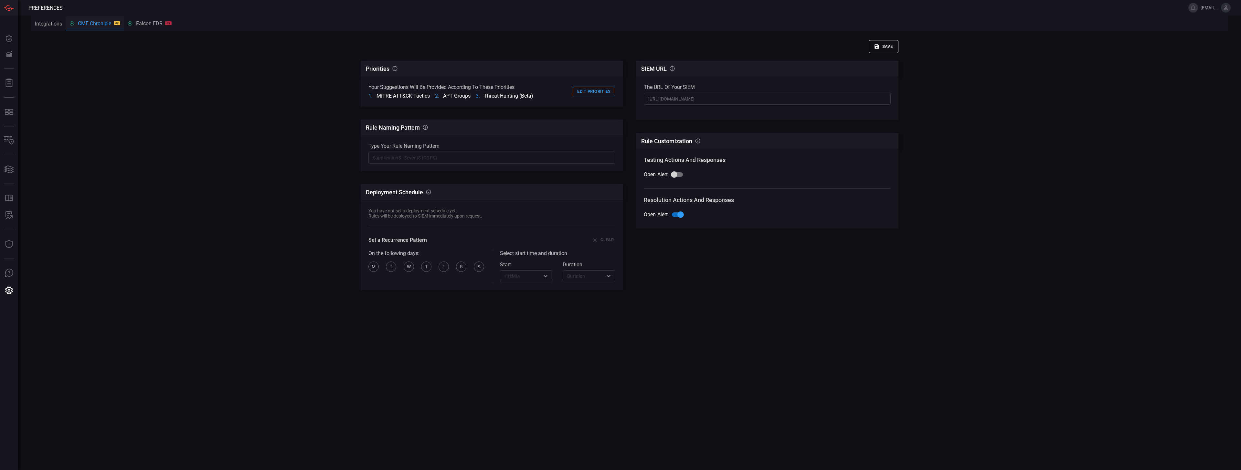
click at [894, 44] on button "Save" at bounding box center [883, 46] width 30 height 13
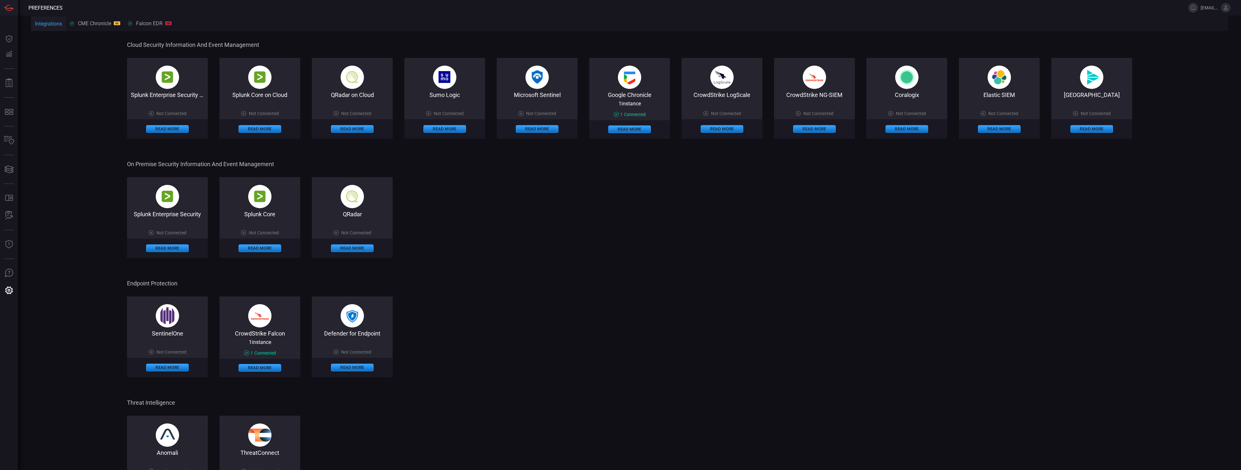
click at [629, 99] on span at bounding box center [629, 99] width 81 height 3
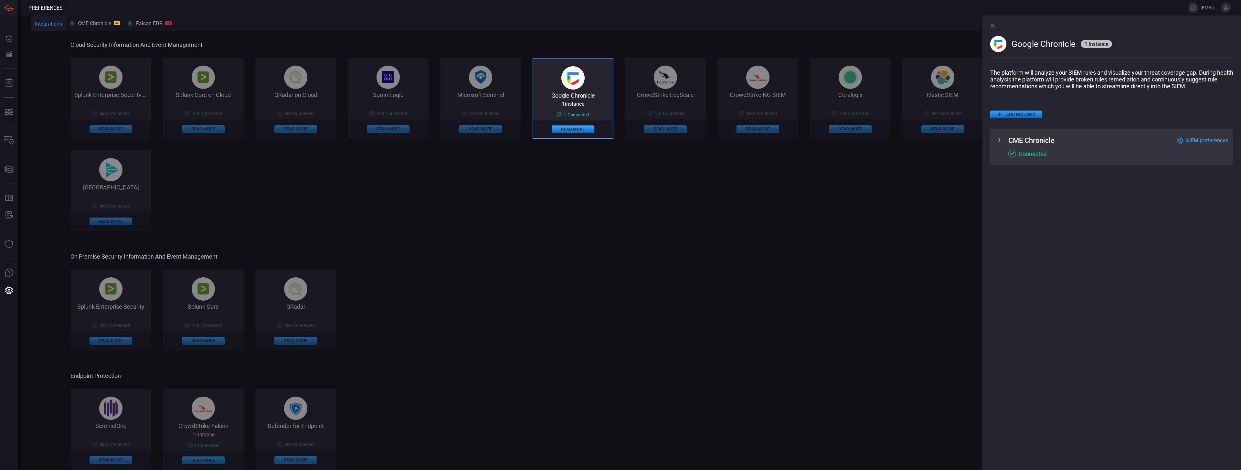
click at [1094, 143] on div "CME Chronicle SIEM preferences" at bounding box center [1118, 140] width 220 height 8
click at [1196, 139] on span "SIEM preferences" at bounding box center [1207, 140] width 42 height 6
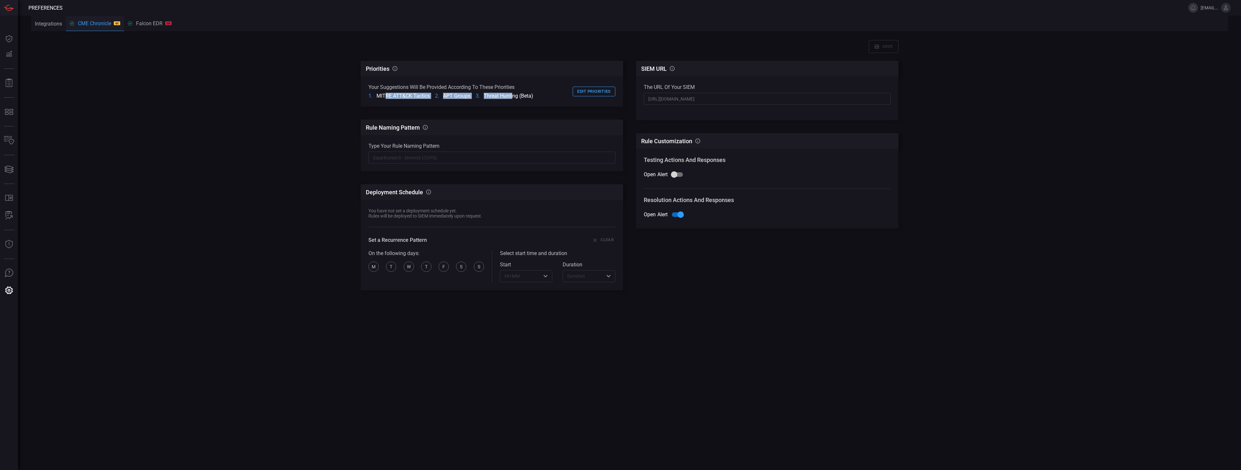
drag, startPoint x: 389, startPoint y: 95, endPoint x: 512, endPoint y: 94, distance: 122.8
click at [512, 94] on ol "MITRE ATT&CK Tactics APT Groups Threat Hunting (Beta)" at bounding box center [450, 96] width 165 height 6
click at [596, 93] on button "Edit priorities" at bounding box center [593, 92] width 43 height 10
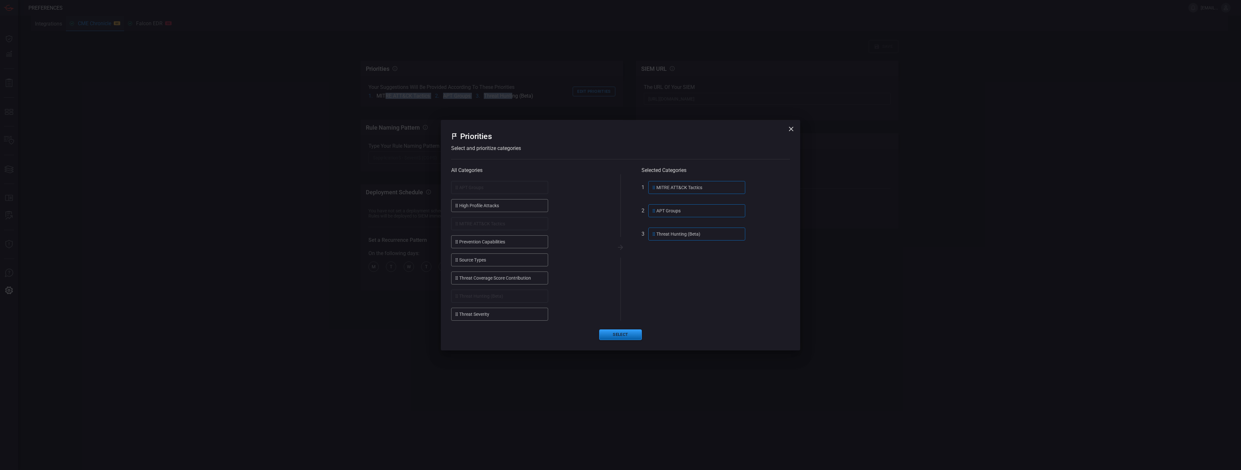
click at [614, 338] on button "Select" at bounding box center [620, 334] width 43 height 11
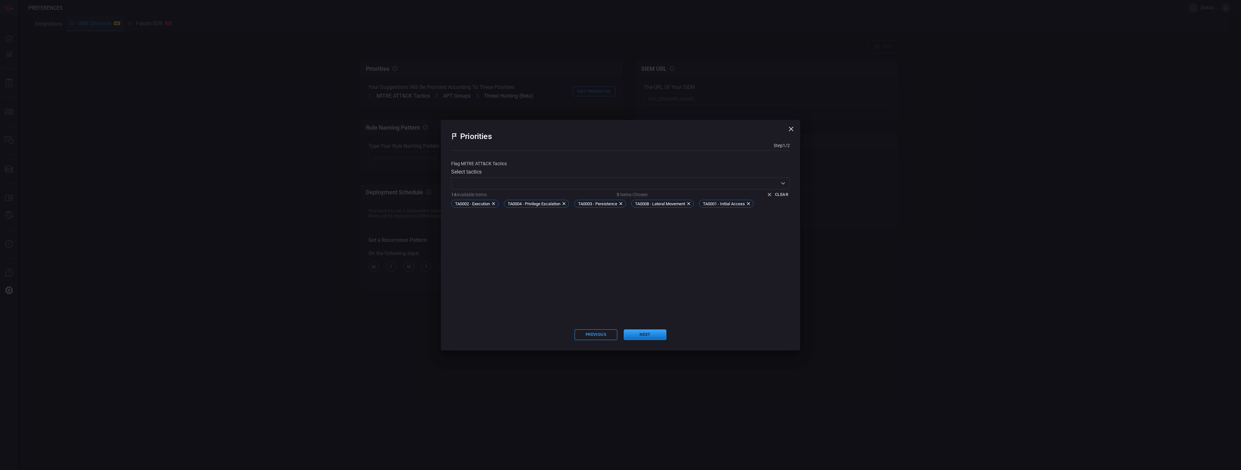
click at [660, 187] on input "text" at bounding box center [615, 183] width 324 height 8
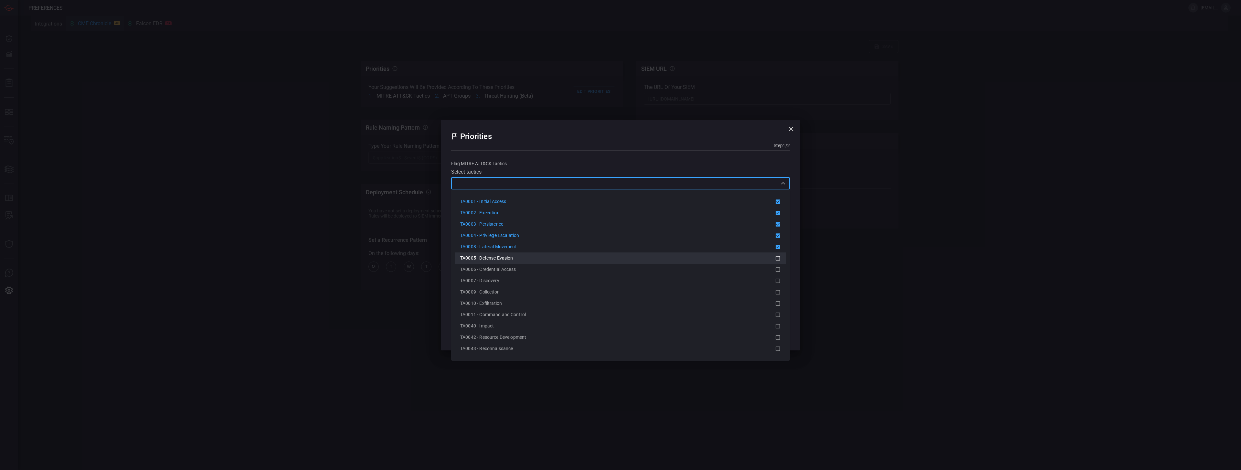
click at [503, 257] on span "TA0005 - Defense Evasion" at bounding box center [486, 257] width 53 height 5
click at [504, 269] on span "TA0006 - Credential Access" at bounding box center [488, 269] width 56 height 5
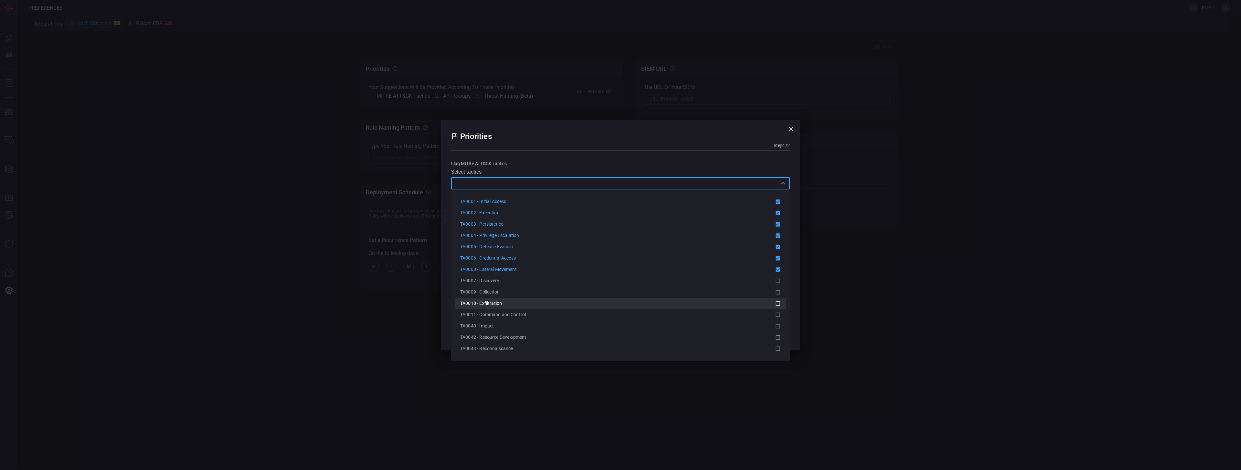
click at [499, 301] on span "TA0010 - Exfiltration" at bounding box center [481, 302] width 42 height 5
click at [502, 315] on span "TA0011 - Command and Control" at bounding box center [493, 314] width 66 height 5
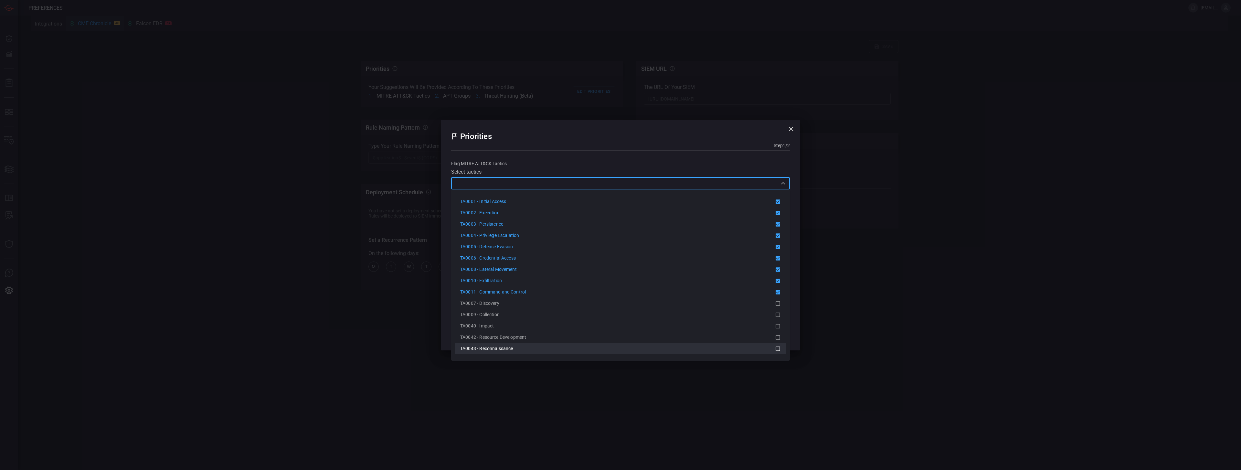
click at [517, 346] on div "TA0043 - Reconnaissance" at bounding box center [617, 348] width 315 height 7
click at [512, 335] on div "TA0040 - Impact" at bounding box center [617, 337] width 315 height 7
click at [509, 327] on div "TA0007 - Discovery" at bounding box center [617, 325] width 315 height 7
click at [509, 337] on div "TA0009 - Collection" at bounding box center [617, 337] width 315 height 7
click at [510, 350] on span "TA0042 - Resource Development" at bounding box center [493, 348] width 66 height 5
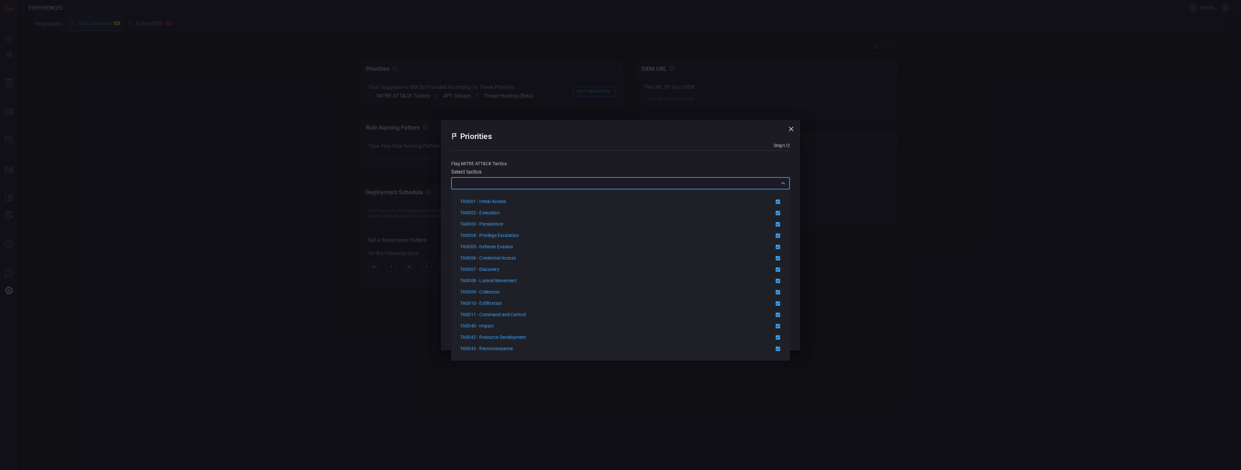
click at [680, 168] on div "Flag MITRE ATT&CK tactics Select tactics ​ 14 Available Items 14 Items Chosen C…" at bounding box center [620, 239] width 339 height 163
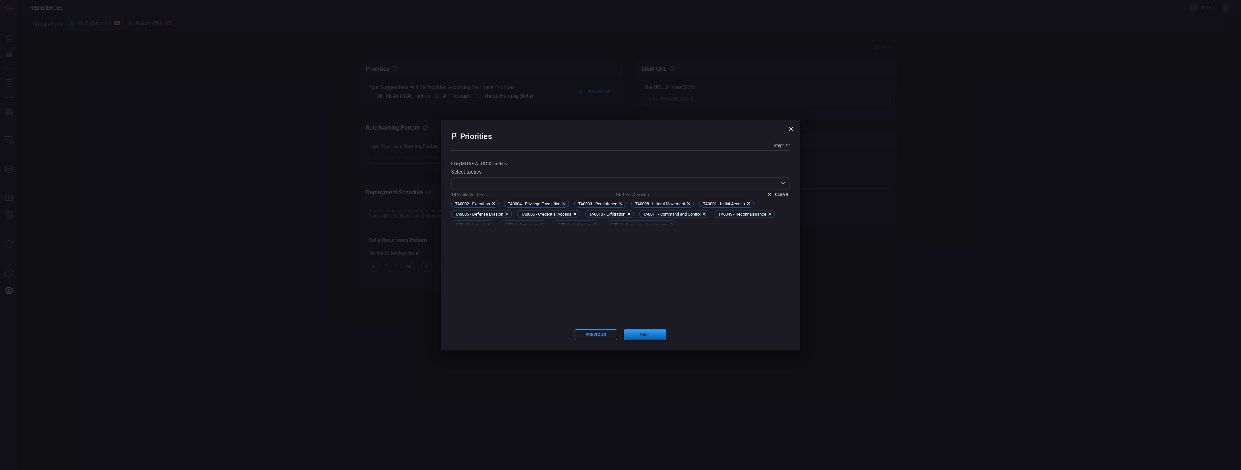
click at [647, 333] on button "Next" at bounding box center [645, 334] width 43 height 11
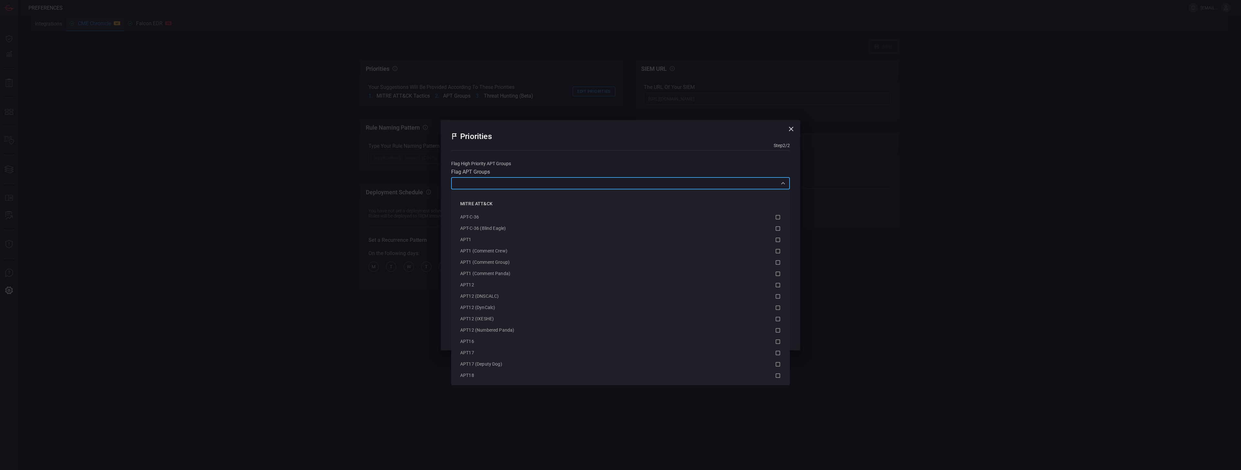
click at [500, 184] on input "text" at bounding box center [615, 183] width 324 height 8
click at [518, 230] on div "Salt Typhoon" at bounding box center [617, 228] width 315 height 7
click at [513, 183] on input "text" at bounding box center [615, 183] width 324 height 8
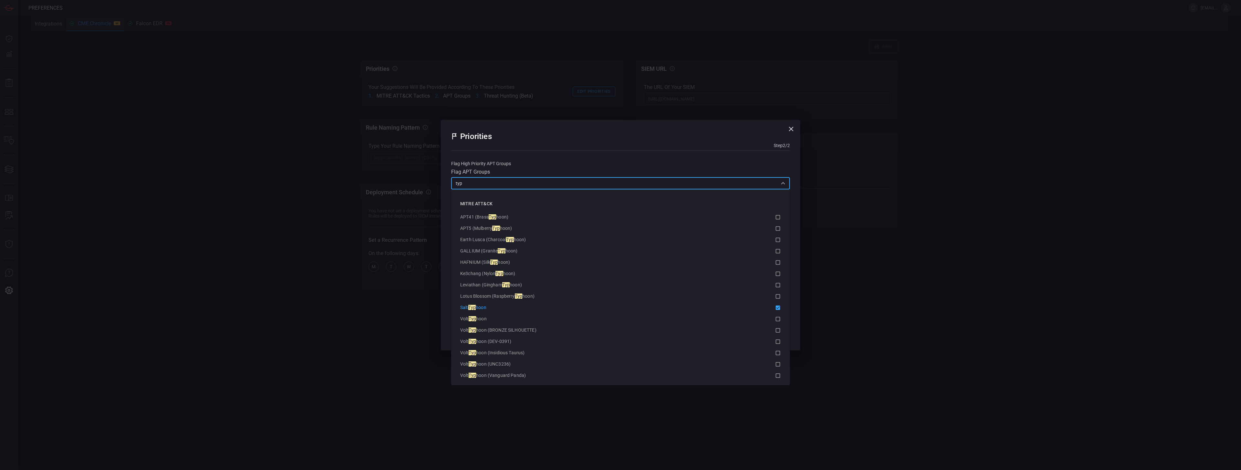
type input "typh"
click at [489, 312] on li "Volt Typh oon" at bounding box center [620, 308] width 331 height 11
click at [491, 322] on div "Volt Typh oon (BRONZE SILHOUETTE)" at bounding box center [617, 319] width 315 height 7
click at [499, 184] on input "text" at bounding box center [615, 183] width 324 height 8
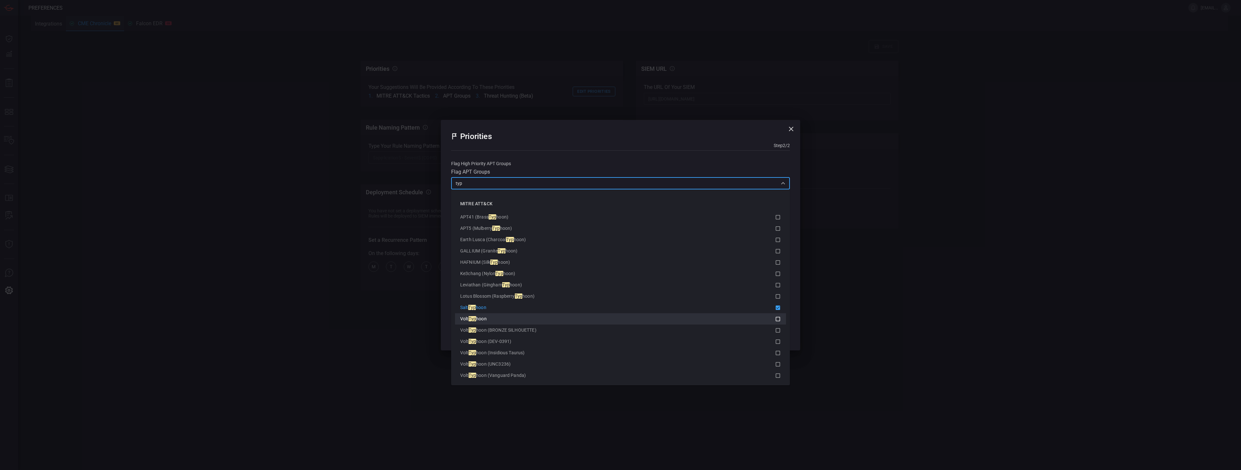
click at [484, 319] on span "hoon" at bounding box center [481, 318] width 11 height 5
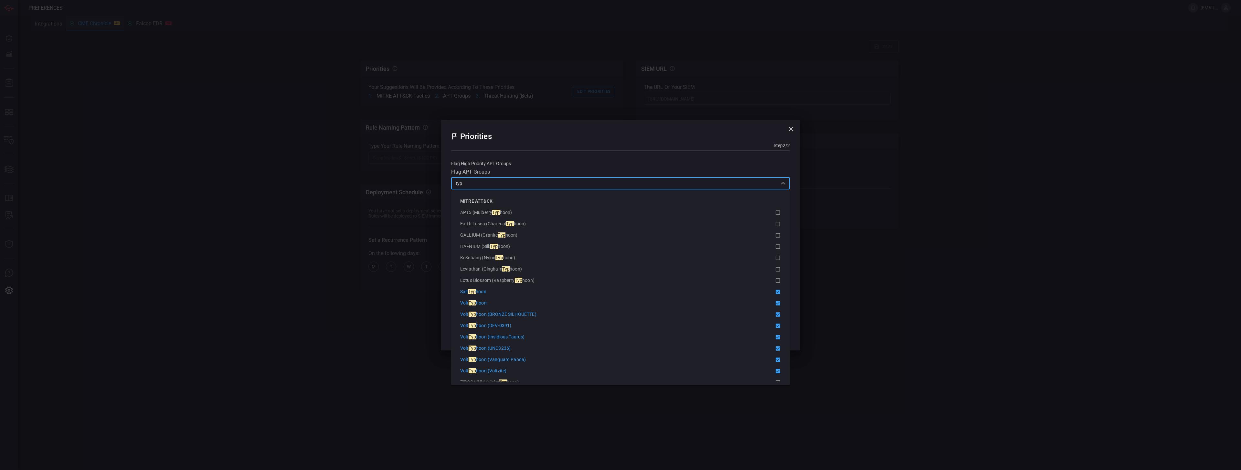
scroll to position [0, 0]
click at [482, 185] on input "typ" at bounding box center [615, 183] width 324 height 8
click at [482, 184] on input "typ" at bounding box center [615, 183] width 324 height 8
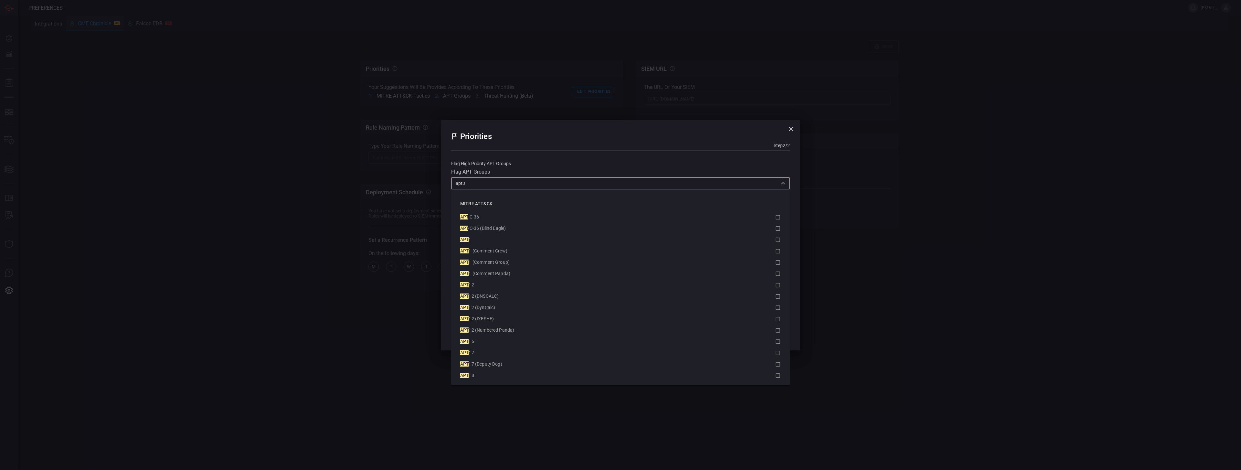
type input "apt38"
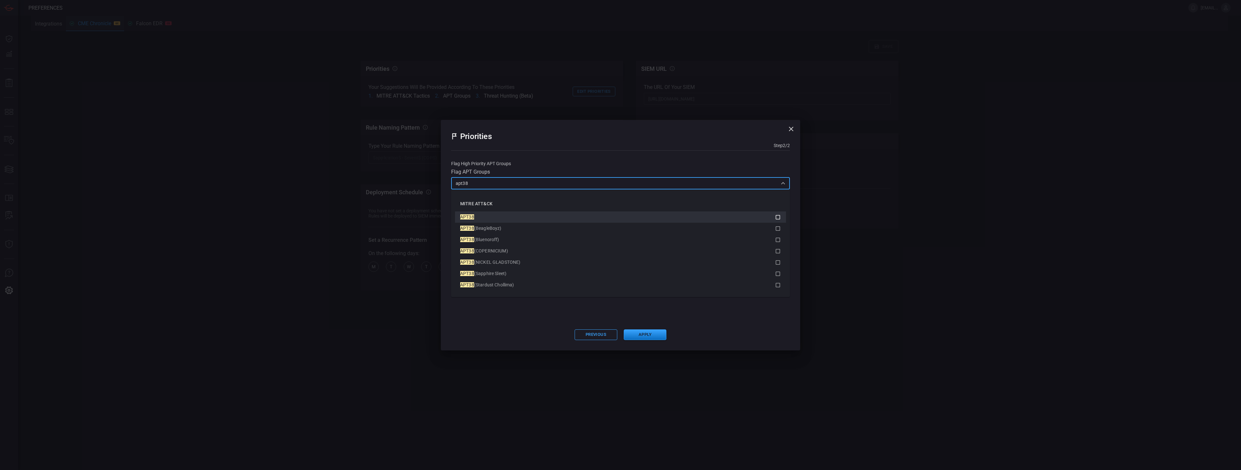
click at [497, 220] on div "APT38" at bounding box center [617, 217] width 315 height 7
click at [493, 181] on input "apt38" at bounding box center [615, 183] width 324 height 8
click at [488, 220] on div "FIN7" at bounding box center [617, 217] width 315 height 7
type input "fin7"
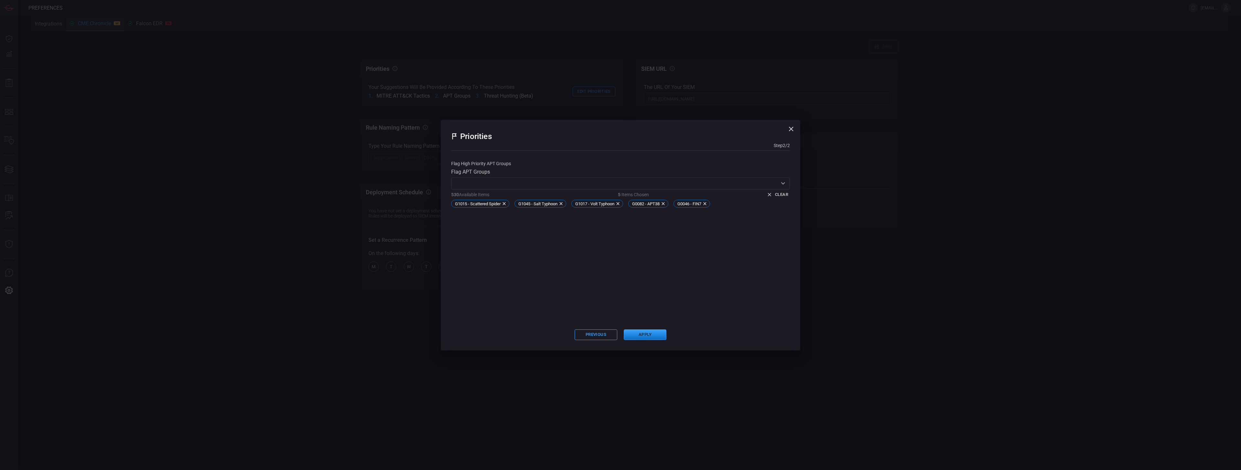
drag, startPoint x: 565, startPoint y: 160, endPoint x: 548, endPoint y: 168, distance: 18.1
click at [565, 160] on div "Flag High Priority APT Groups Flag APT Groups ​ 530 Available Items 5 Items Cho…" at bounding box center [620, 239] width 339 height 163
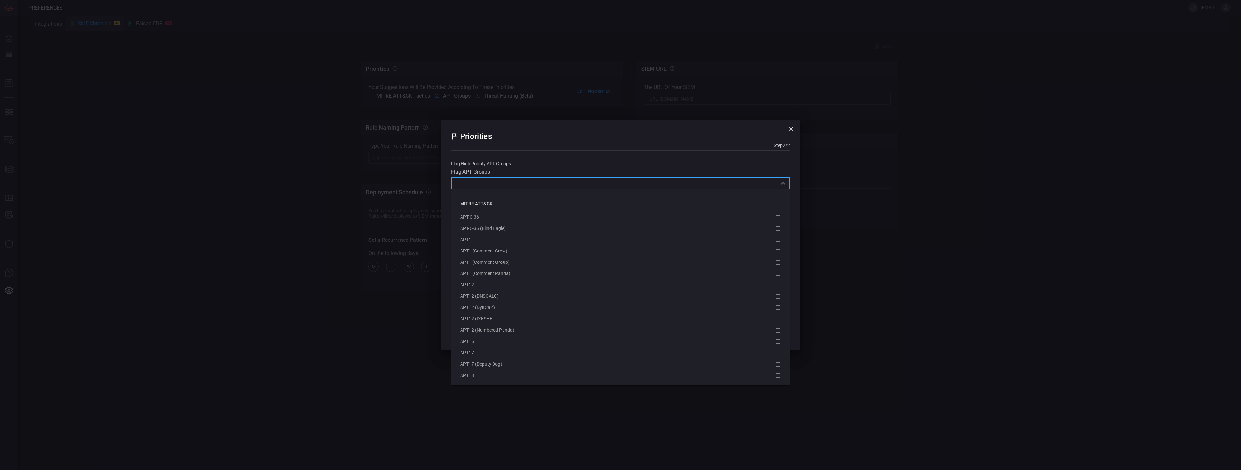
click at [505, 184] on input "text" at bounding box center [615, 183] width 324 height 8
click at [481, 247] on span "Windshift (Bahamut)" at bounding box center [481, 245] width 43 height 5
click at [481, 257] on span "Winnti Group" at bounding box center [473, 256] width 27 height 5
click at [480, 245] on span "Windshift (Bahamut)" at bounding box center [481, 245] width 43 height 5
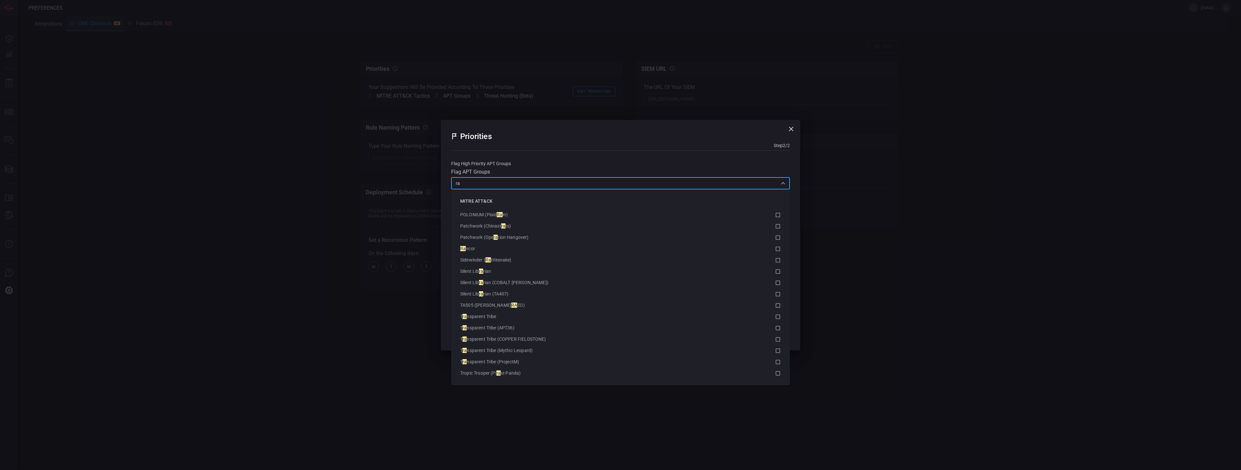
scroll to position [0, 0]
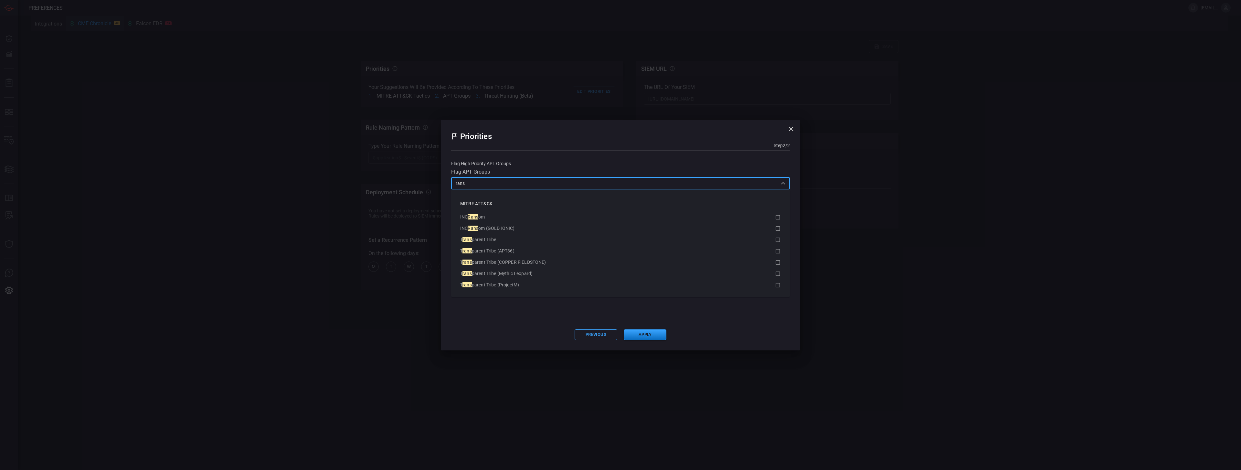
click at [488, 186] on input "rans" at bounding box center [615, 183] width 324 height 8
type input "l"
type input "c"
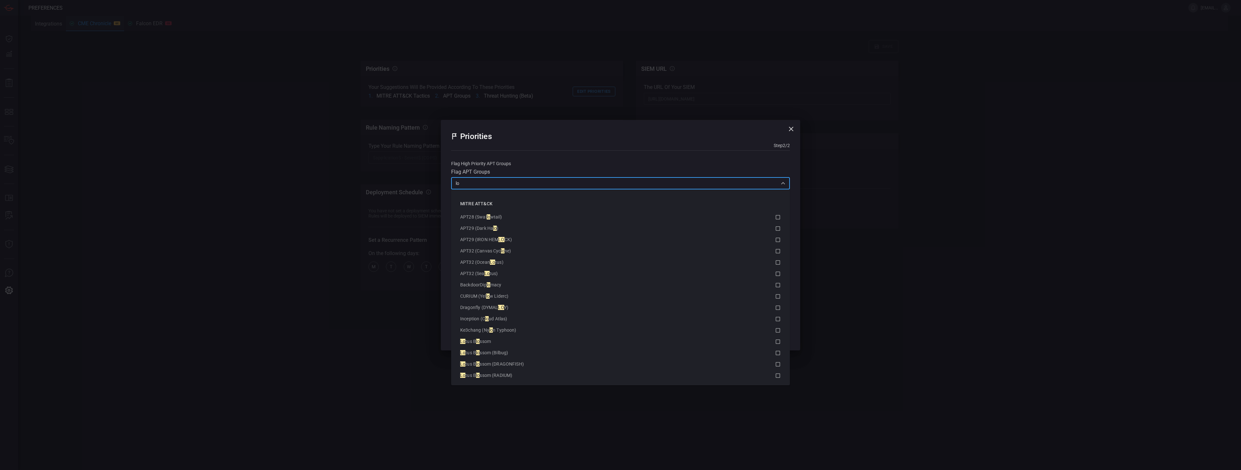
type input "l"
click at [496, 304] on span "Mustang Panda (RedDelta)" at bounding box center [488, 302] width 56 height 5
click at [486, 262] on span "Lazarus Group" at bounding box center [475, 260] width 31 height 5
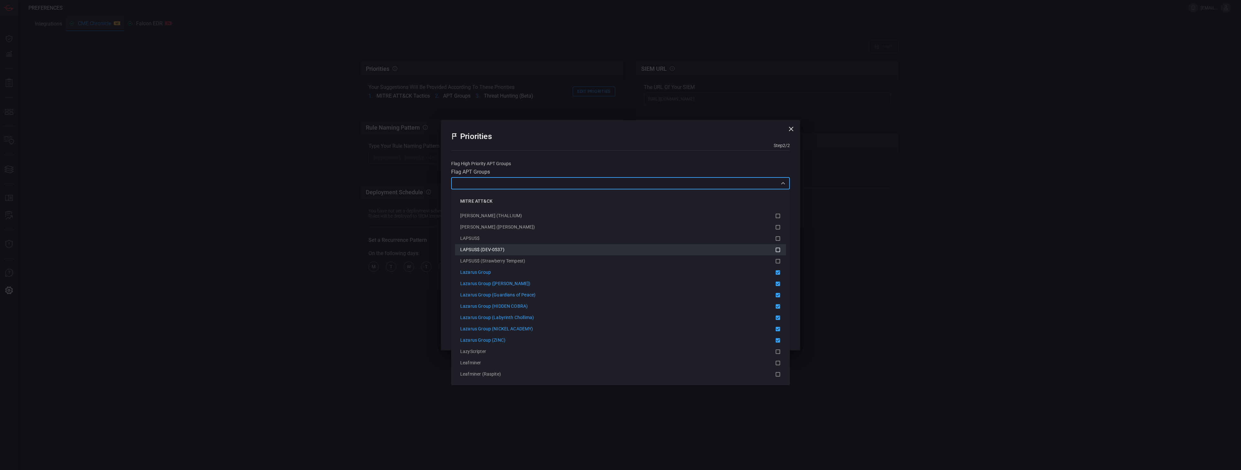
scroll to position [3139, 0]
click at [485, 247] on div "LAPSUS$" at bounding box center [617, 244] width 315 height 7
click at [481, 241] on span "Kimsuky (Springtail)" at bounding box center [480, 242] width 41 height 5
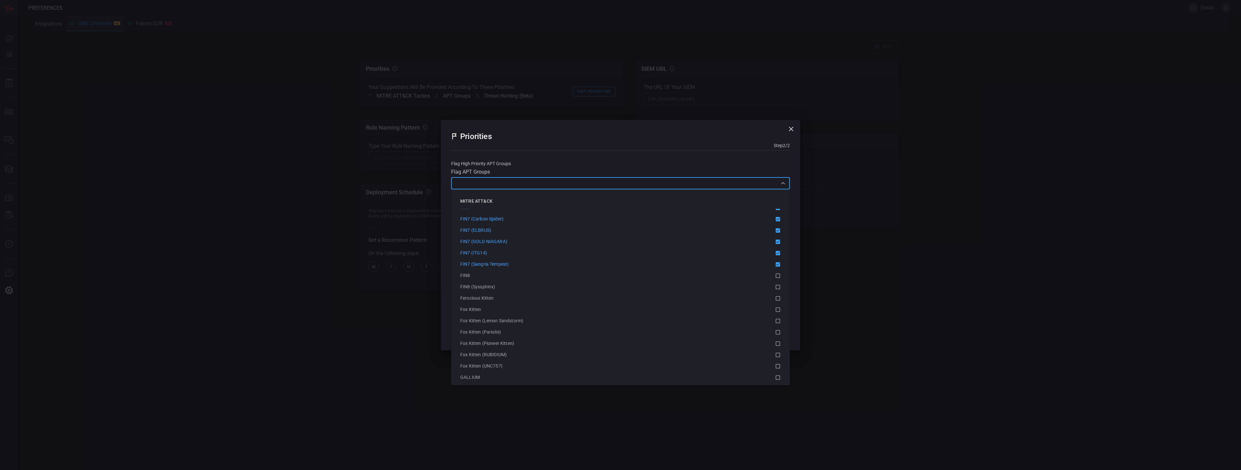
scroll to position [2501, 0]
click at [487, 292] on div "GALLIUM" at bounding box center [617, 294] width 315 height 7
click at [623, 137] on div "Priorities" at bounding box center [620, 136] width 339 height 12
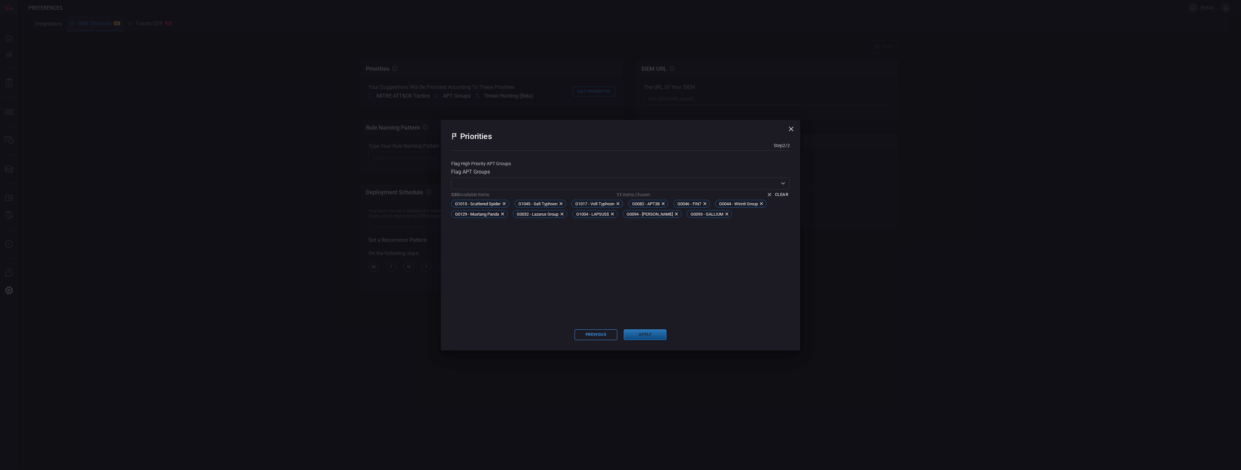
click at [647, 335] on button "Apply" at bounding box center [645, 334] width 43 height 11
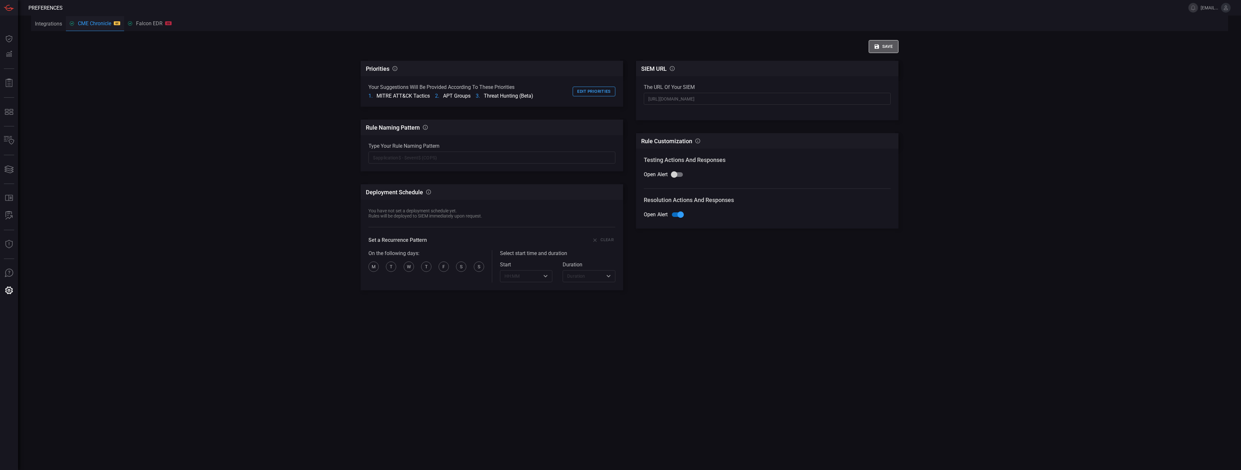
click at [887, 46] on button "Save" at bounding box center [883, 46] width 30 height 13
click at [157, 26] on div "Falcon EDR CS" at bounding box center [150, 23] width 44 height 6
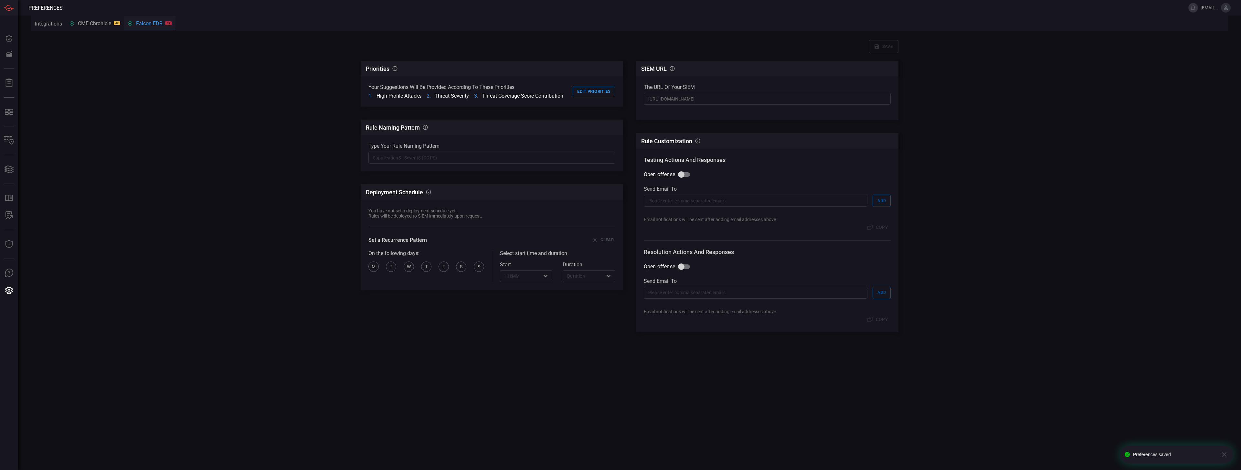
click at [89, 27] on button "CME Chronicle GC" at bounding box center [95, 24] width 58 height 16
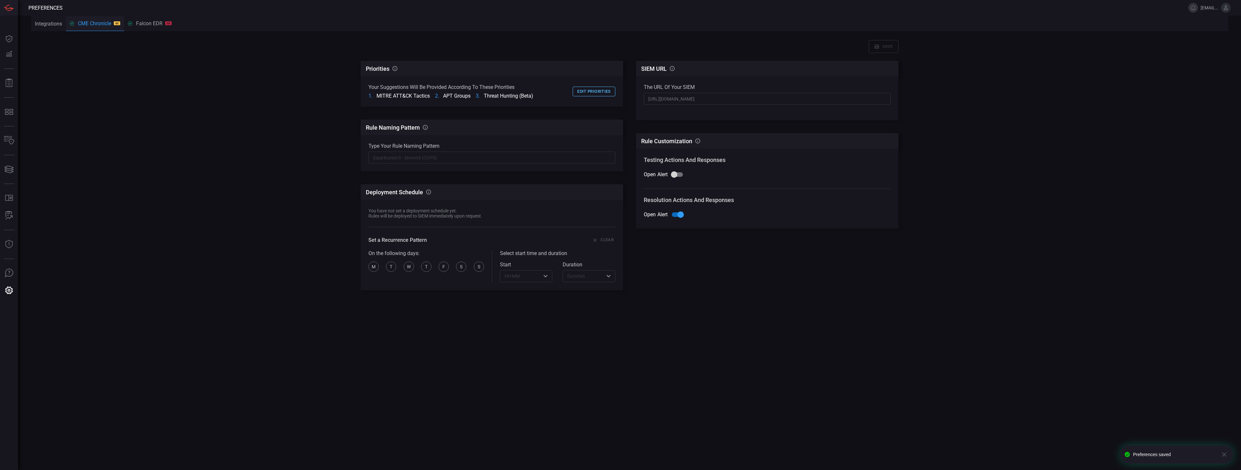
click at [610, 92] on button "Edit priorities" at bounding box center [593, 92] width 43 height 10
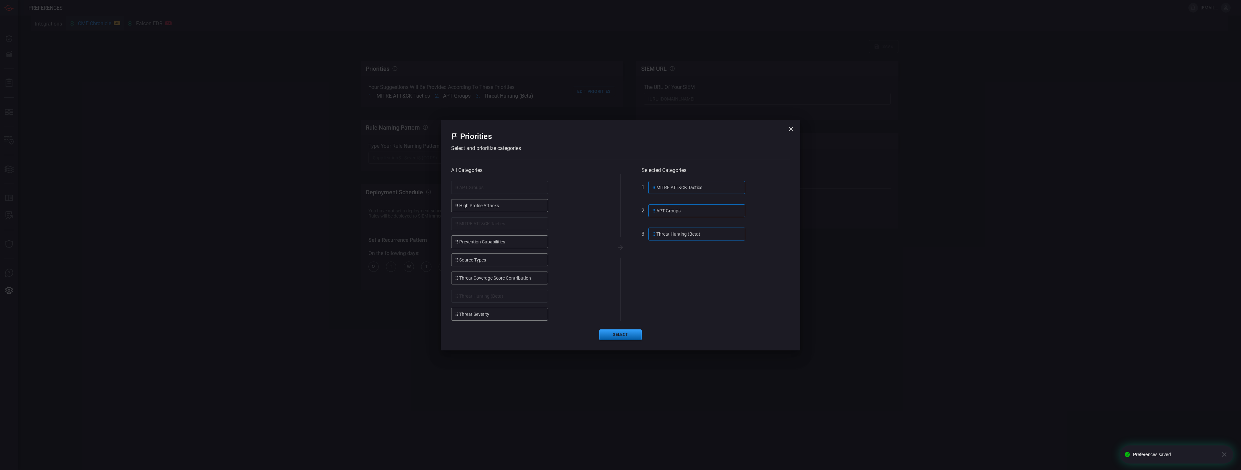
click at [627, 336] on button "Select" at bounding box center [620, 334] width 43 height 11
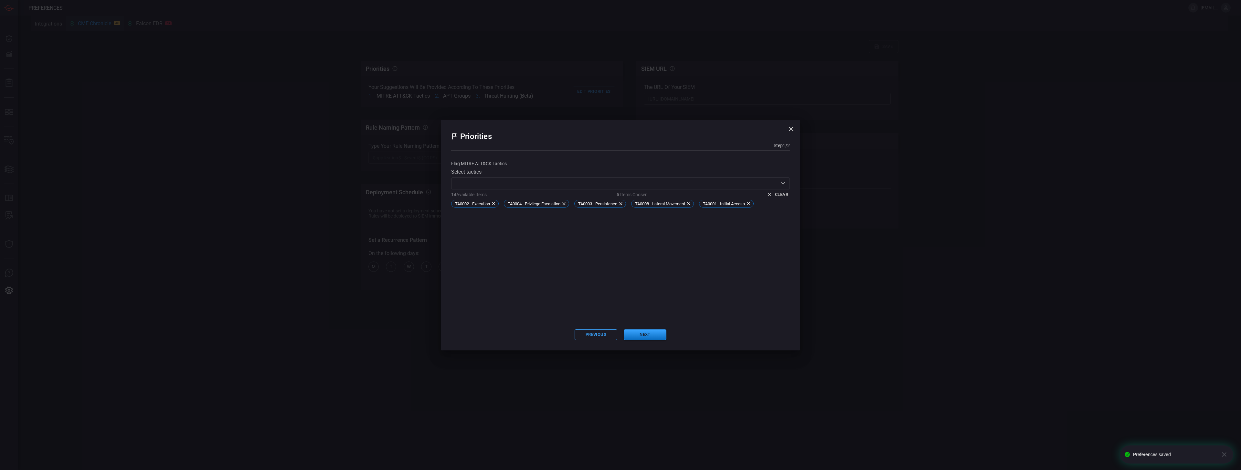
click at [791, 131] on icon "button" at bounding box center [791, 129] width 8 height 8
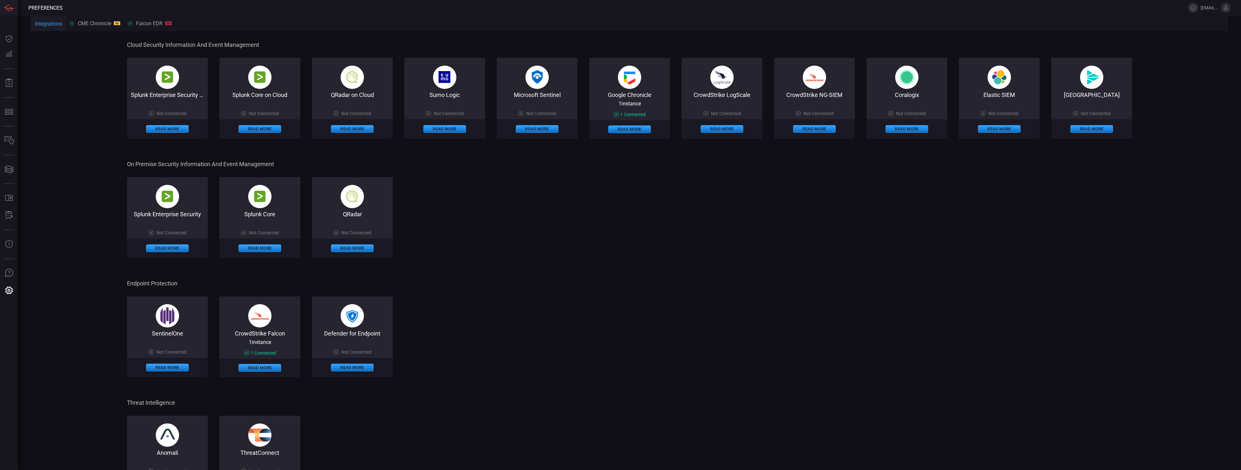
click at [644, 119] on span at bounding box center [629, 118] width 81 height 3
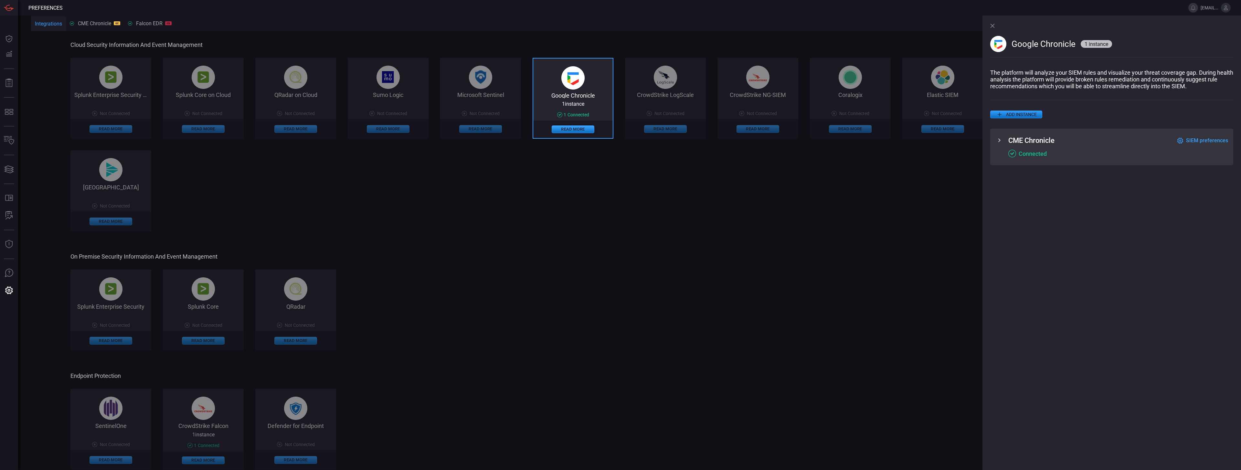
click at [1206, 142] on span "SIEM preferences" at bounding box center [1207, 140] width 42 height 6
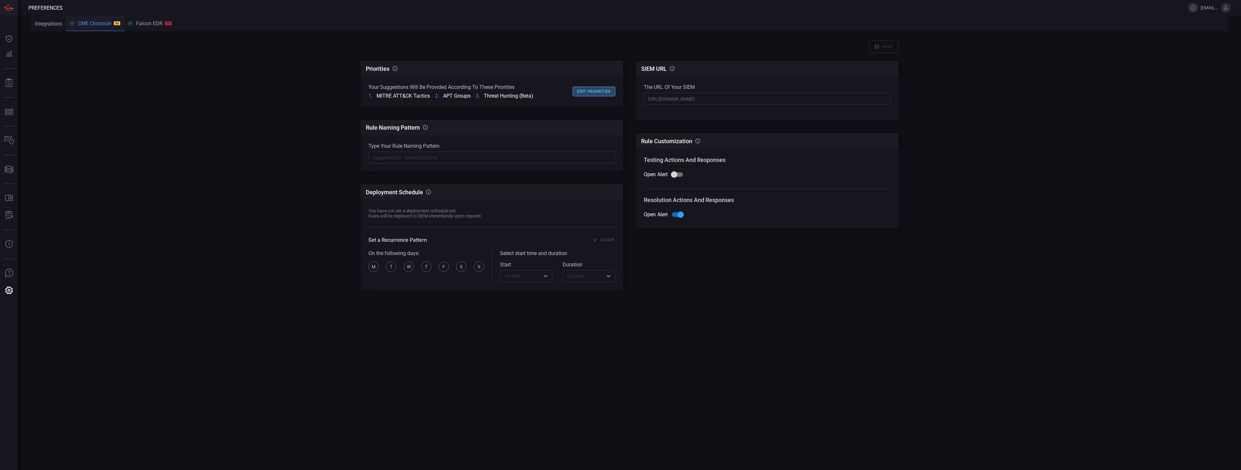
click at [592, 92] on button "Edit priorities" at bounding box center [593, 92] width 43 height 10
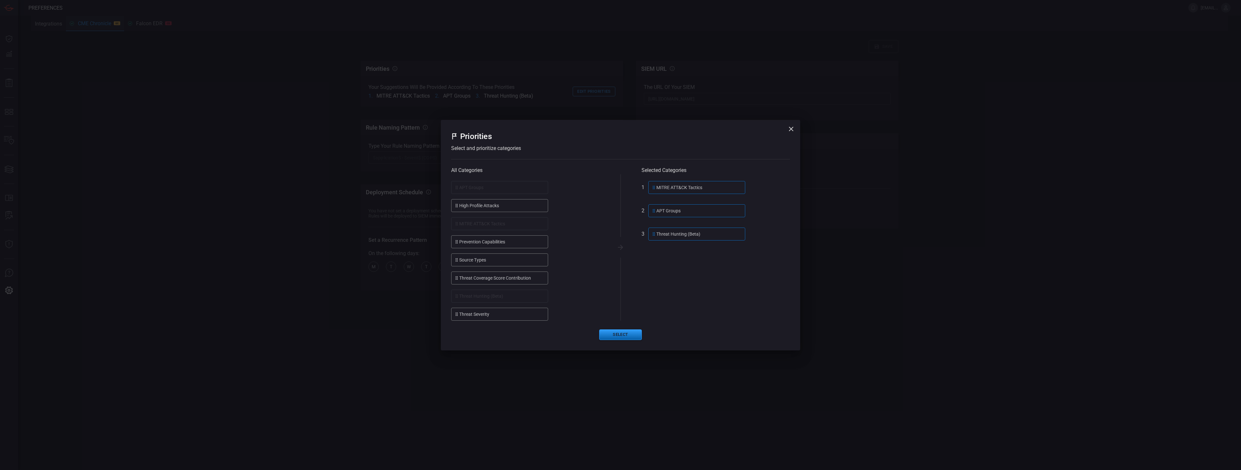
click at [614, 336] on button "Select" at bounding box center [620, 334] width 43 height 11
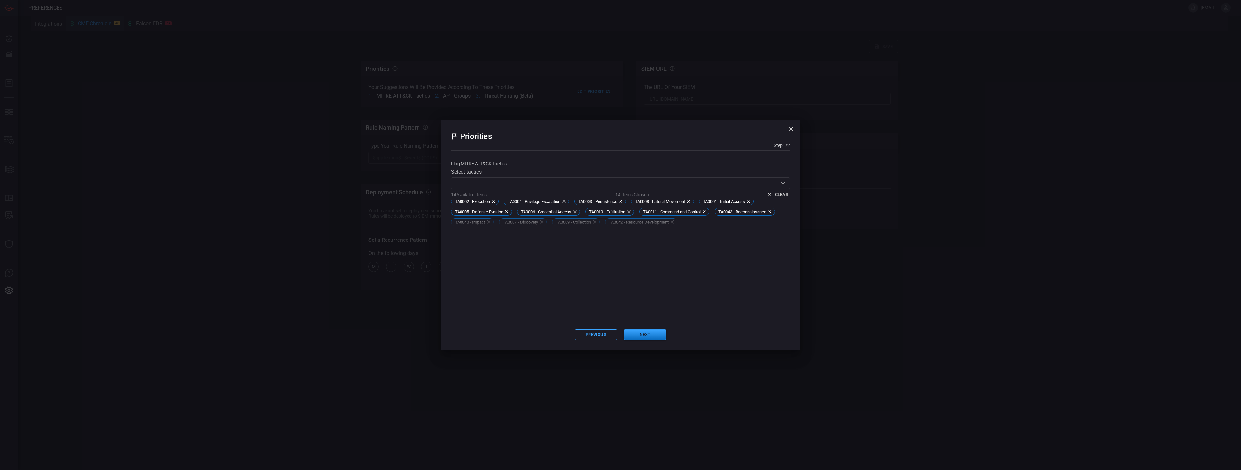
scroll to position [5, 0]
click at [643, 332] on button "Next" at bounding box center [645, 334] width 43 height 11
click at [790, 128] on icon "button" at bounding box center [791, 129] width 5 height 5
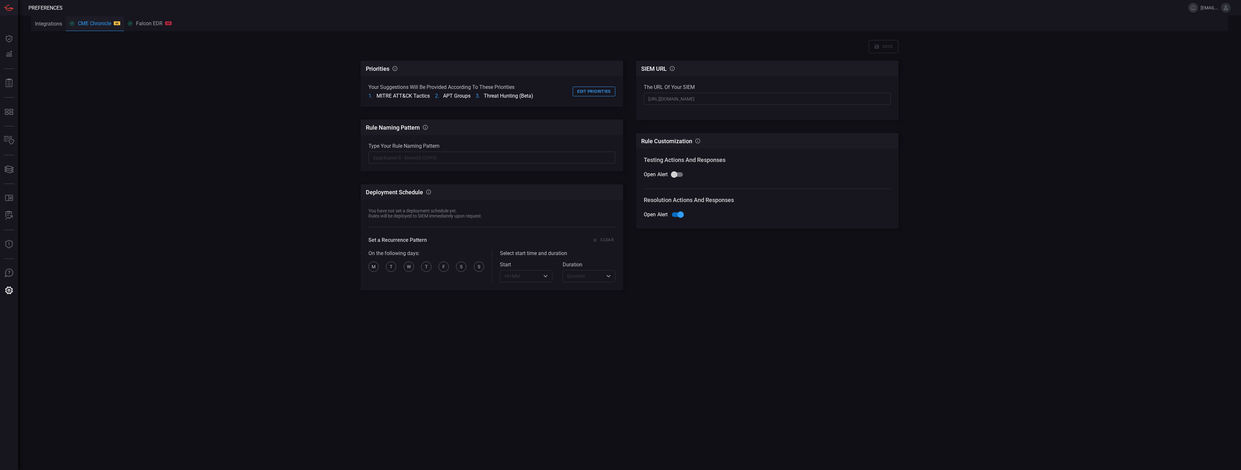
click at [150, 25] on div "Falcon EDR CS" at bounding box center [150, 23] width 44 height 6
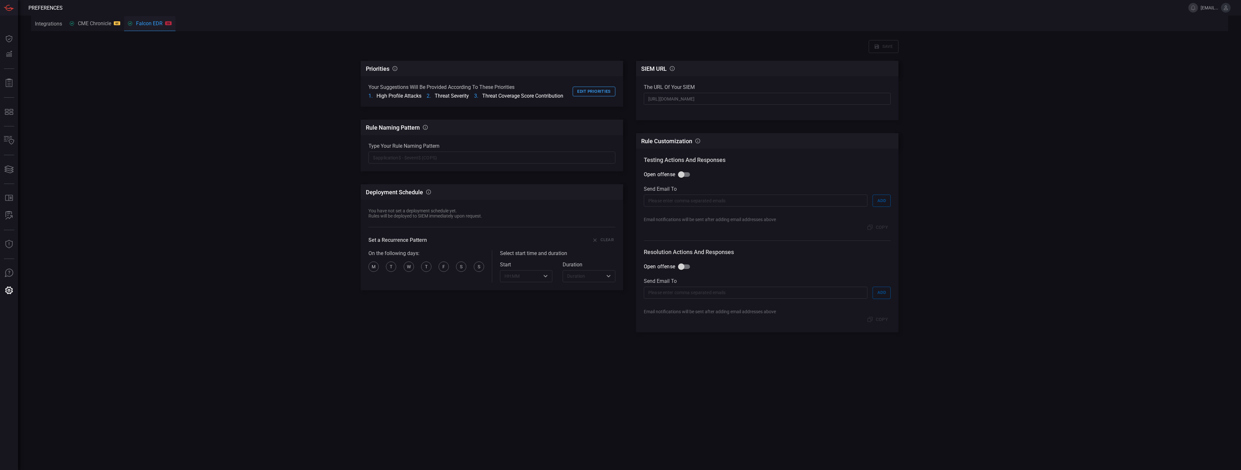
click at [605, 96] on div "Your suggestions will be provided according to these priorities High Profile At…" at bounding box center [491, 91] width 247 height 15
click at [604, 92] on button "Edit priorities" at bounding box center [593, 92] width 43 height 10
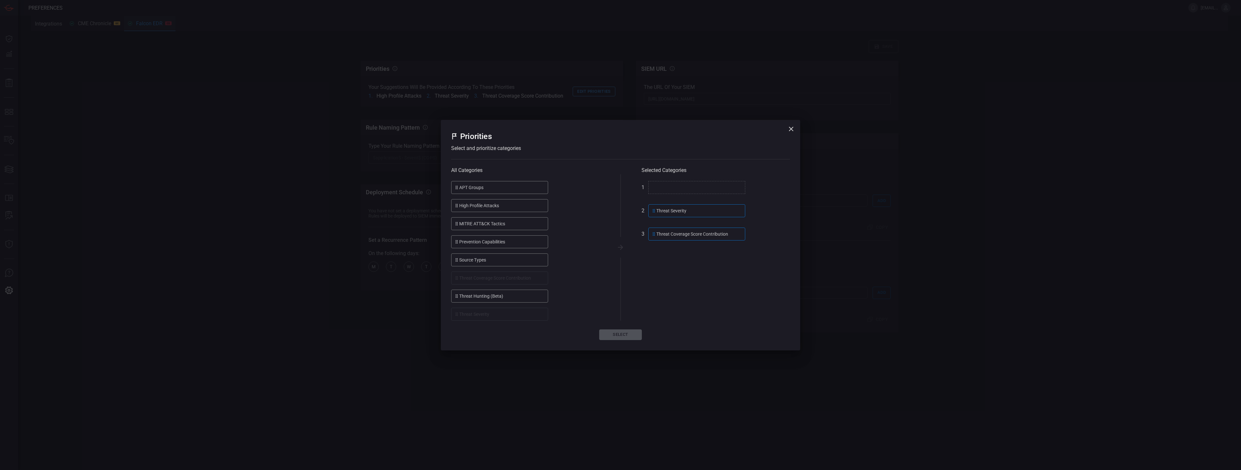
drag, startPoint x: 699, startPoint y: 218, endPoint x: 558, endPoint y: 251, distance: 145.3
click at [489, 256] on div "All Categories APT Groups High Profile Attacks MITRE ATT&CK Tactics Prevention …" at bounding box center [620, 247] width 339 height 146
click at [617, 339] on button "Select" at bounding box center [620, 334] width 43 height 11
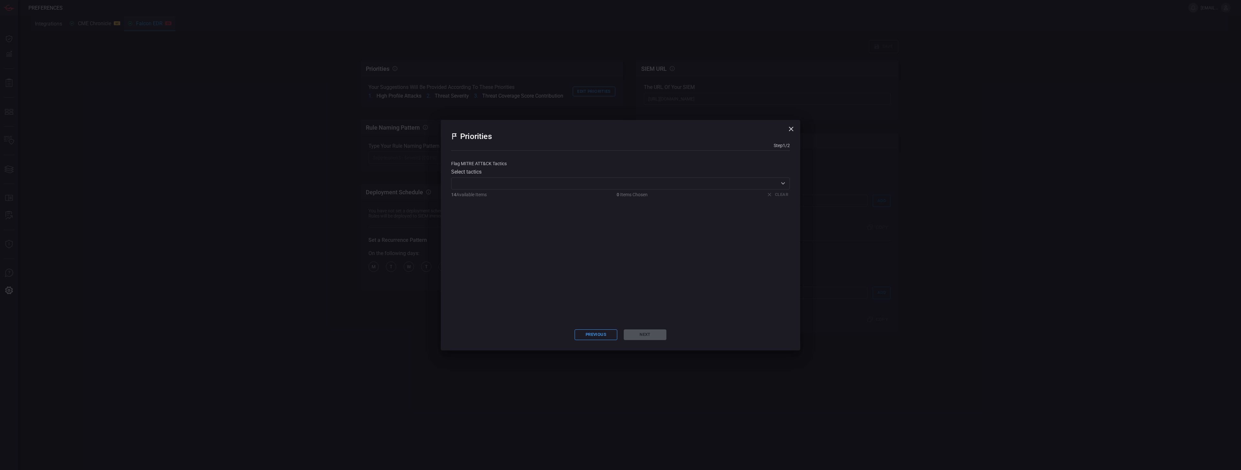
click at [540, 183] on input "text" at bounding box center [615, 183] width 324 height 8
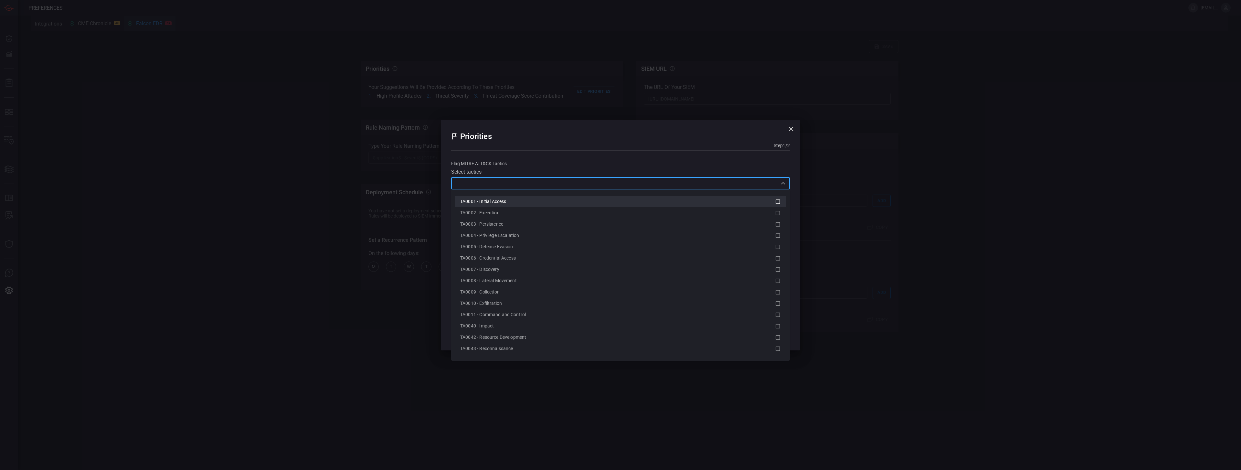
click at [535, 200] on div "TA0001 - Initial Access" at bounding box center [617, 201] width 315 height 7
click at [528, 215] on div "TA0002 - Execution" at bounding box center [617, 212] width 315 height 7
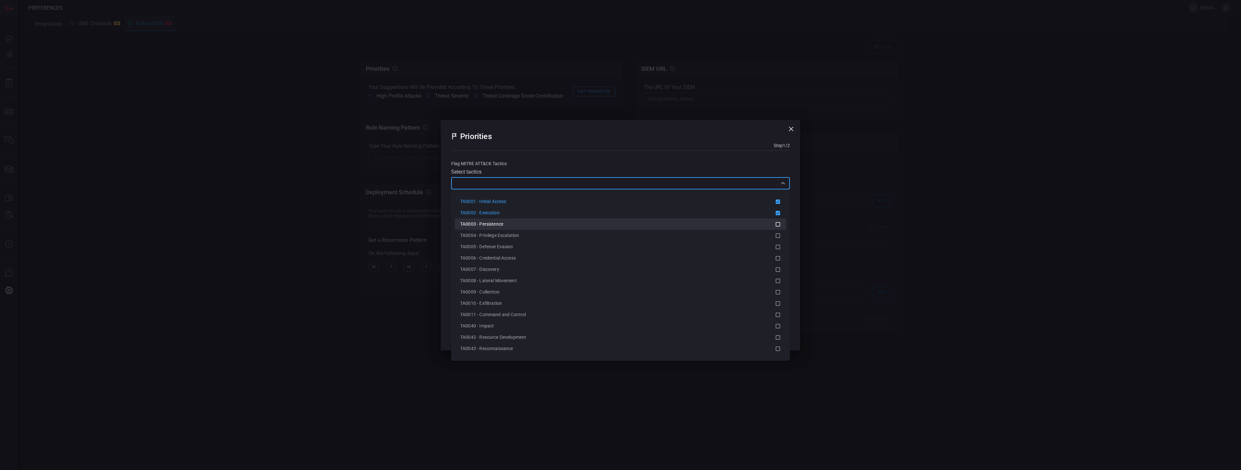
click at [524, 231] on li "TA0004 - Privilege Escalation" at bounding box center [620, 235] width 331 height 11
click at [518, 247] on div "TA0005 - Defense Evasion" at bounding box center [617, 246] width 315 height 7
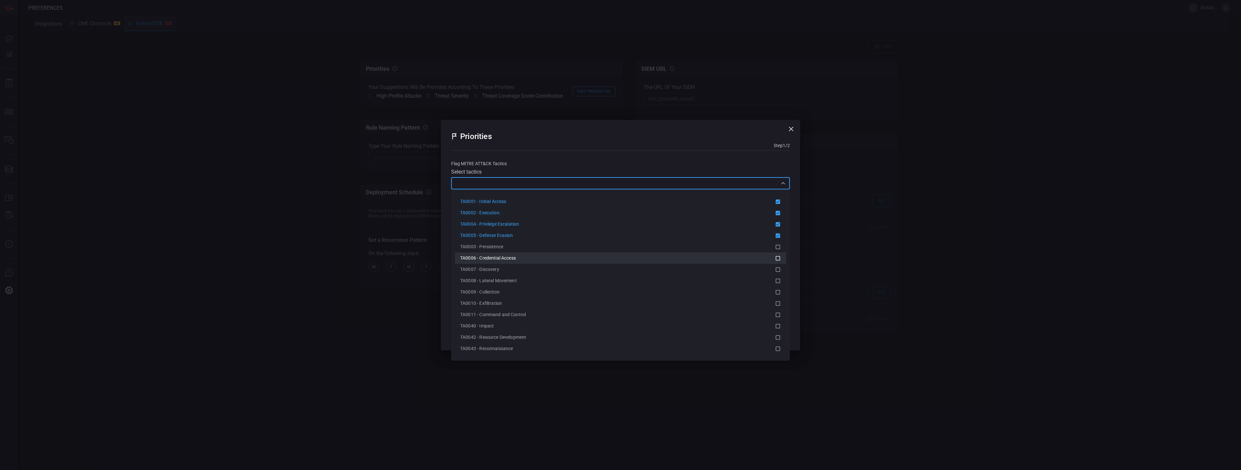
click at [517, 261] on div "TA0006 - Credential Access" at bounding box center [617, 258] width 315 height 7
click at [515, 264] on li "TA0007 - Discovery" at bounding box center [620, 269] width 331 height 11
click at [511, 272] on div "TA0003 - Persistence" at bounding box center [617, 269] width 315 height 7
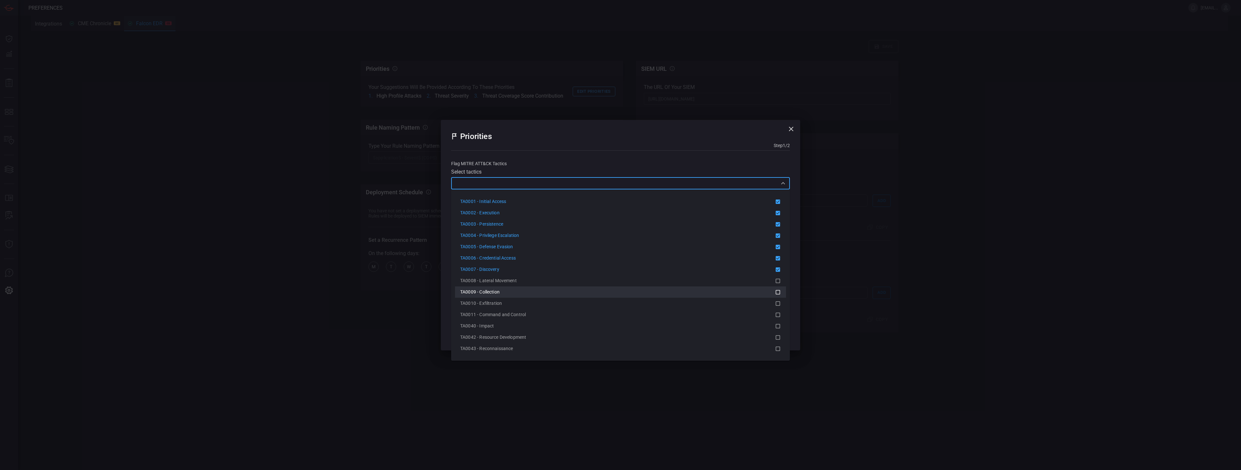
drag, startPoint x: 509, startPoint y: 285, endPoint x: 509, endPoint y: 289, distance: 3.9
click at [509, 286] on li "TA0008 - Lateral Movement" at bounding box center [620, 280] width 331 height 11
click at [507, 296] on li "TA0009 - Collection" at bounding box center [620, 291] width 331 height 11
click at [504, 306] on div "TA0010 - Exfiltration" at bounding box center [617, 303] width 315 height 7
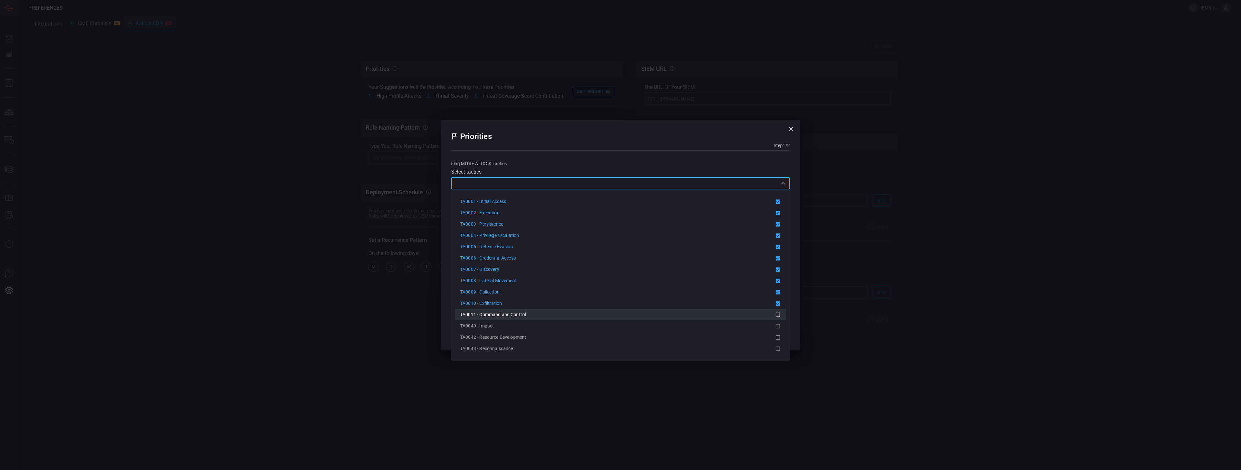
click at [503, 313] on span "TA0011 - Command and Control" at bounding box center [493, 314] width 66 height 5
click at [500, 322] on div "TA0040 - Impact" at bounding box center [620, 326] width 320 height 8
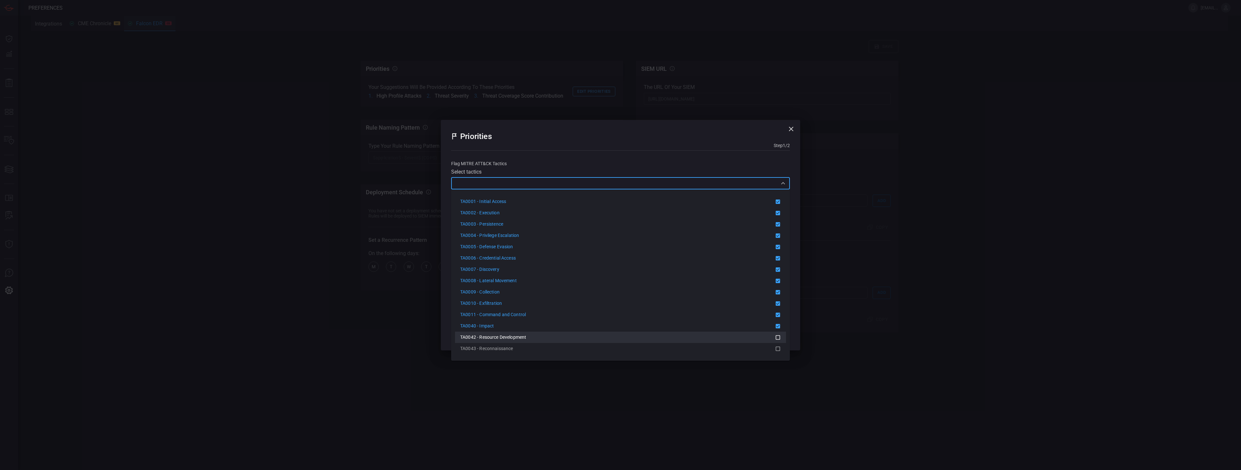
click at [497, 332] on li "TA0042 - Resource Development" at bounding box center [620, 336] width 331 height 11
click at [497, 344] on li "TA0043 - Reconnaissance" at bounding box center [620, 348] width 331 height 11
click at [649, 149] on div "Priorities Step 1 / 2" at bounding box center [620, 144] width 339 height 28
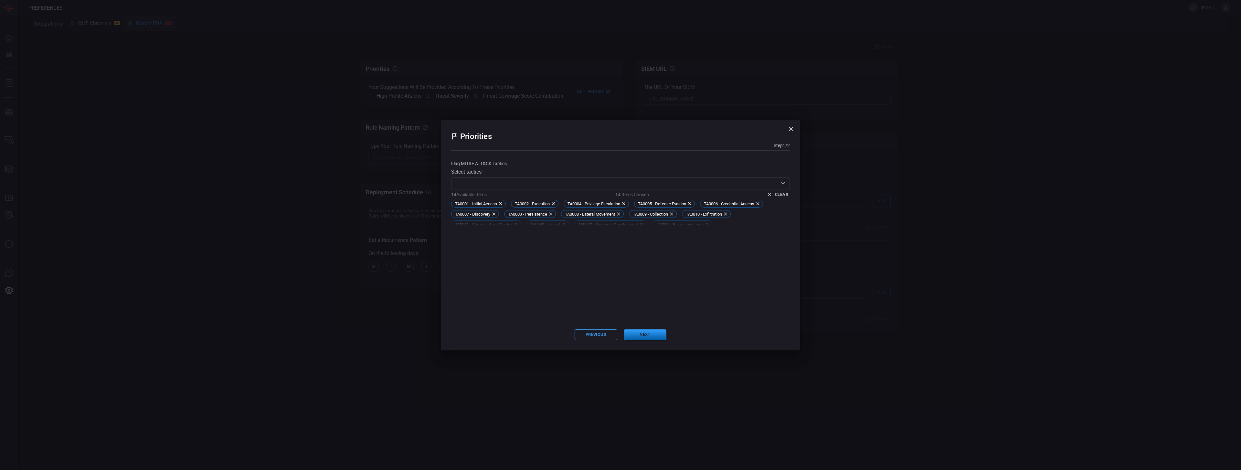
click at [645, 338] on button "Next" at bounding box center [645, 334] width 43 height 11
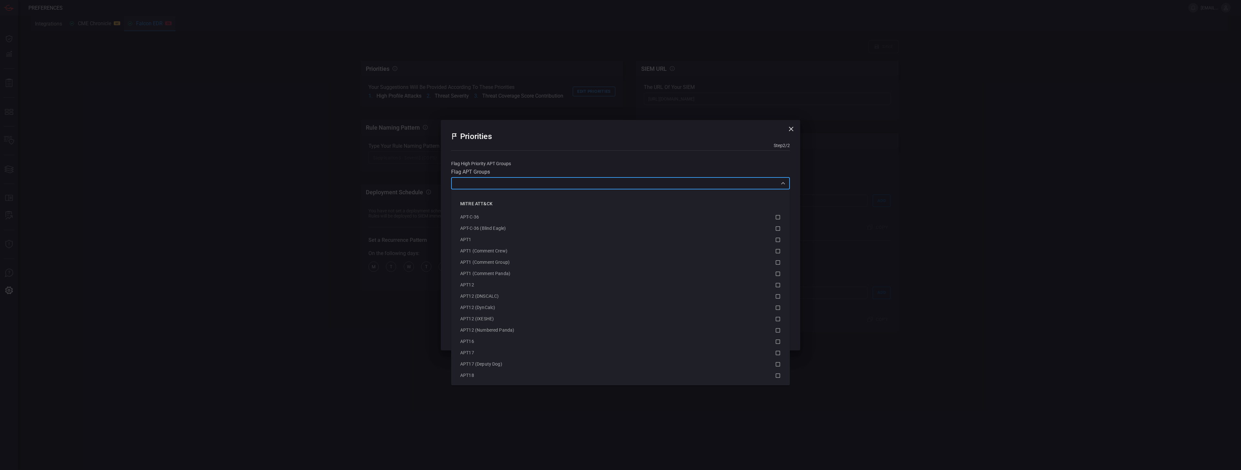
click at [548, 186] on input "text" at bounding box center [615, 183] width 324 height 8
click at [496, 210] on div "MITRE ATT&CK" at bounding box center [620, 204] width 331 height 16
click at [517, 214] on div "APT-C-36" at bounding box center [617, 217] width 315 height 7
click at [526, 209] on div "MITRE ATT&CK" at bounding box center [620, 204] width 331 height 16
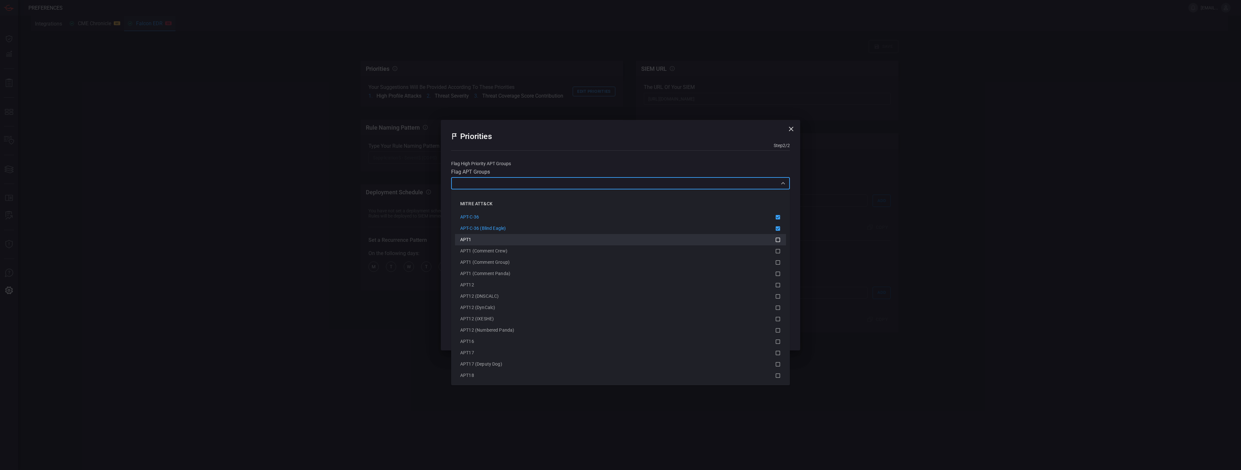
click at [521, 240] on div "APT1" at bounding box center [617, 239] width 315 height 7
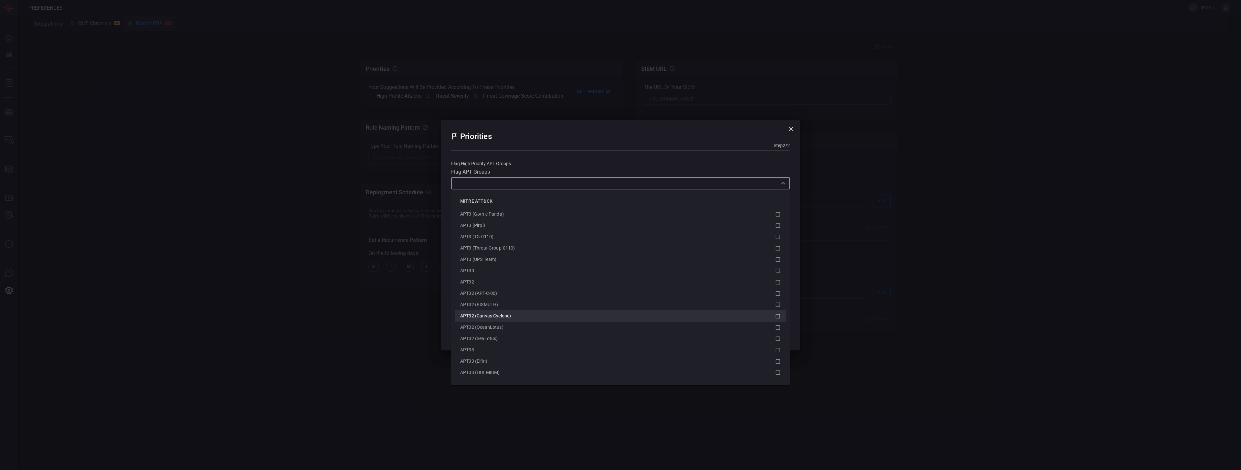
scroll to position [754, 0]
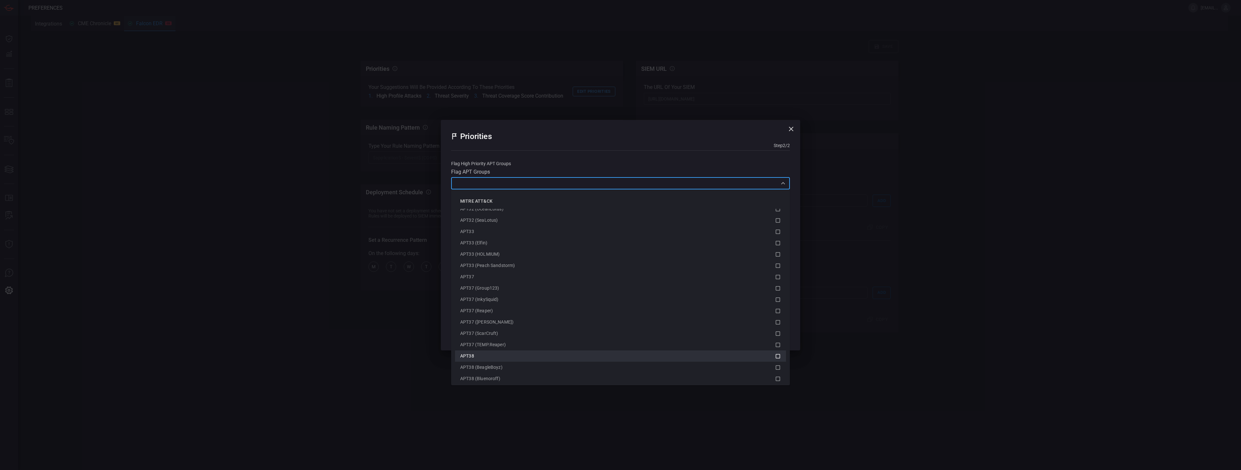
click at [500, 359] on div "APT38" at bounding box center [620, 356] width 320 height 8
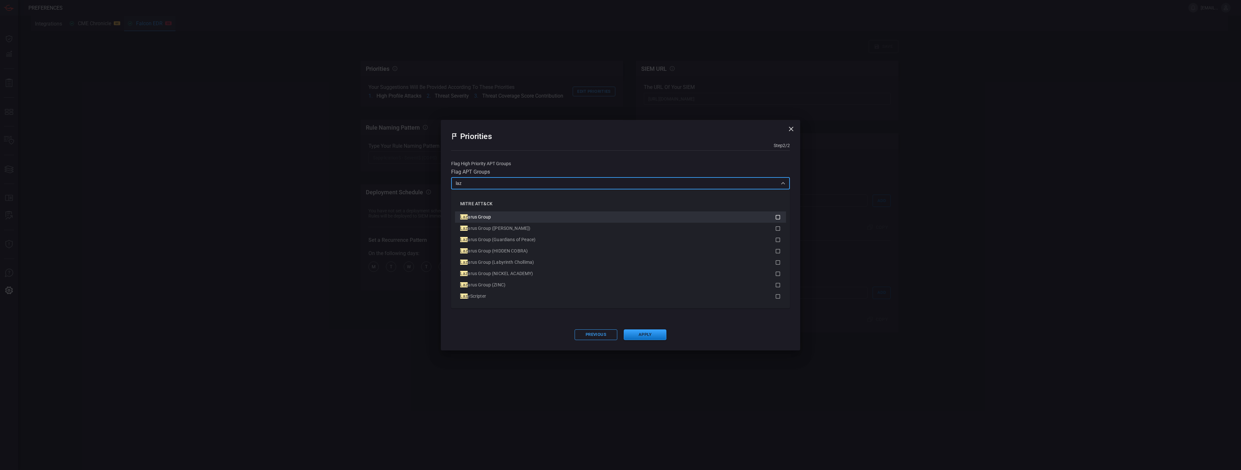
click at [471, 216] on span "arus Group" at bounding box center [478, 216] width 23 height 5
click at [490, 179] on div "laz ​" at bounding box center [620, 183] width 339 height 12
type input "l"
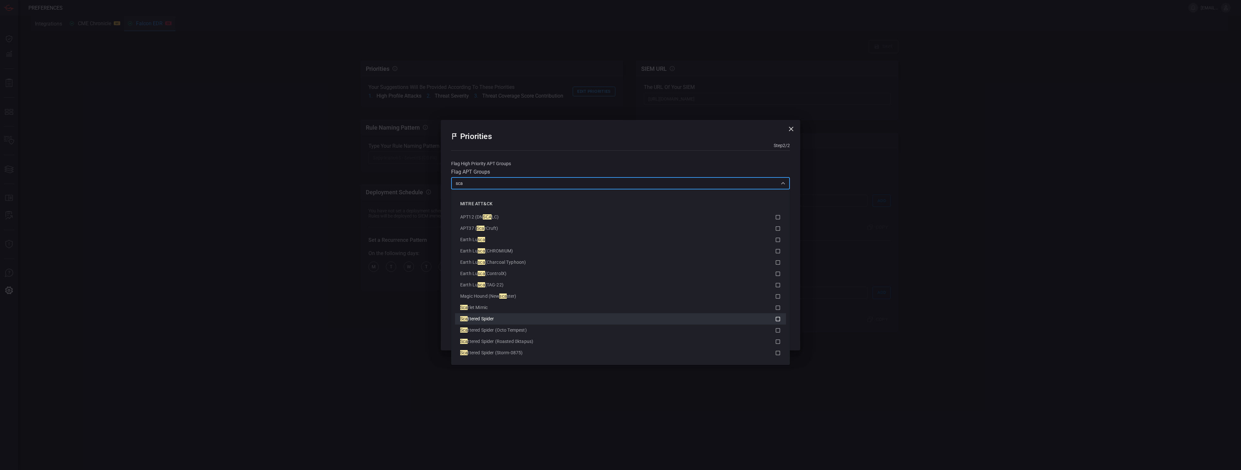
click at [477, 317] on span "ttered Spider" at bounding box center [480, 318] width 26 height 5
click at [483, 182] on input "sca" at bounding box center [615, 183] width 324 height 8
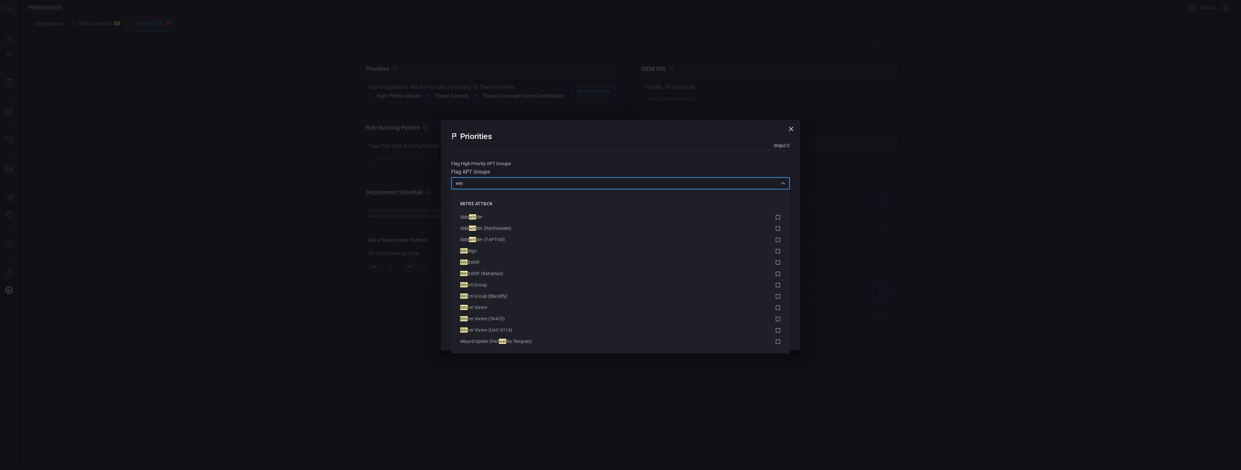
type input "winn"
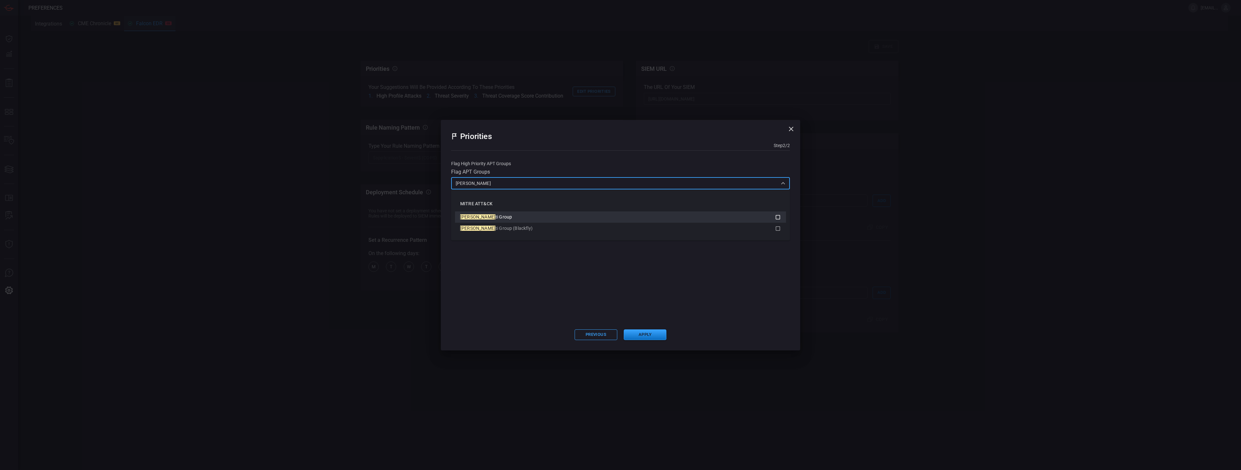
click at [468, 214] on span "Winn" at bounding box center [477, 216] width 35 height 5
click at [487, 182] on input "winn" at bounding box center [615, 183] width 324 height 8
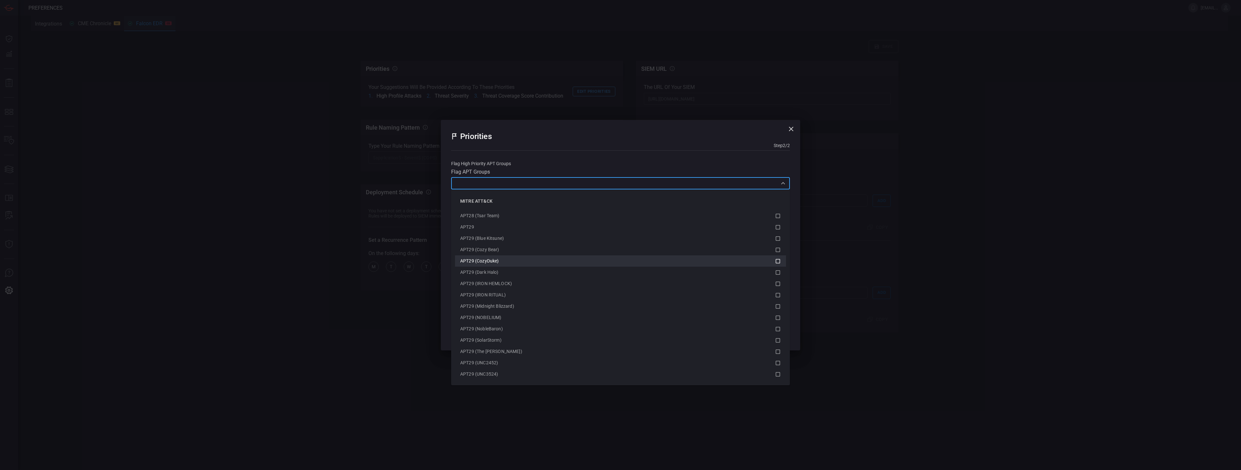
click at [488, 259] on span "APT29 (CozyDuke)" at bounding box center [479, 260] width 38 height 5
click at [471, 351] on div "FIN 7" at bounding box center [617, 352] width 315 height 7
click at [488, 185] on input "fin" at bounding box center [615, 183] width 324 height 8
type input "vo"
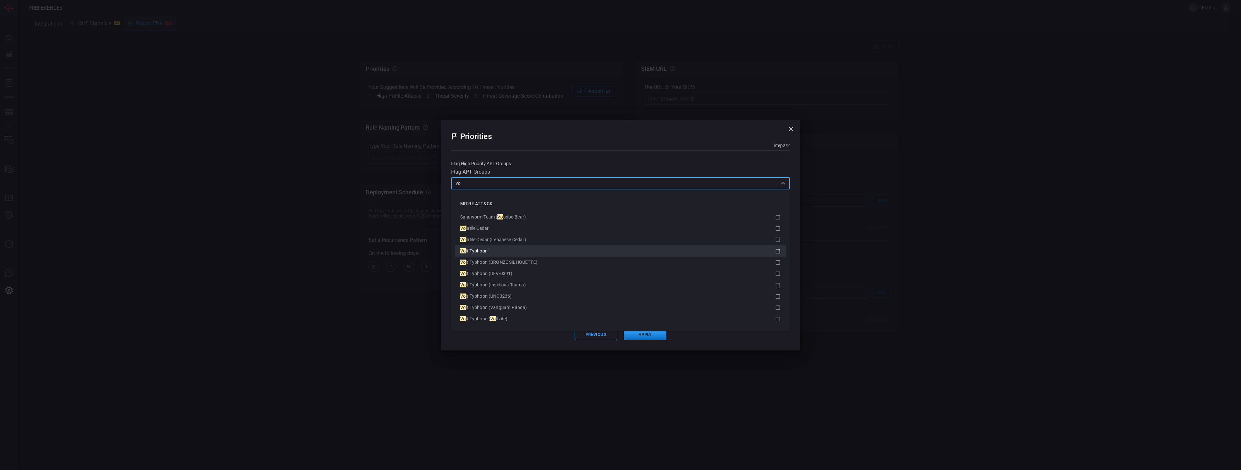
click at [473, 252] on span "lt Typhoon" at bounding box center [477, 250] width 22 height 5
click at [509, 184] on input "vo" at bounding box center [615, 183] width 324 height 8
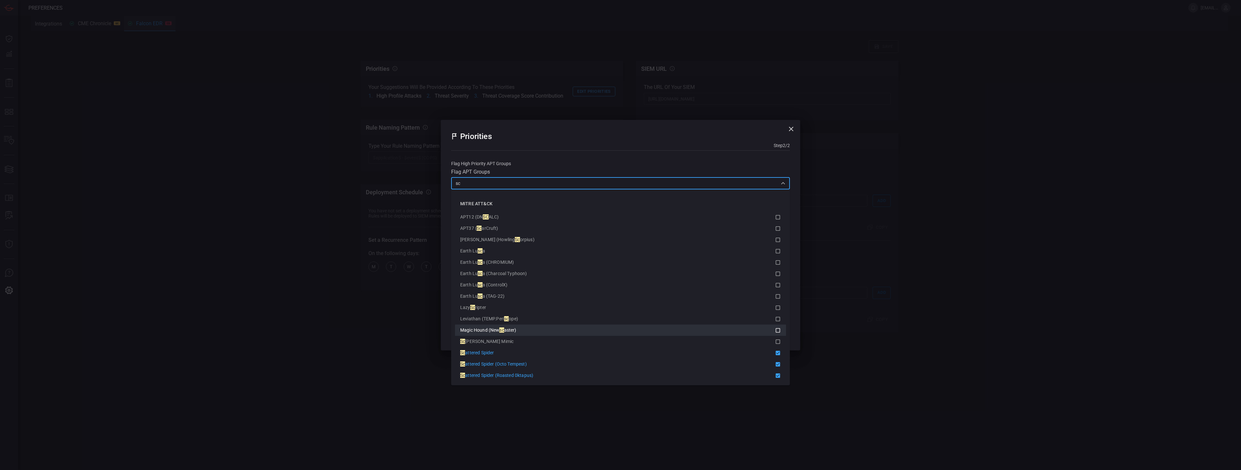
type input "sca"
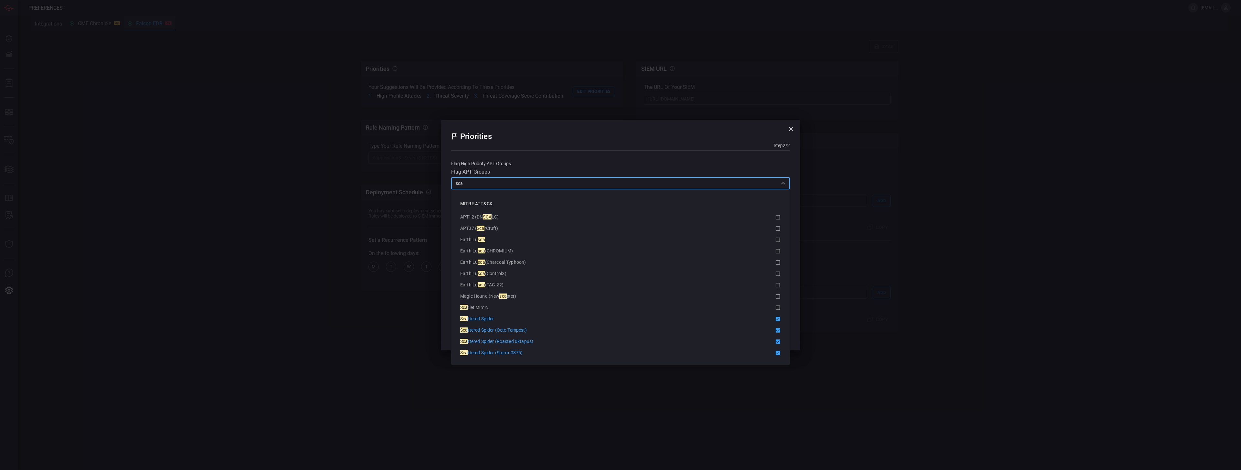
click at [470, 182] on input "sca" at bounding box center [615, 183] width 324 height 8
click at [470, 181] on input "sca" at bounding box center [615, 183] width 324 height 8
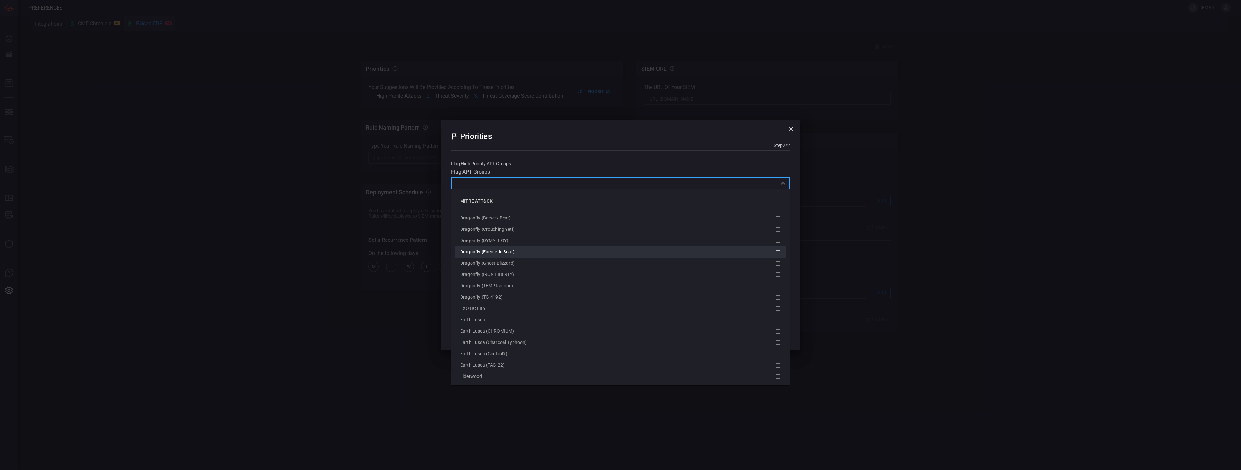
click at [495, 249] on span "Dragonfly (Energetic Bear)" at bounding box center [487, 251] width 54 height 5
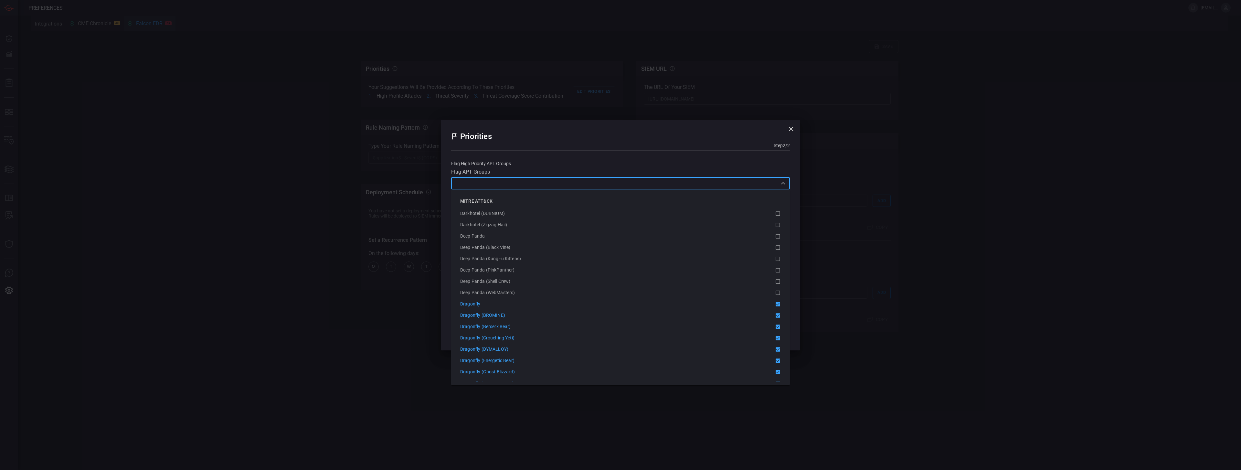
scroll to position [1796, 0]
click at [483, 333] on span "Deep Panda (KungFu Kittens)" at bounding box center [490, 332] width 61 height 5
click at [662, 150] on div at bounding box center [620, 150] width 339 height 0
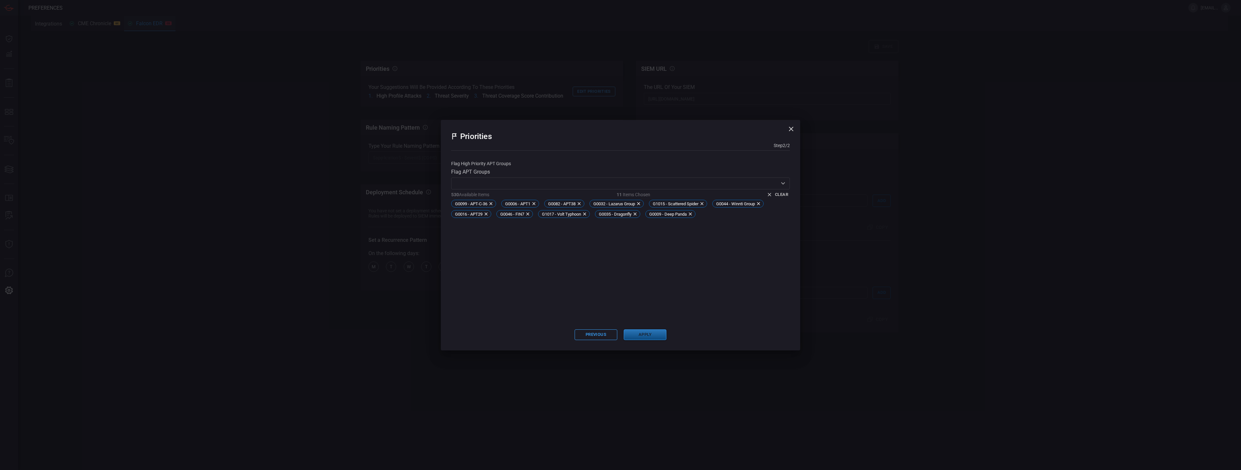
click at [639, 332] on button "Apply" at bounding box center [645, 334] width 43 height 11
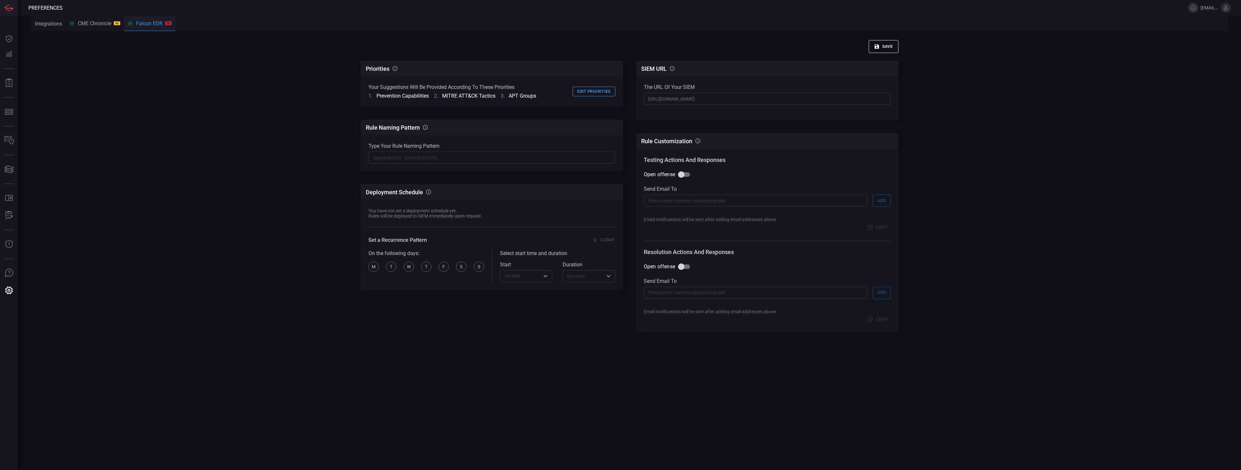
click at [886, 44] on button "Save" at bounding box center [883, 46] width 30 height 13
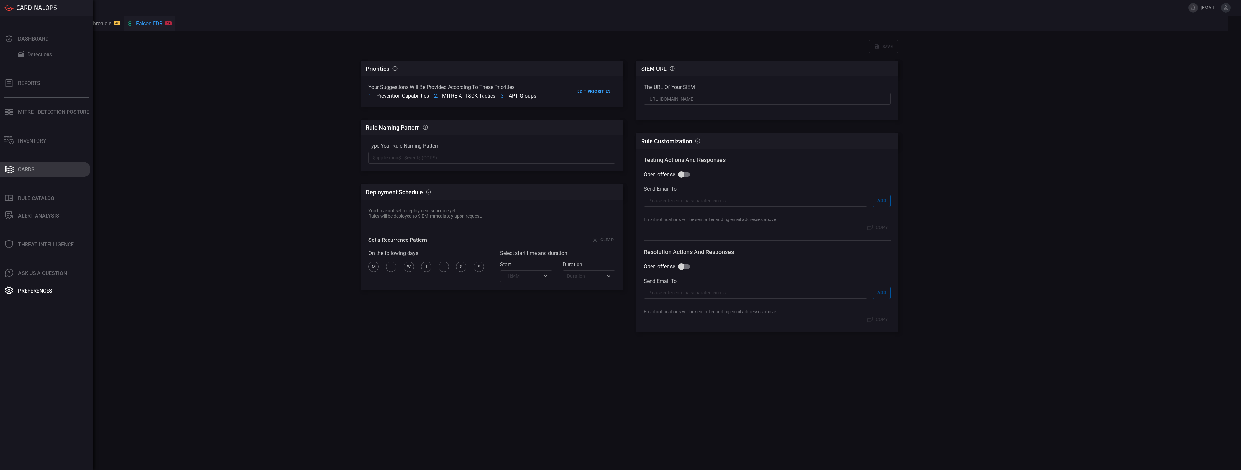
click at [27, 169] on div "Cards" at bounding box center [26, 169] width 16 height 6
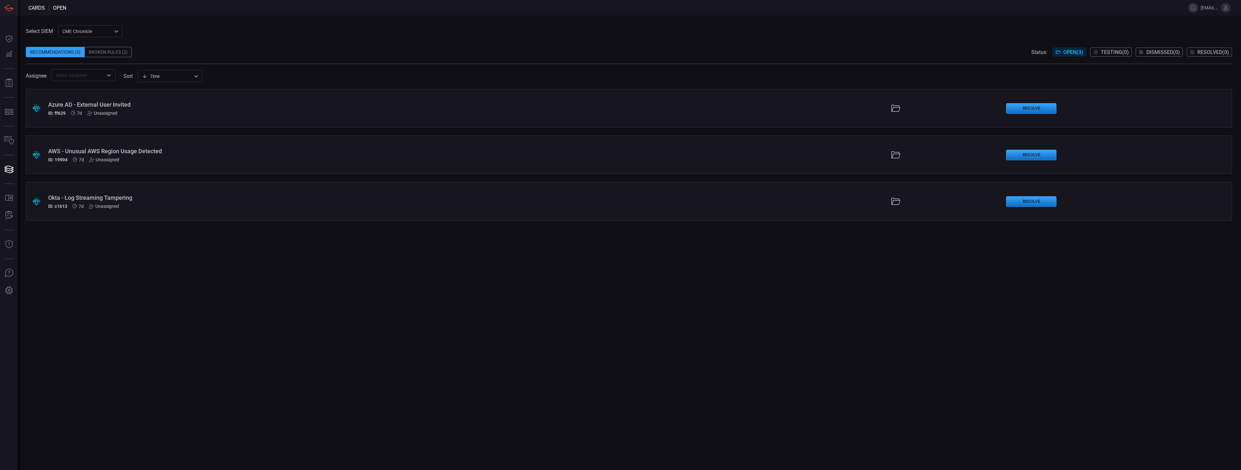
click at [108, 53] on div "Broken Rules (2)" at bounding box center [108, 52] width 47 height 10
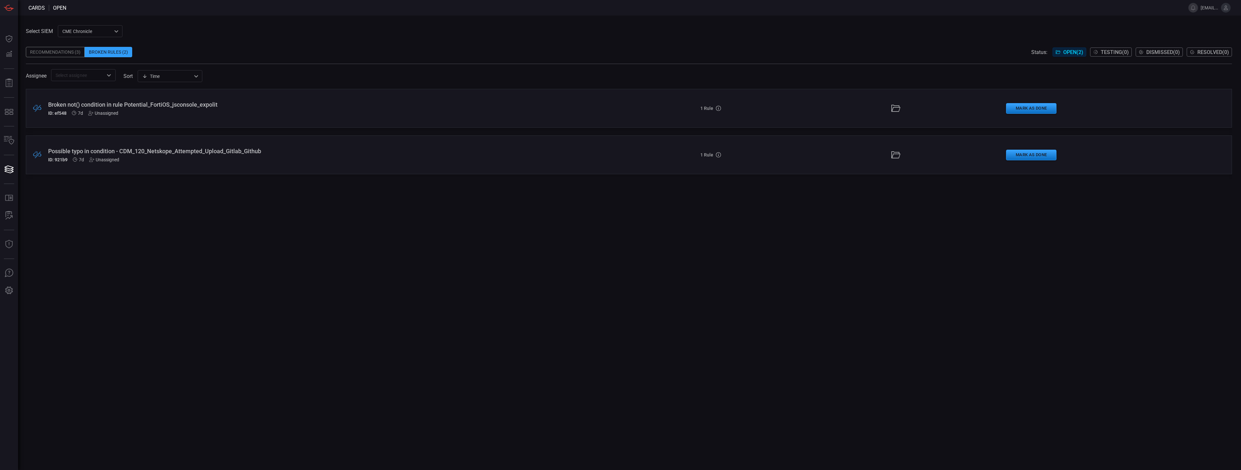
click at [64, 52] on div "Recommendations (3)" at bounding box center [55, 52] width 59 height 10
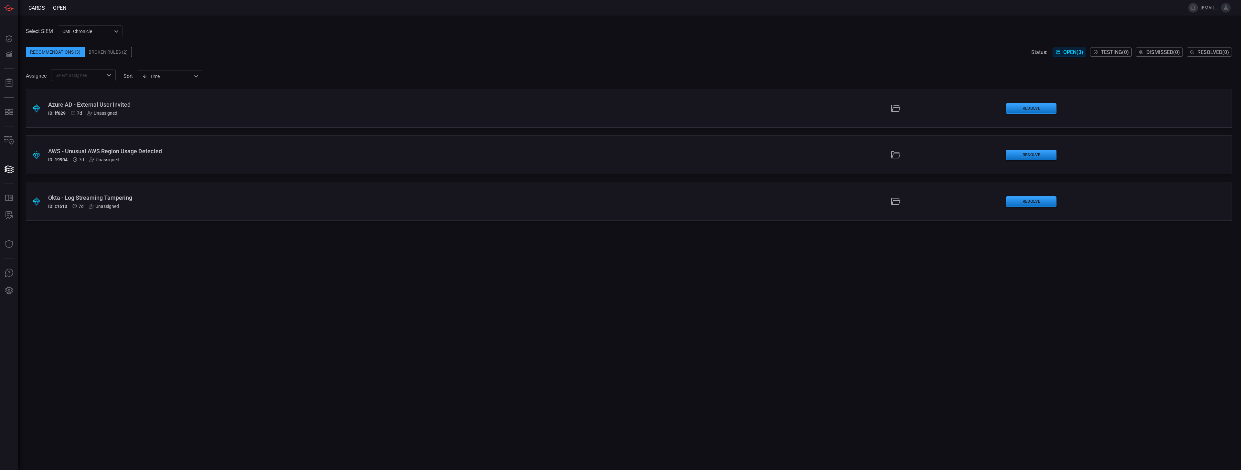
click at [133, 197] on div "Okta - Log Streaming Tampering" at bounding box center [304, 197] width 513 height 7
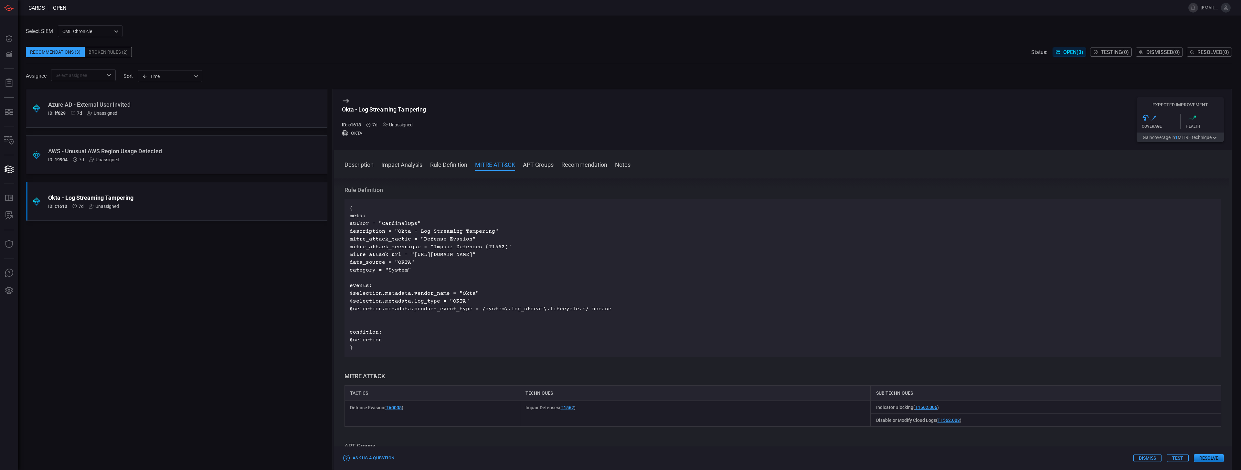
scroll to position [194, 0]
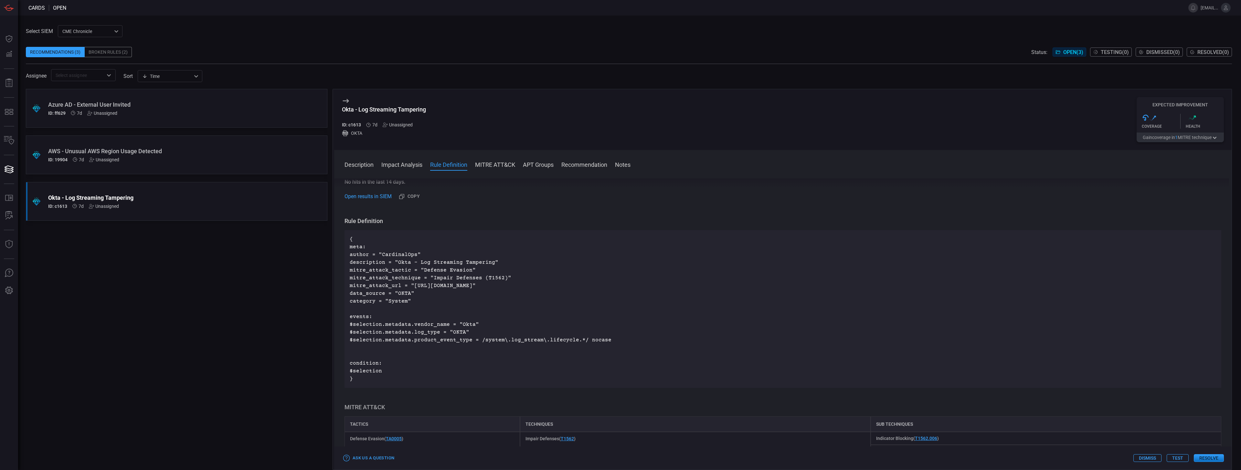
click at [86, 26] on div "CME Chronicle 9443d89a-92a9-45ac-b6c4-f44b6c178739 ​" at bounding box center [90, 31] width 65 height 12
click at [89, 57] on li "Falcon EDR" at bounding box center [90, 55] width 65 height 11
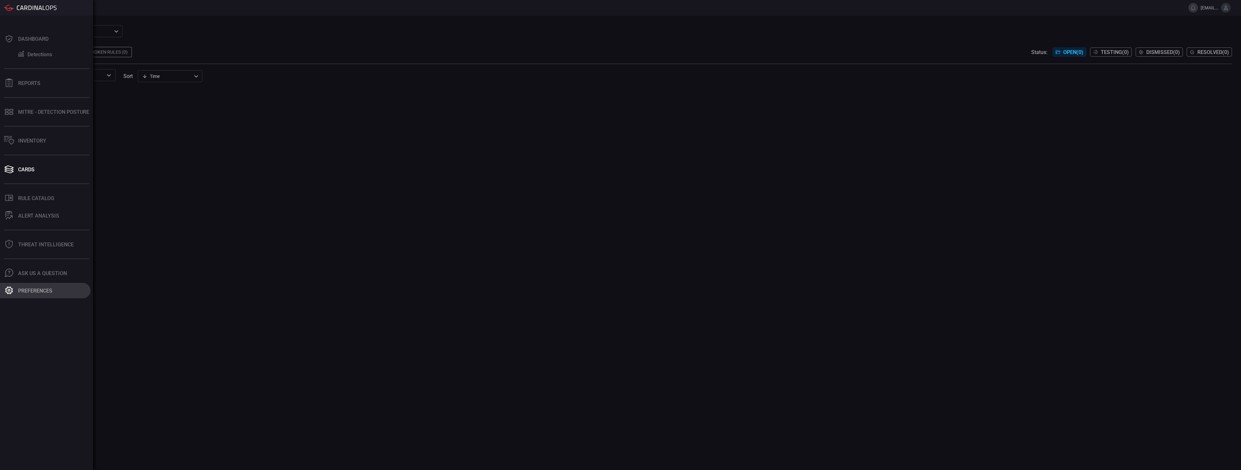
click at [19, 292] on div "Preferences" at bounding box center [35, 291] width 34 height 6
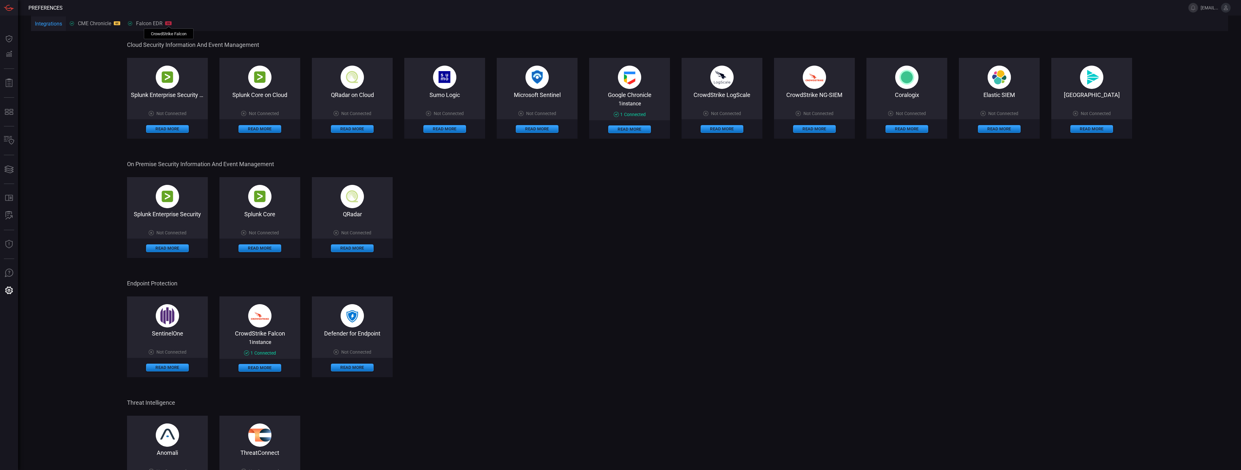
click at [167, 24] on div "CS" at bounding box center [168, 23] width 6 height 4
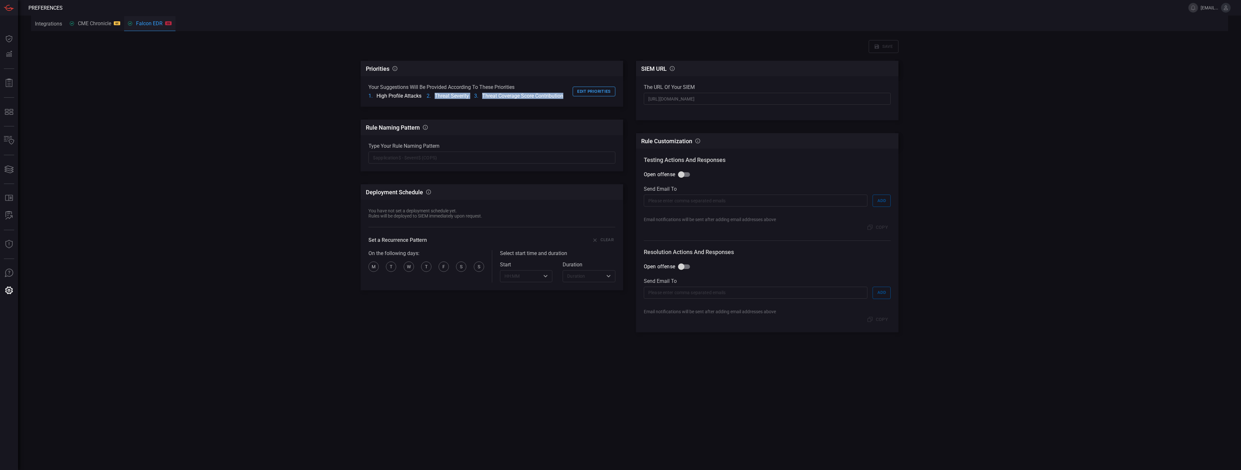
drag, startPoint x: 394, startPoint y: 101, endPoint x: 522, endPoint y: 103, distance: 128.3
click at [522, 103] on div "Your suggestions will be provided according to these priorities High Profile At…" at bounding box center [492, 91] width 262 height 30
click at [91, 24] on div "CME Chronicle GC" at bounding box center [95, 23] width 50 height 6
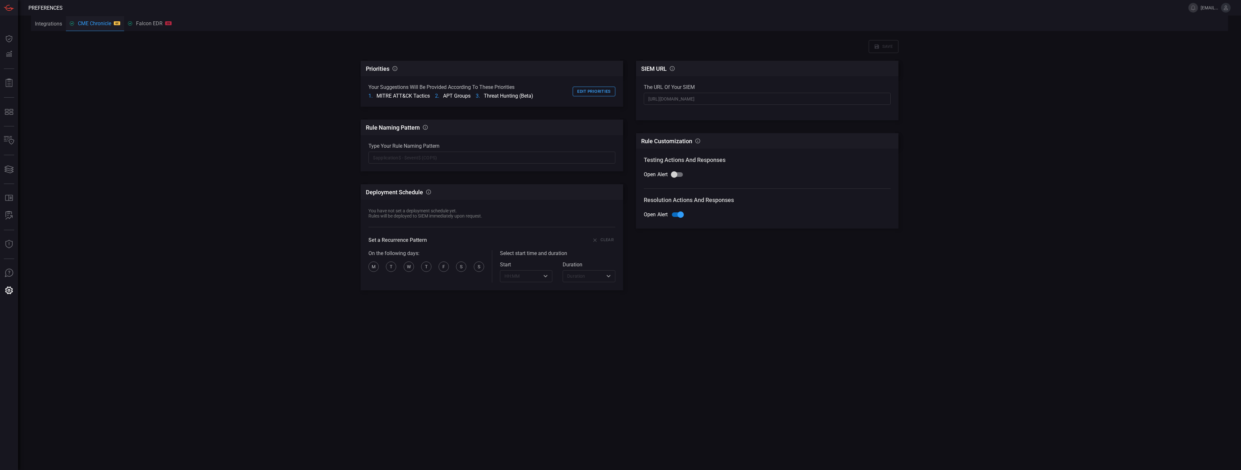
click at [155, 25] on div "Falcon EDR CS" at bounding box center [150, 23] width 44 height 6
